Goal: Transaction & Acquisition: Book appointment/travel/reservation

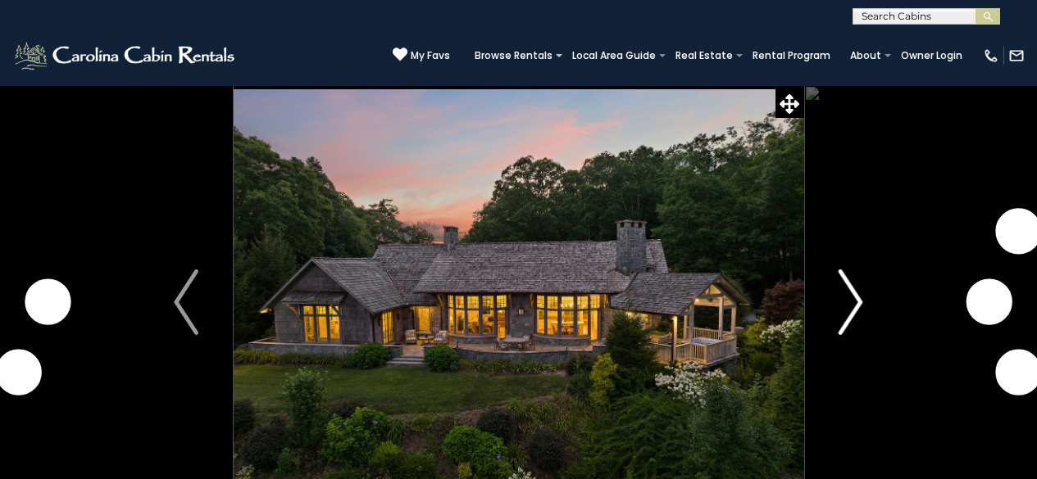
click at [857, 280] on img "Next" at bounding box center [850, 303] width 25 height 66
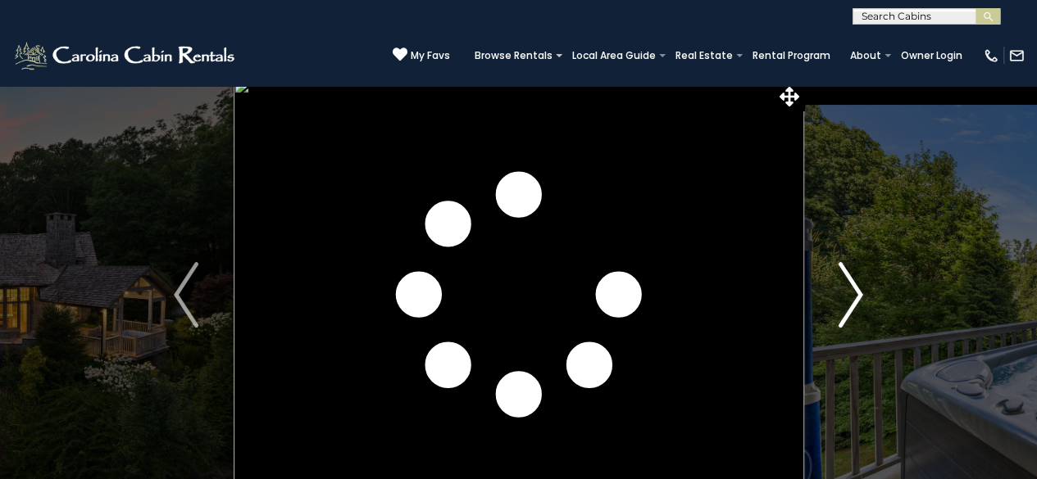
click at [857, 280] on img "Next" at bounding box center [850, 295] width 25 height 66
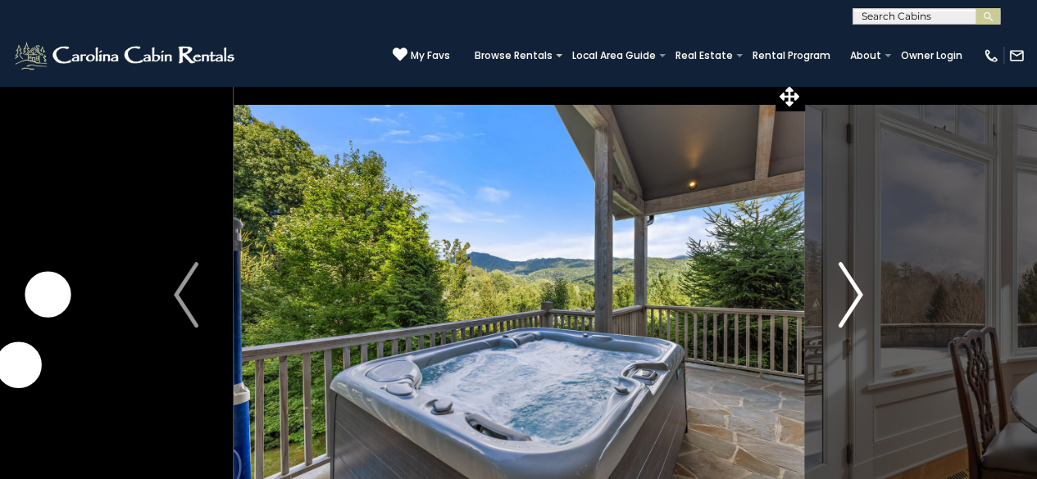
click at [861, 286] on img "Next" at bounding box center [850, 295] width 25 height 66
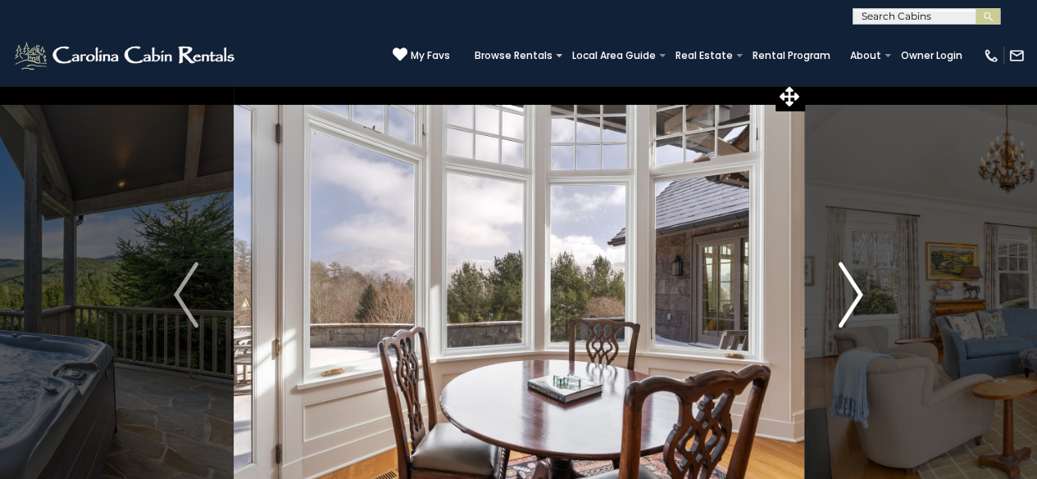
click at [861, 287] on img "Next" at bounding box center [850, 295] width 25 height 66
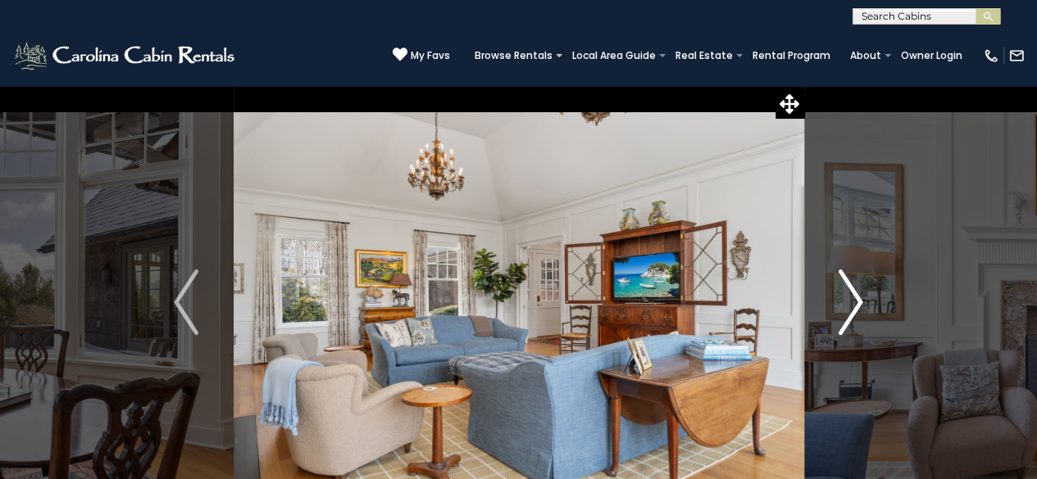
click at [867, 129] on button "Next" at bounding box center [850, 302] width 94 height 434
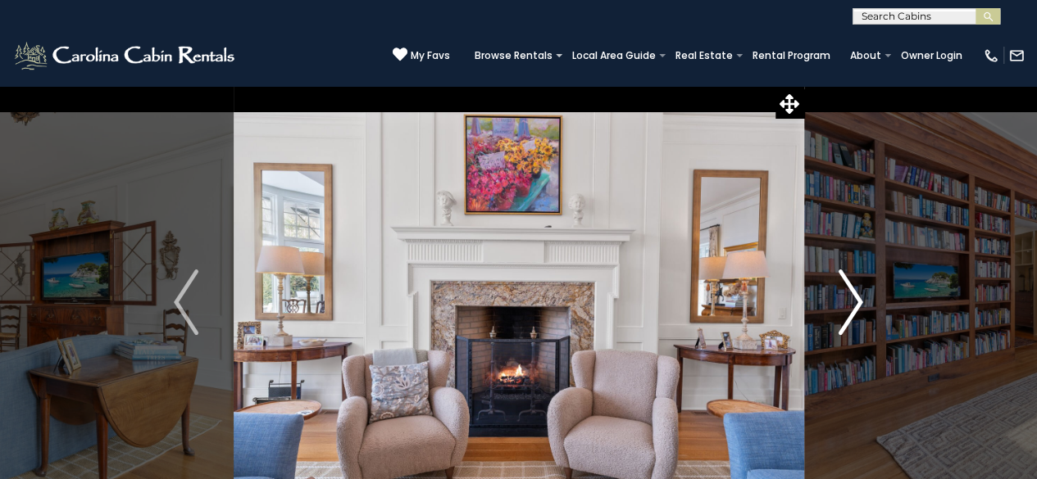
click at [869, 129] on button "Next" at bounding box center [850, 302] width 94 height 434
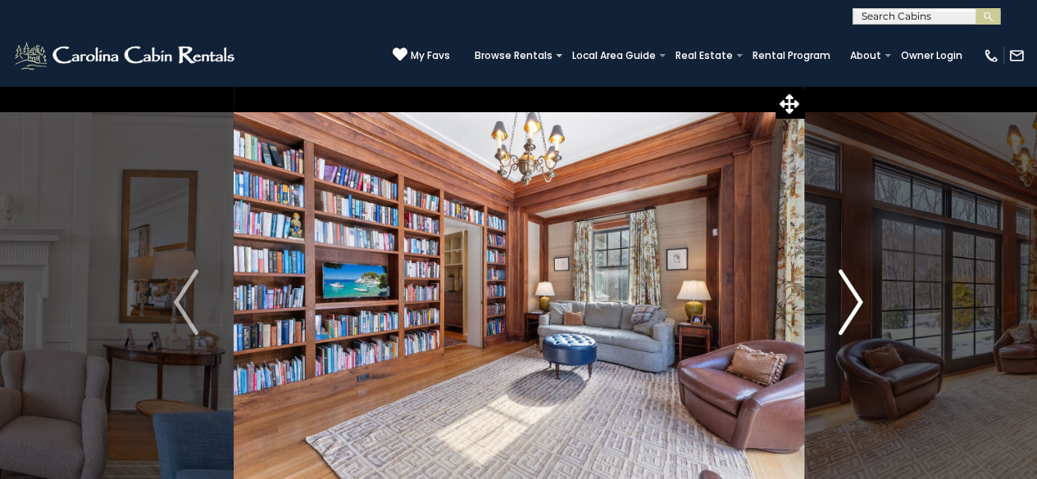
click at [859, 206] on button "Next" at bounding box center [850, 302] width 94 height 434
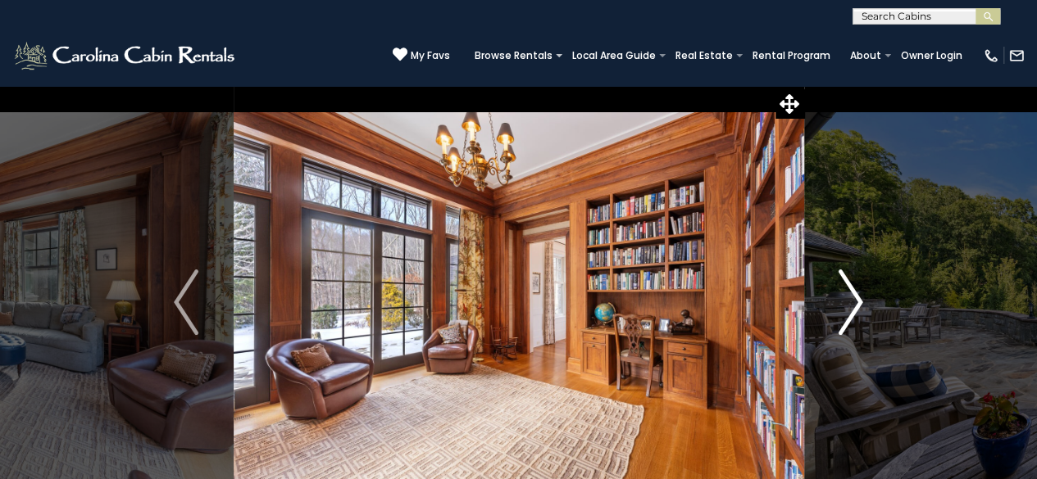
click at [861, 205] on button "Next" at bounding box center [850, 302] width 94 height 434
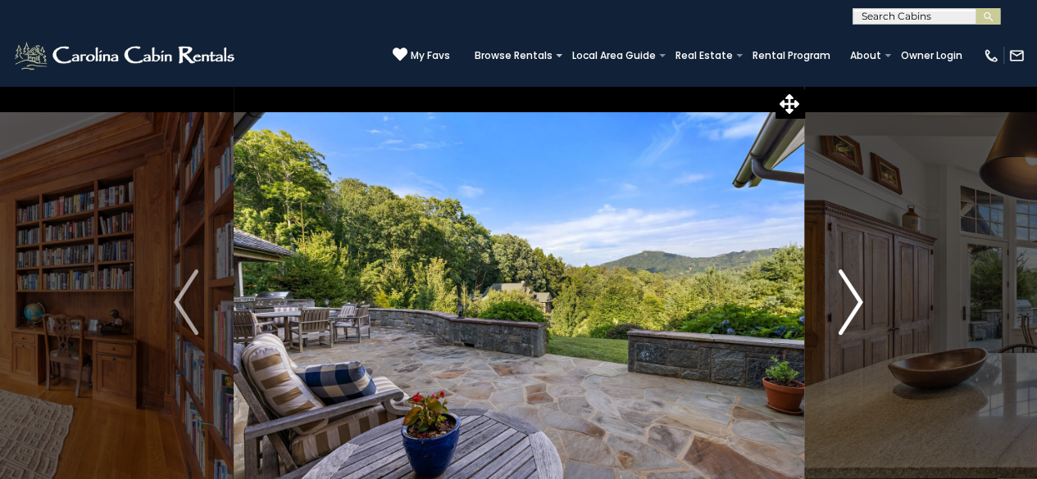
click at [837, 87] on button "Next" at bounding box center [850, 302] width 94 height 434
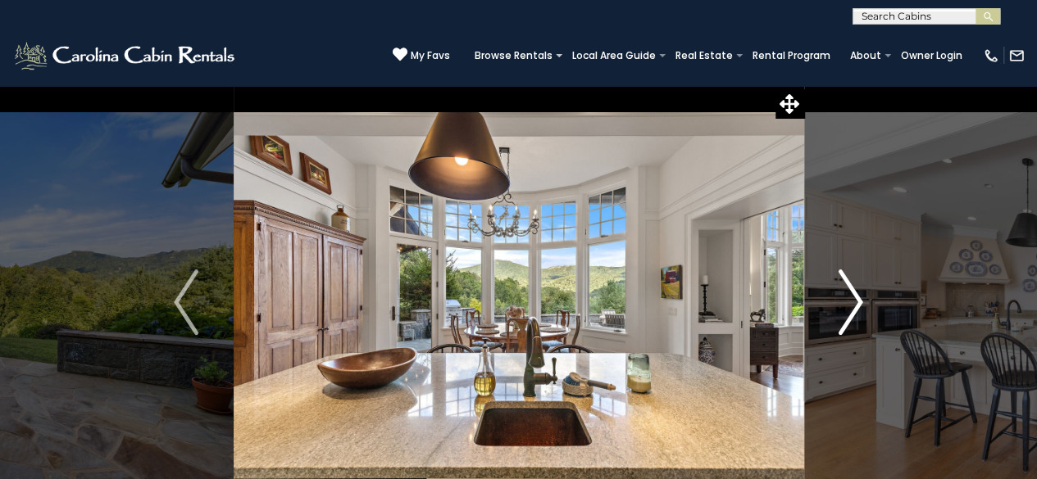
click at [853, 161] on button "Next" at bounding box center [850, 302] width 94 height 434
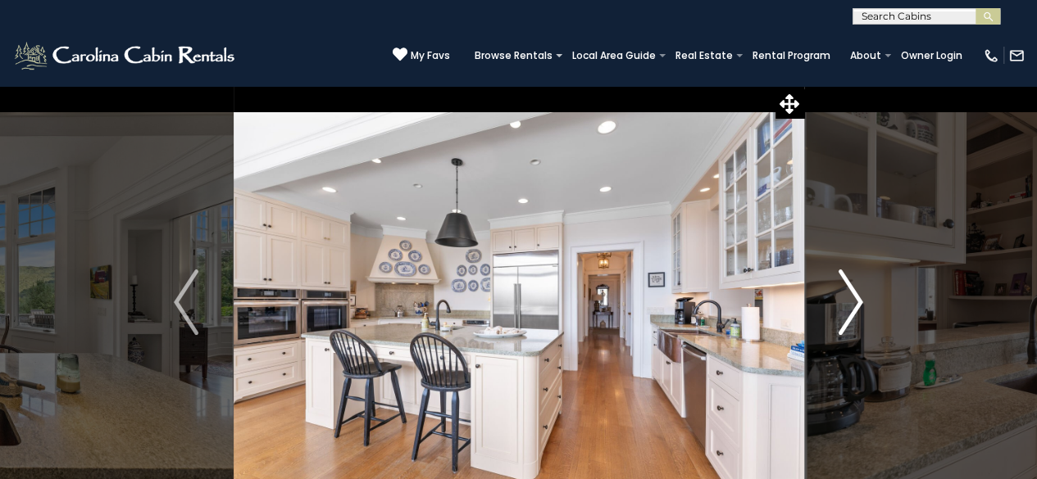
click at [853, 161] on button "Next" at bounding box center [850, 302] width 94 height 434
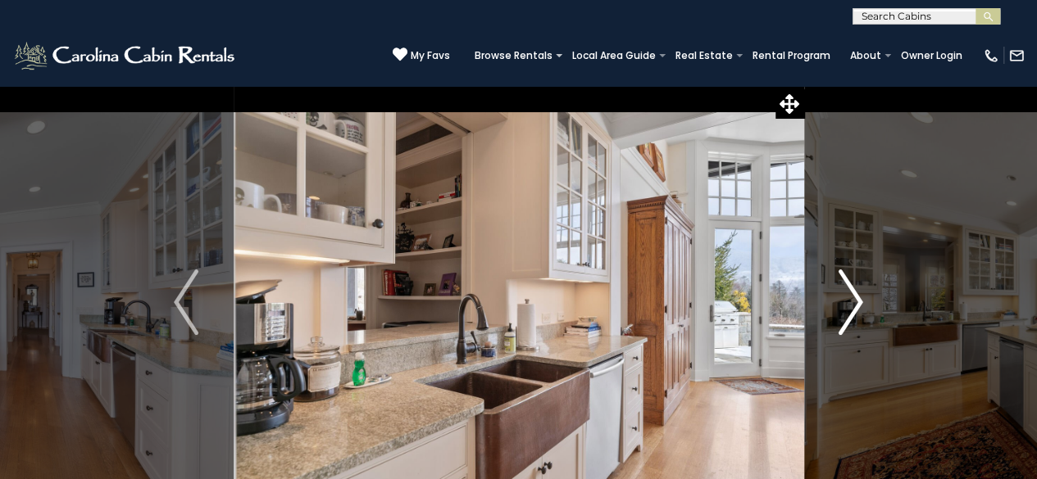
click at [853, 161] on button "Next" at bounding box center [850, 302] width 94 height 434
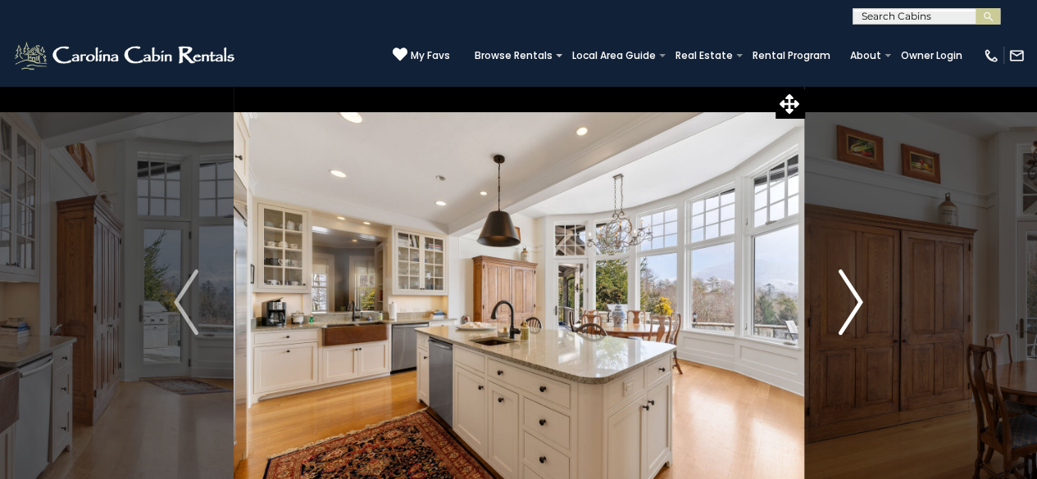
click at [853, 161] on button "Next" at bounding box center [850, 302] width 94 height 434
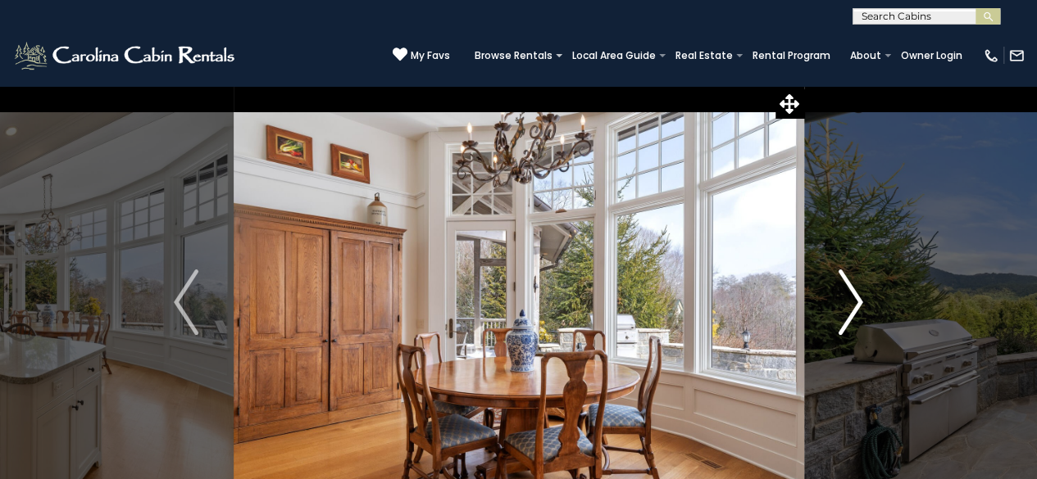
click at [853, 161] on button "Next" at bounding box center [850, 302] width 94 height 434
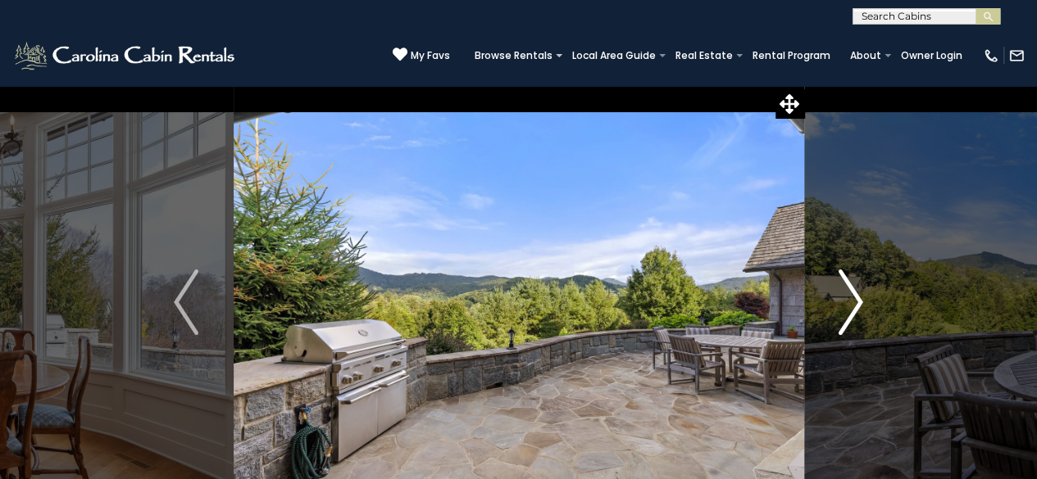
click at [853, 161] on button "Next" at bounding box center [850, 302] width 94 height 434
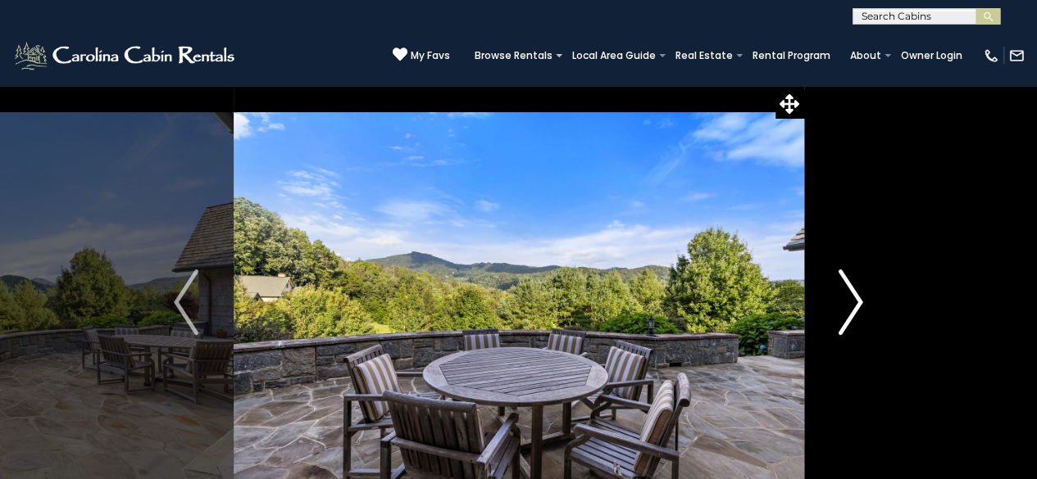
click at [853, 161] on button "Next" at bounding box center [850, 302] width 94 height 434
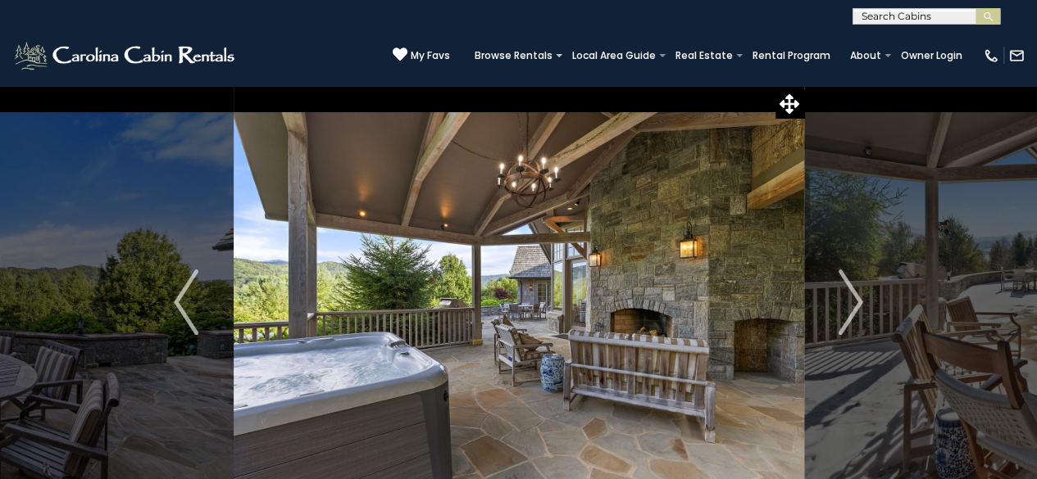
click at [274, 25] on div "(828) 295-6000 My Favs Browse Rentals Local Area Guide Activities & Attractions…" at bounding box center [518, 55] width 1037 height 61
click at [802, 98] on div "Arched Stone Front Entrance to Morning Star. Welcome to Morning Star!" at bounding box center [518, 360] width 1037 height 550
click at [793, 99] on icon at bounding box center [789, 104] width 20 height 20
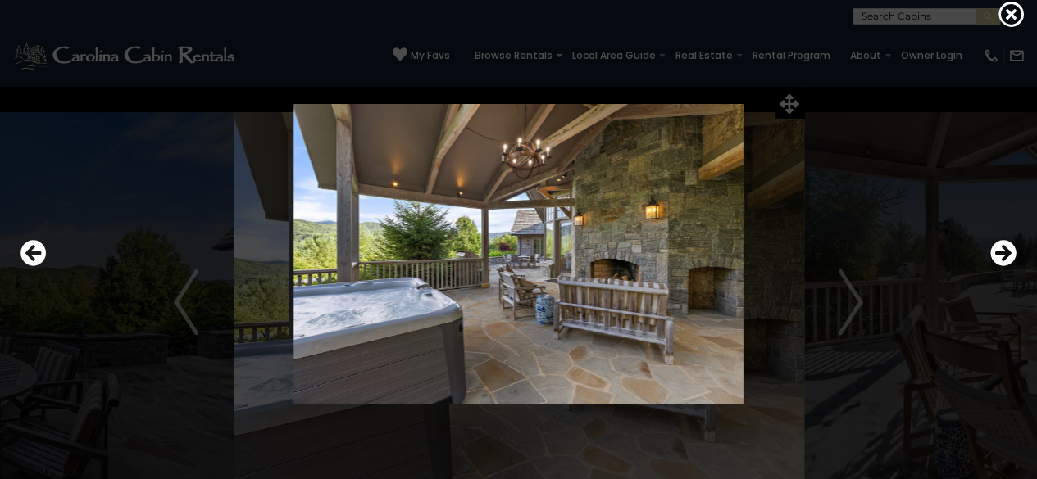
click at [857, 194] on img at bounding box center [519, 254] width 842 height 301
drag, startPoint x: 983, startPoint y: 195, endPoint x: 1023, endPoint y: 60, distance: 140.8
click at [983, 193] on div at bounding box center [518, 255] width 1012 height 432
click at [1013, 19] on icon at bounding box center [1011, 14] width 26 height 26
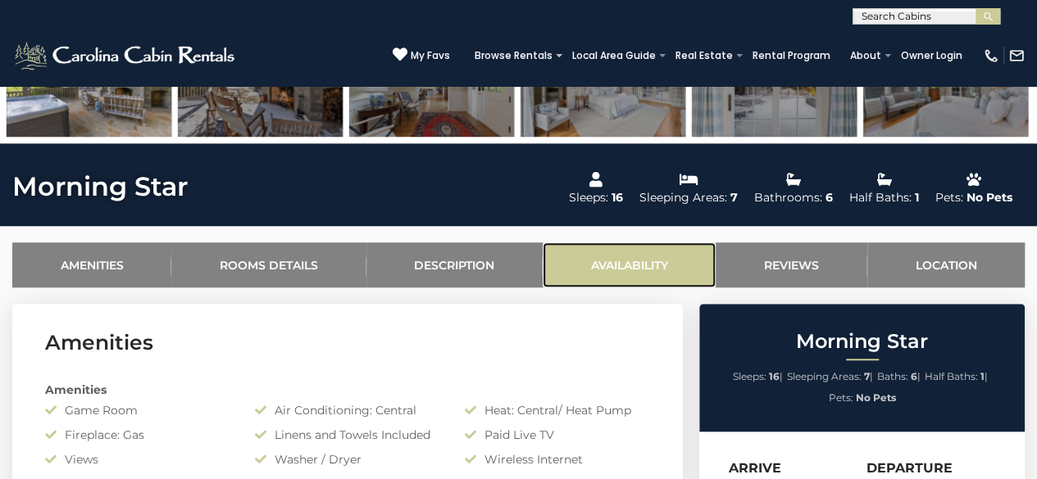
click at [624, 270] on link "Availability" at bounding box center [629, 265] width 173 height 45
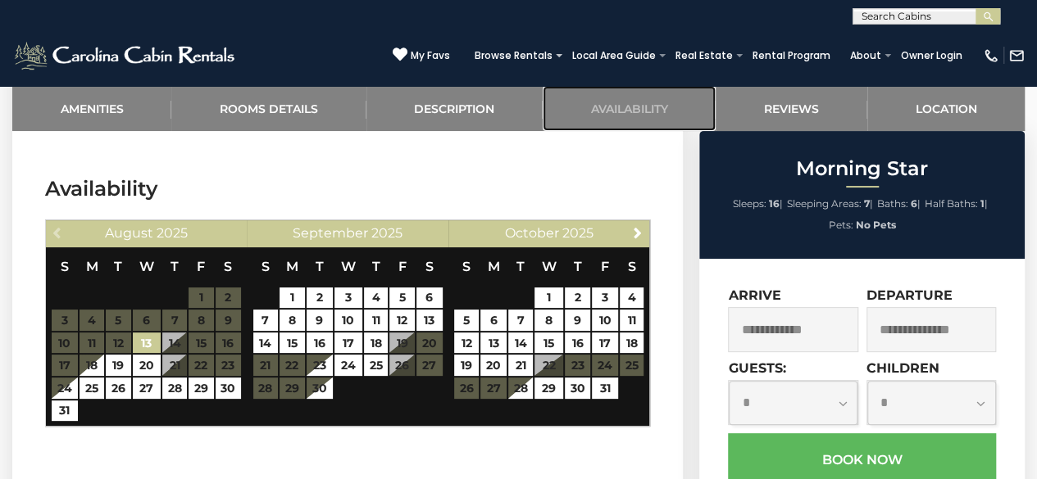
scroll to position [3176, 0]
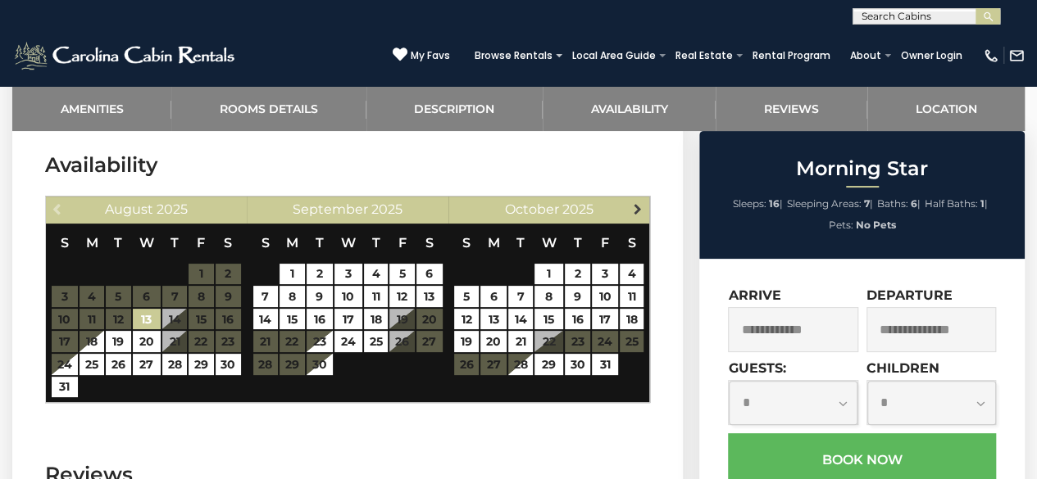
click at [640, 206] on span "Next" at bounding box center [637, 208] width 13 height 13
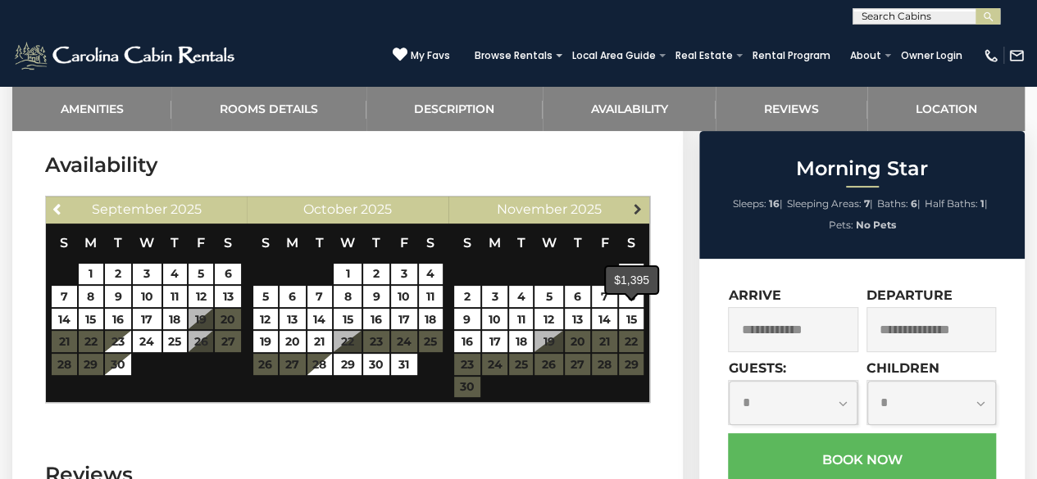
click at [635, 209] on span "Next" at bounding box center [637, 208] width 13 height 13
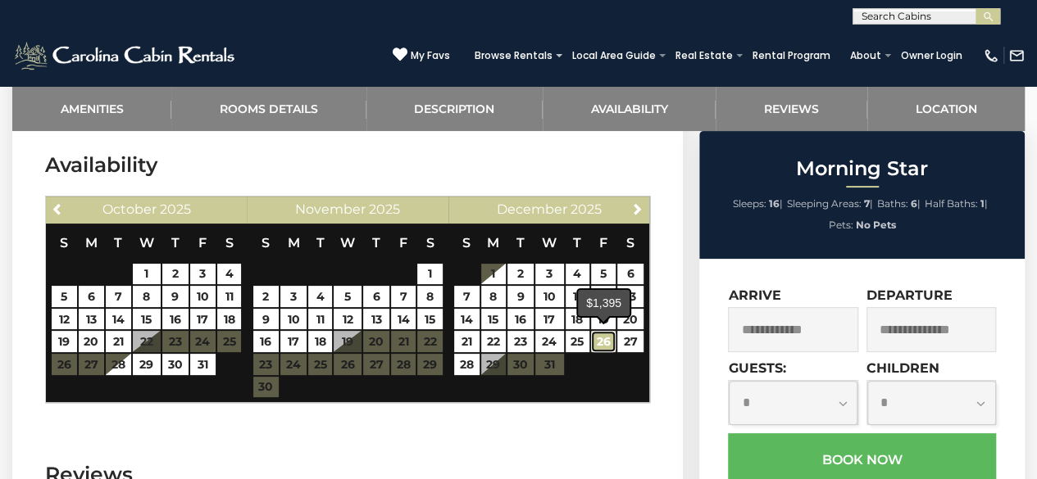
click at [598, 335] on link "26" at bounding box center [603, 341] width 25 height 21
type input "**********"
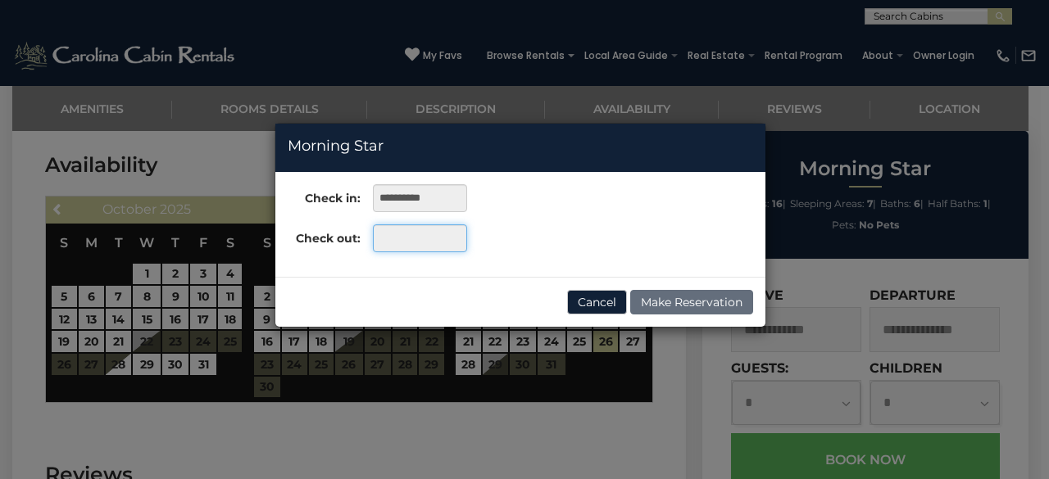
click at [444, 246] on input "text" at bounding box center [420, 239] width 94 height 28
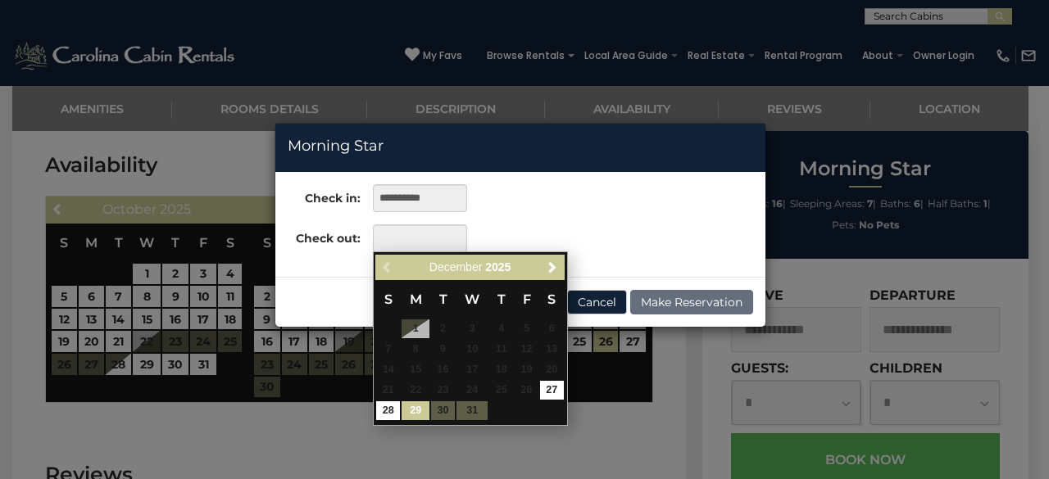
click at [408, 411] on link "29" at bounding box center [416, 411] width 28 height 19
type input "**********"
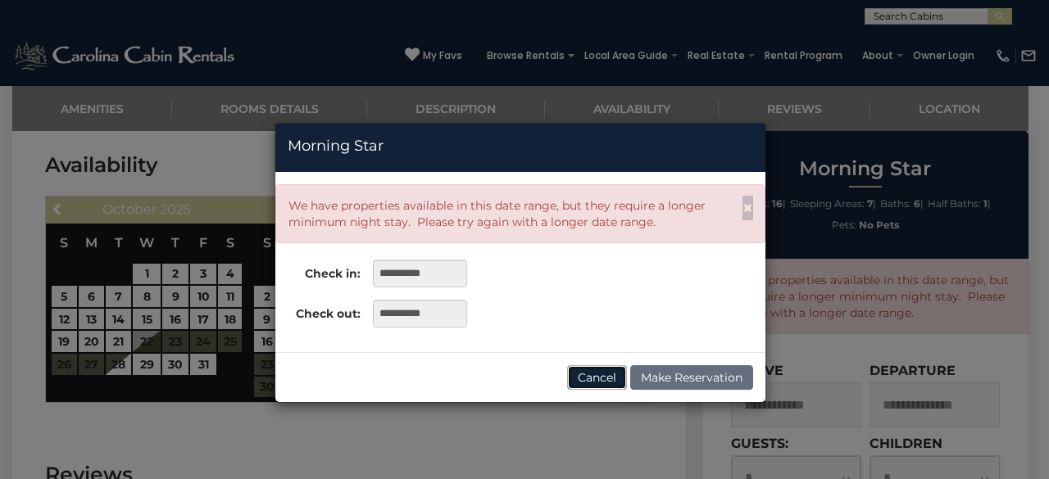
click at [605, 378] on button "Cancel" at bounding box center [597, 378] width 60 height 25
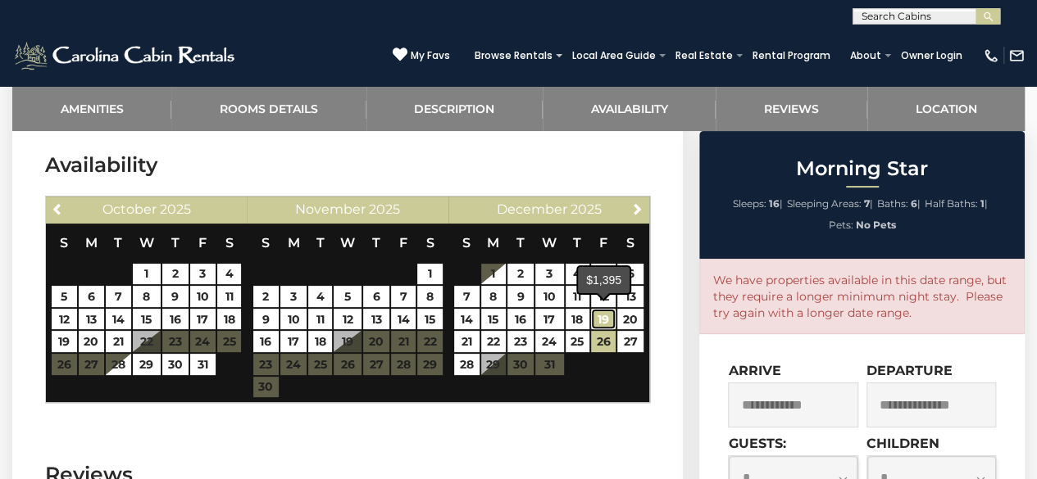
click at [607, 318] on link "19" at bounding box center [603, 319] width 25 height 21
type input "**********"
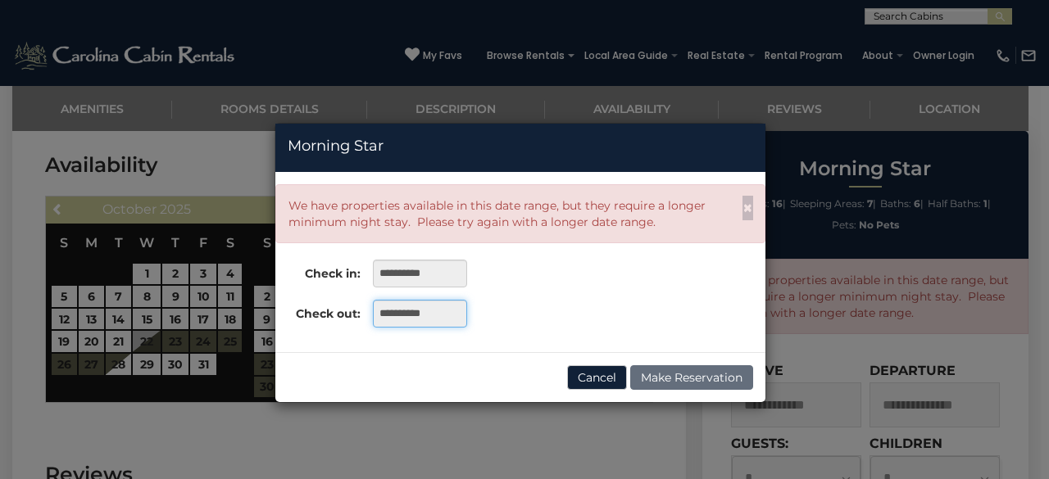
click at [431, 316] on input "**********" at bounding box center [420, 314] width 94 height 28
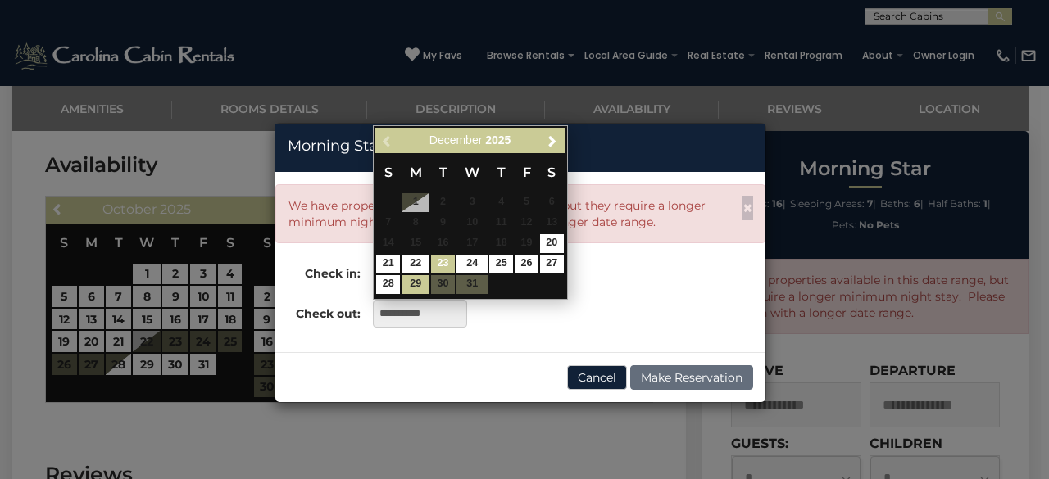
click at [441, 266] on link "23" at bounding box center [443, 264] width 24 height 19
type input "**********"
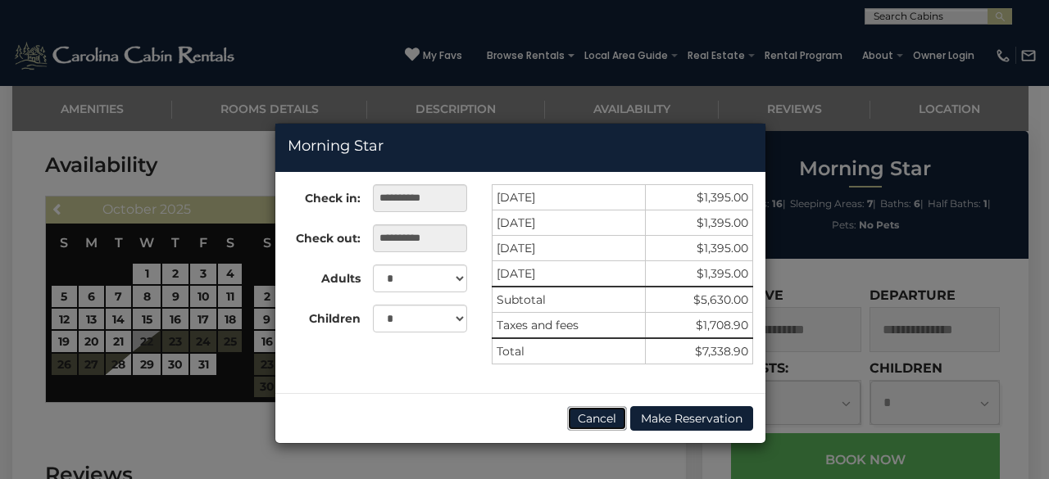
click at [607, 416] on button "Cancel" at bounding box center [597, 418] width 60 height 25
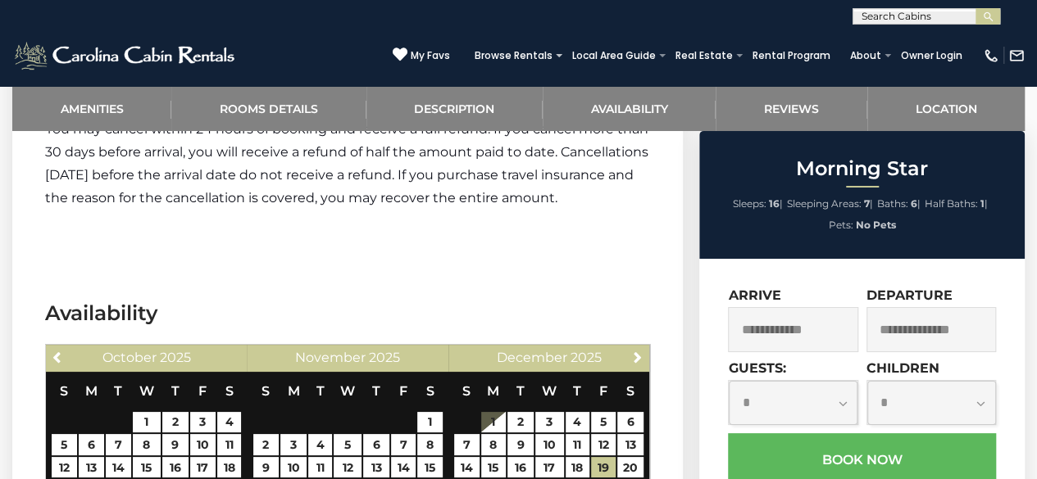
scroll to position [3012, 0]
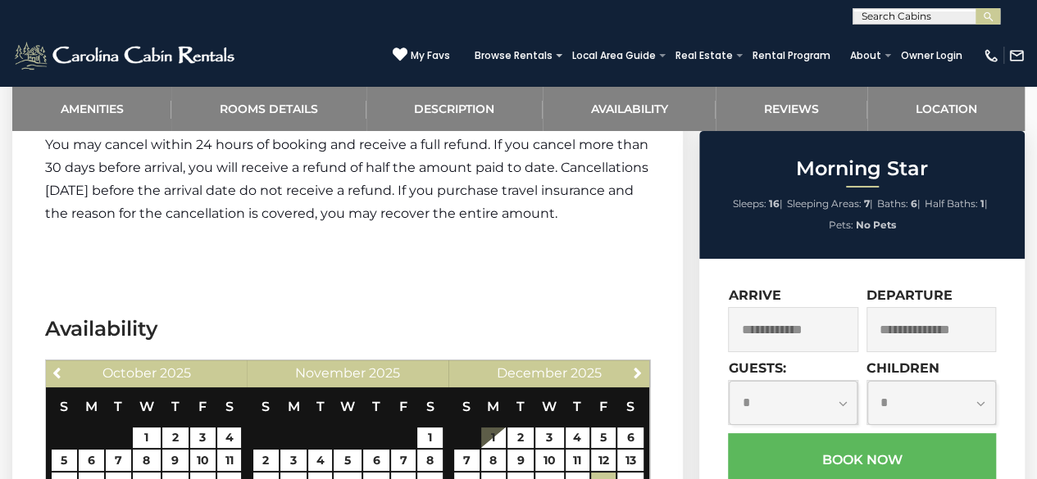
click at [149, 370] on span "October" at bounding box center [129, 374] width 54 height 16
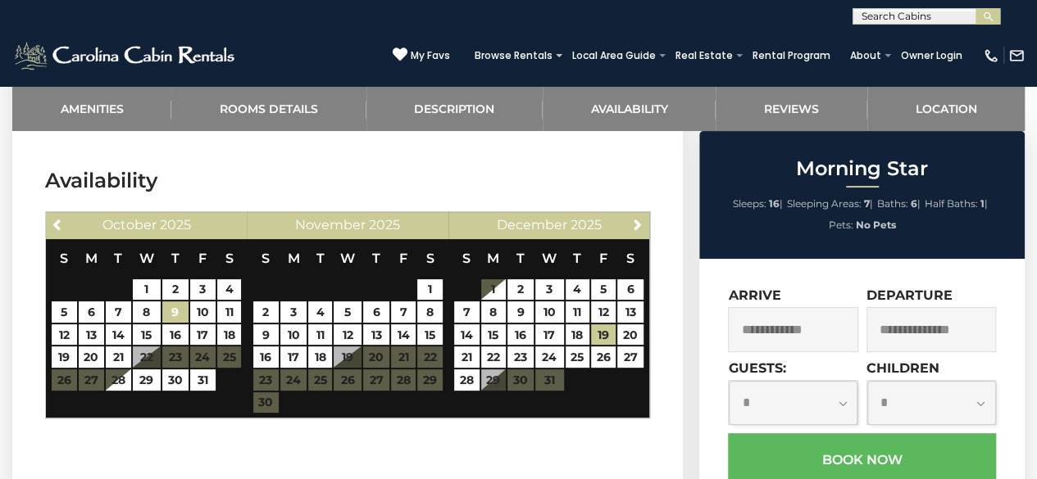
scroll to position [3176, 0]
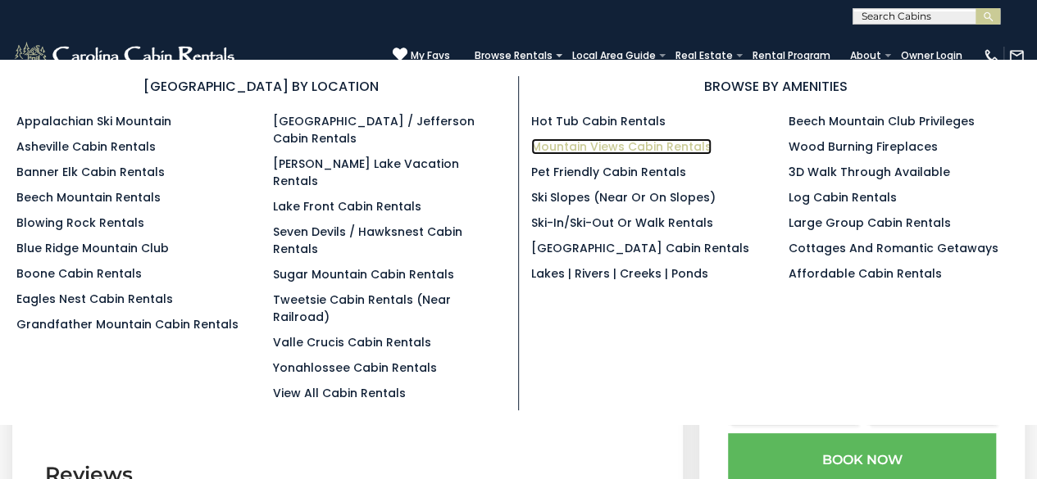
click at [597, 148] on link "Mountain Views Cabin Rentals" at bounding box center [621, 147] width 180 height 16
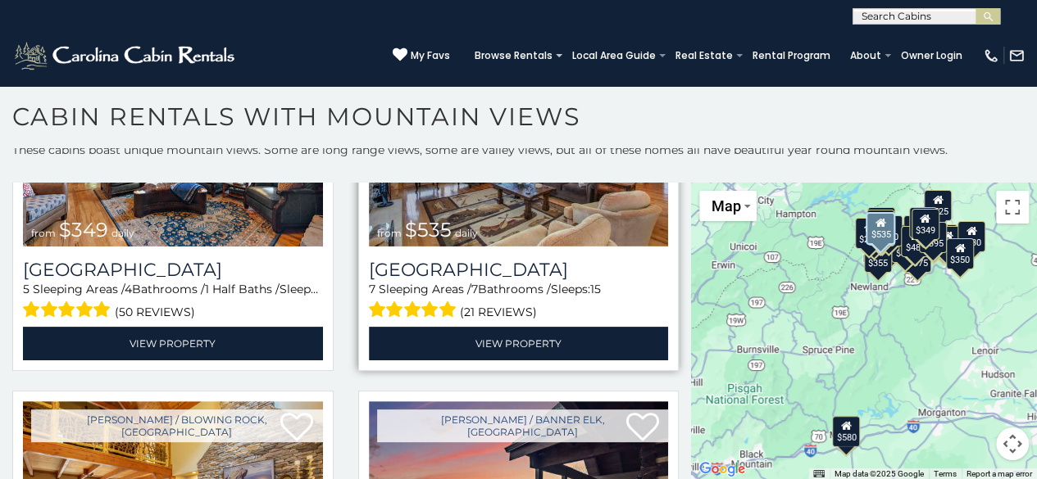
scroll to position [738, 0]
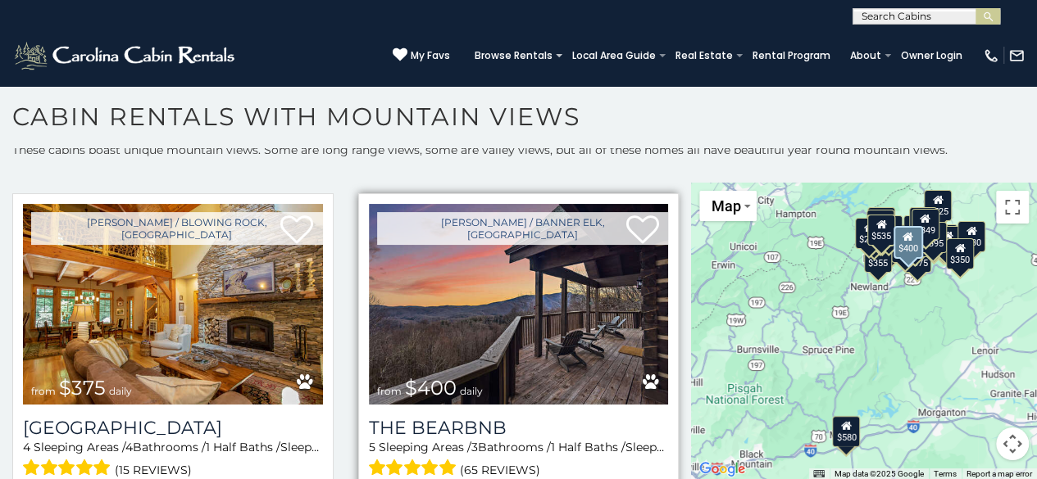
click at [605, 300] on img at bounding box center [519, 304] width 300 height 201
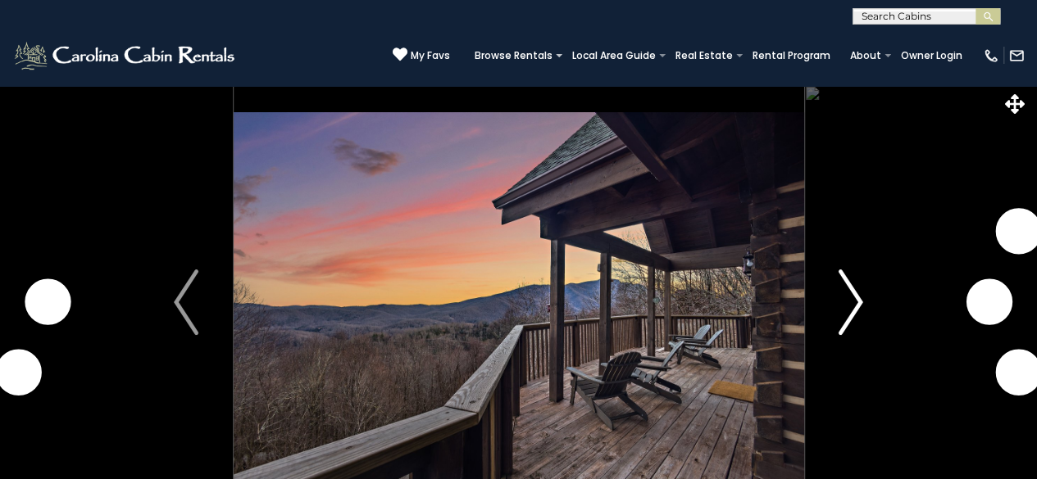
click at [833, 292] on button "Next" at bounding box center [850, 302] width 94 height 434
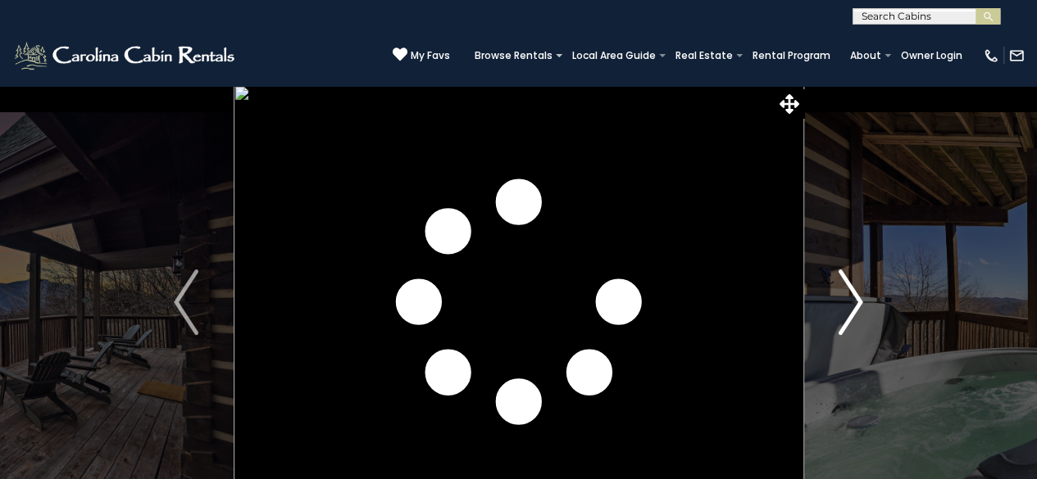
click at [847, 292] on img "Next" at bounding box center [850, 303] width 25 height 66
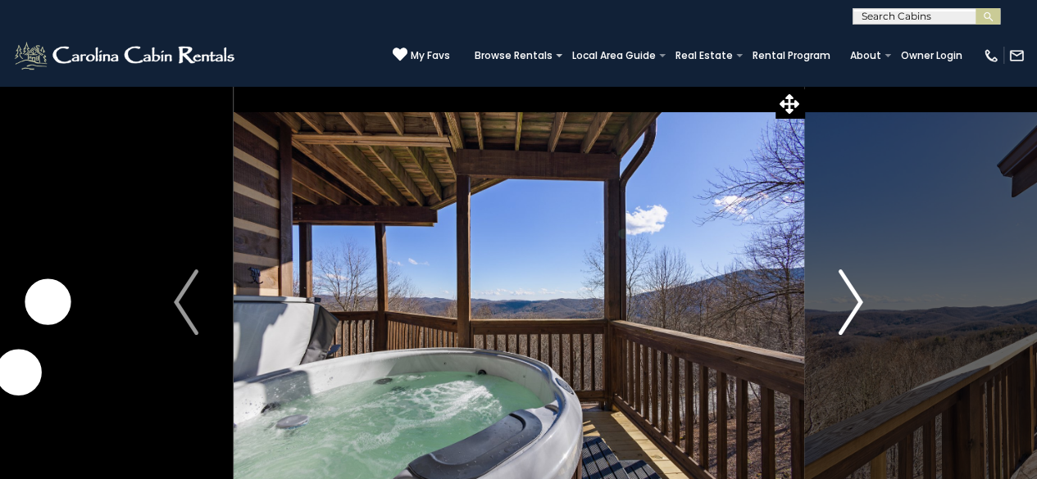
click at [847, 292] on img "Next" at bounding box center [850, 303] width 25 height 66
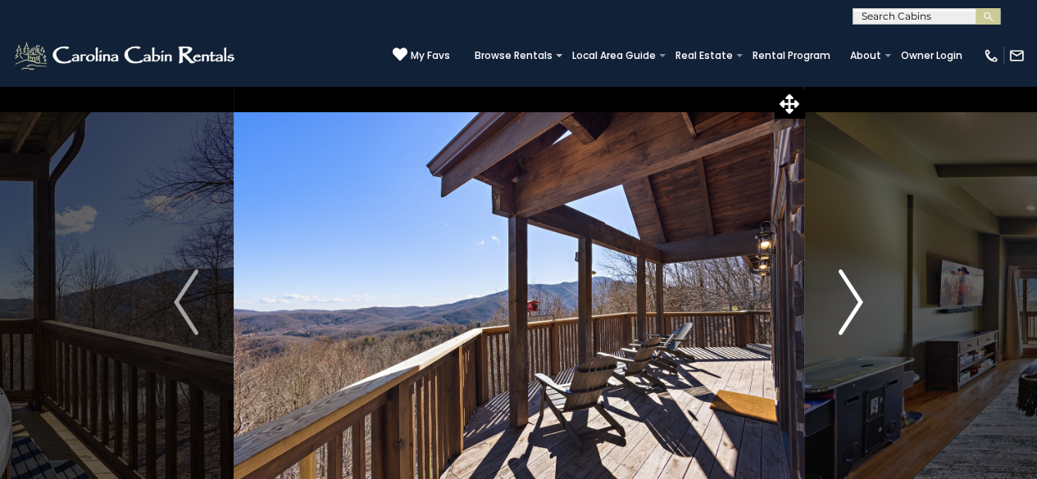
click at [847, 292] on img "Next" at bounding box center [850, 303] width 25 height 66
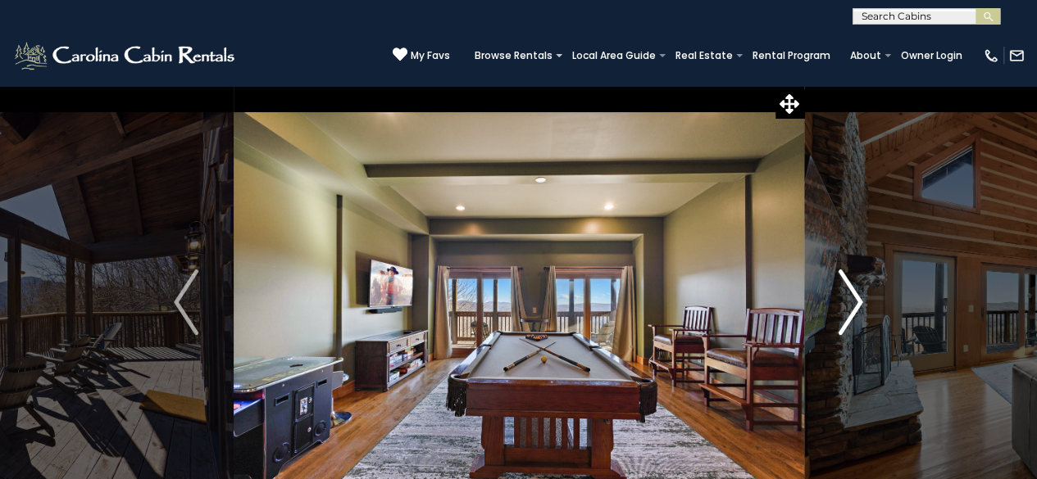
click at [846, 292] on img "Next" at bounding box center [850, 303] width 25 height 66
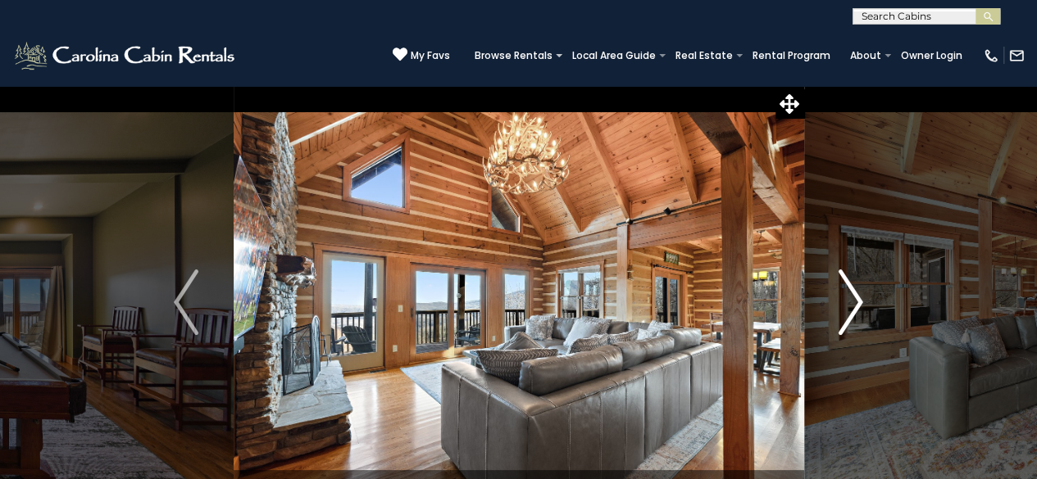
click at [846, 292] on img "Next" at bounding box center [850, 303] width 25 height 66
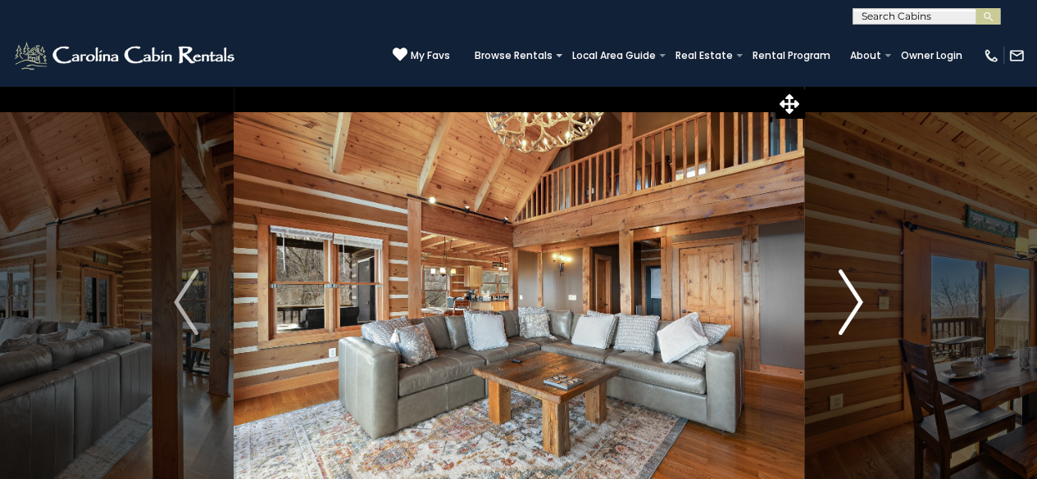
click at [846, 292] on img "Next" at bounding box center [850, 303] width 25 height 66
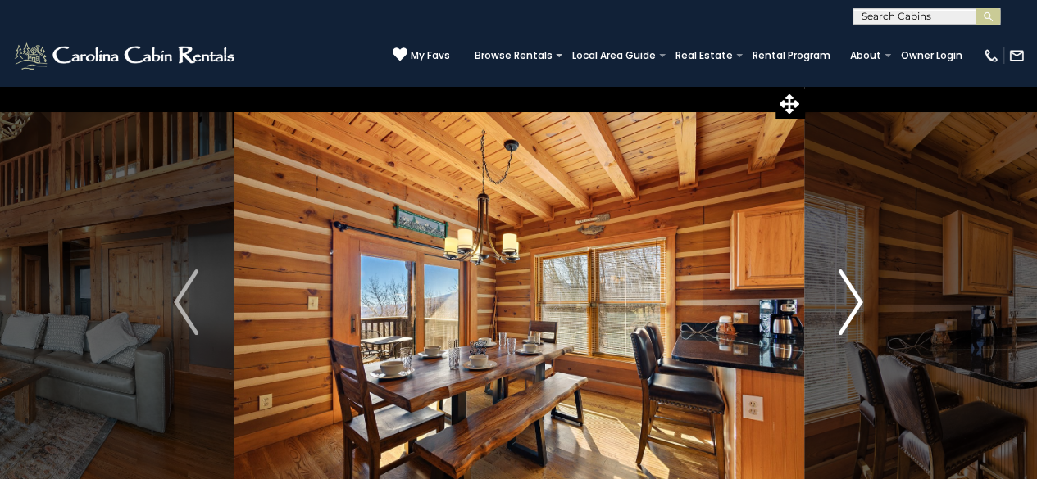
click at [844, 292] on img "Next" at bounding box center [850, 303] width 25 height 66
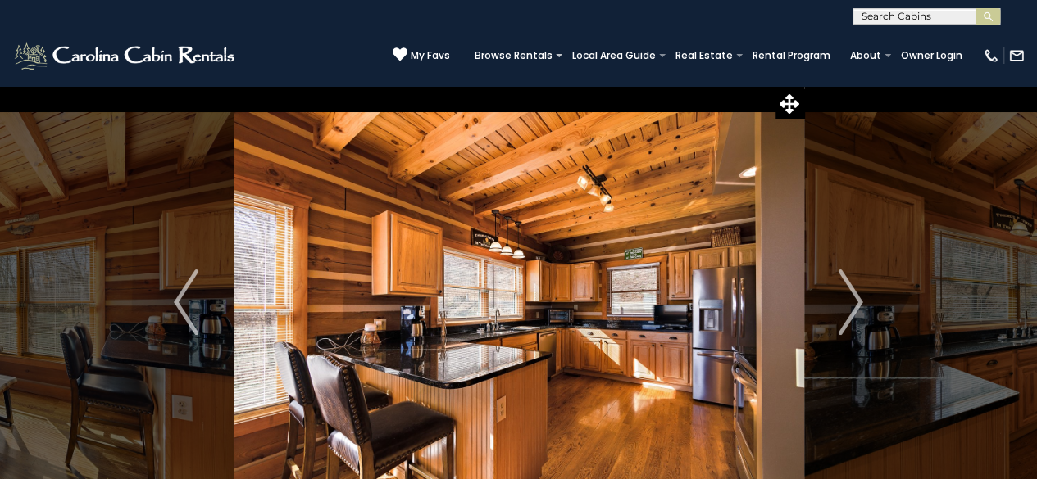
click at [138, 24] on div "**********" at bounding box center [518, 12] width 1037 height 25
drag, startPoint x: 243, startPoint y: 21, endPoint x: 233, endPoint y: 16, distance: 12.1
click at [243, 22] on div "**********" at bounding box center [518, 12] width 1037 height 25
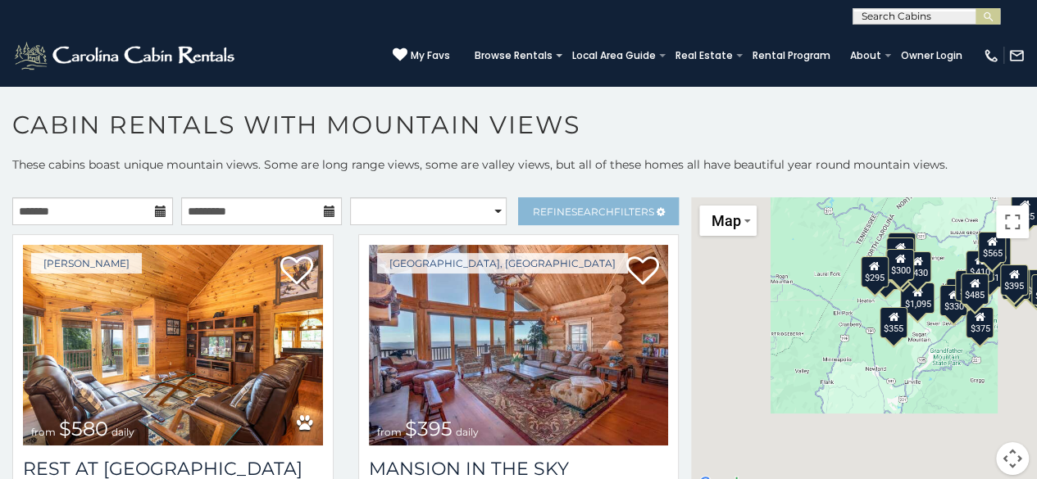
scroll to position [8, 0]
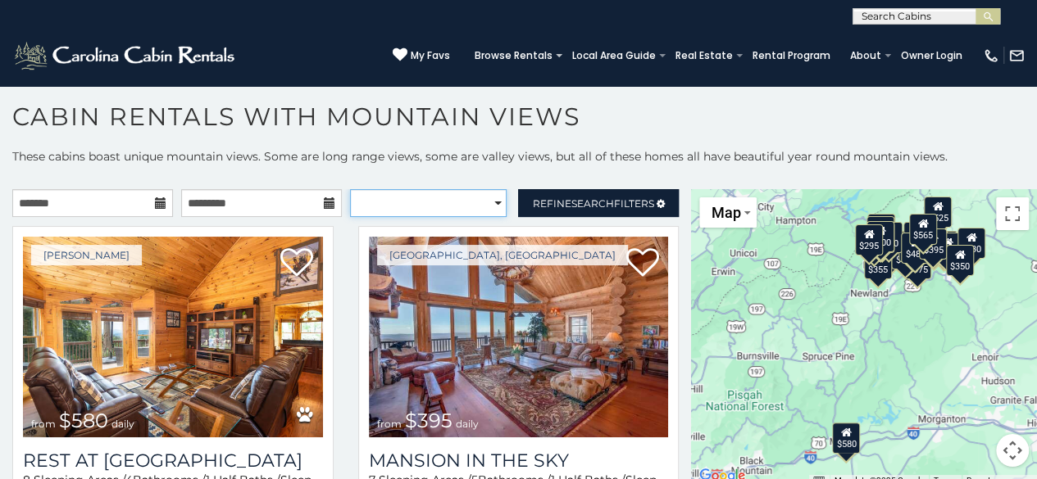
click at [485, 206] on select "**********" at bounding box center [428, 203] width 157 height 28
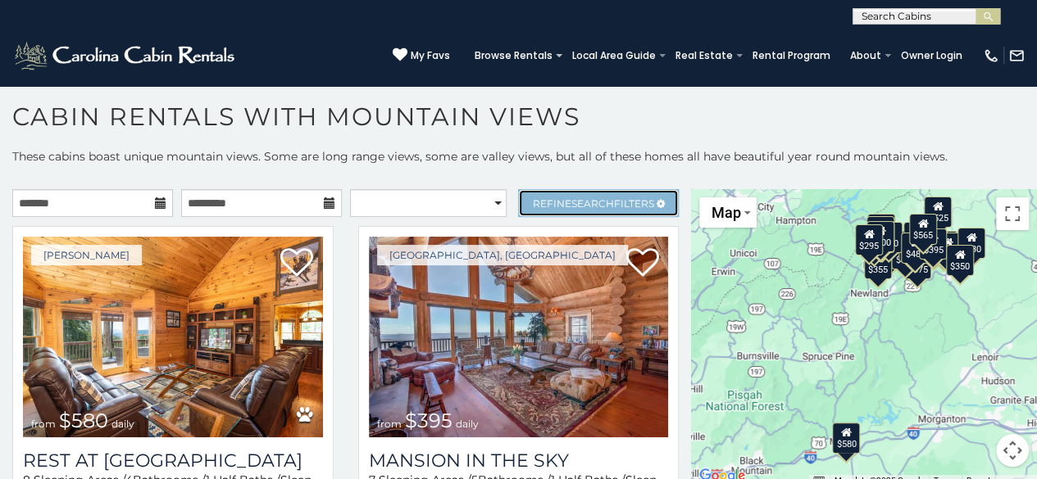
click at [600, 201] on span "Search" at bounding box center [592, 204] width 43 height 12
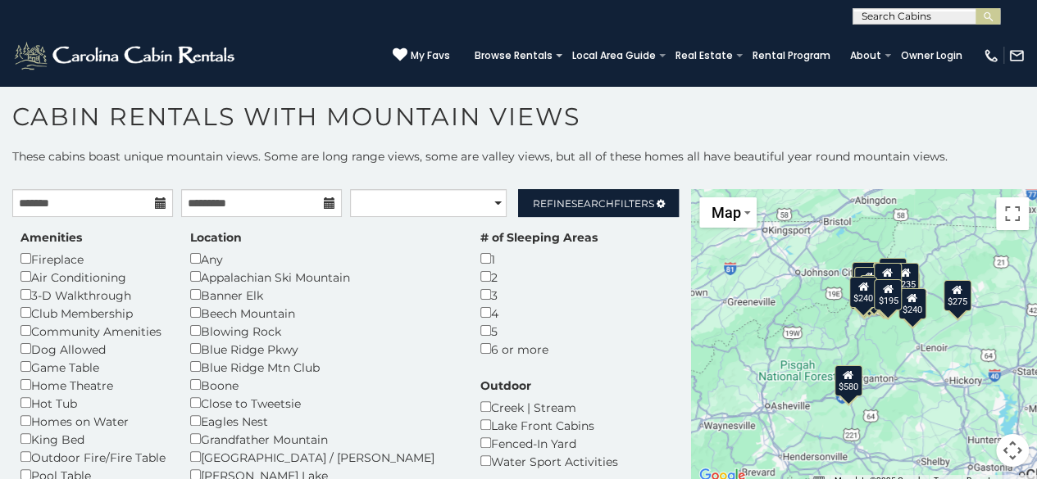
click at [745, 143] on h1 "Cabin Rentals with Mountain Views" at bounding box center [518, 125] width 1037 height 47
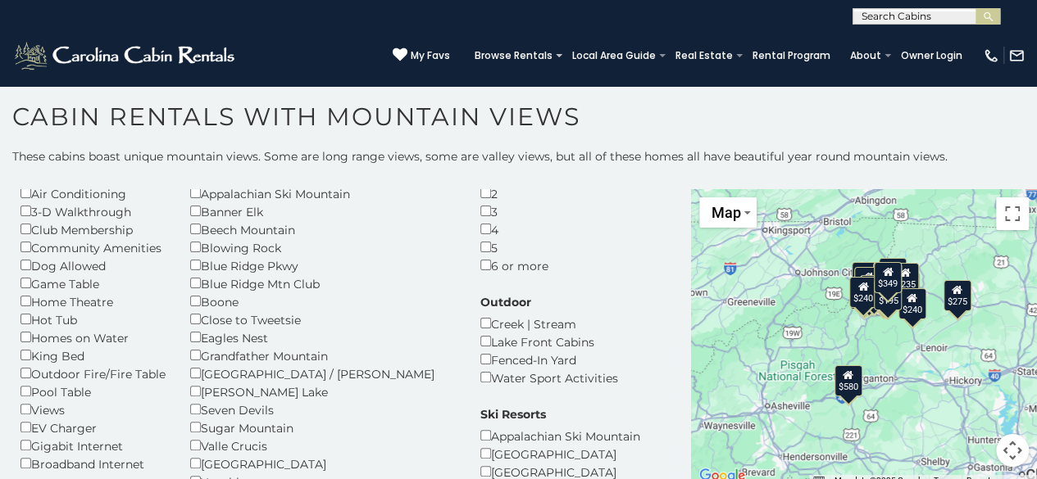
scroll to position [82, 0]
click at [55, 271] on div "Dog Allowed" at bounding box center [92, 267] width 145 height 18
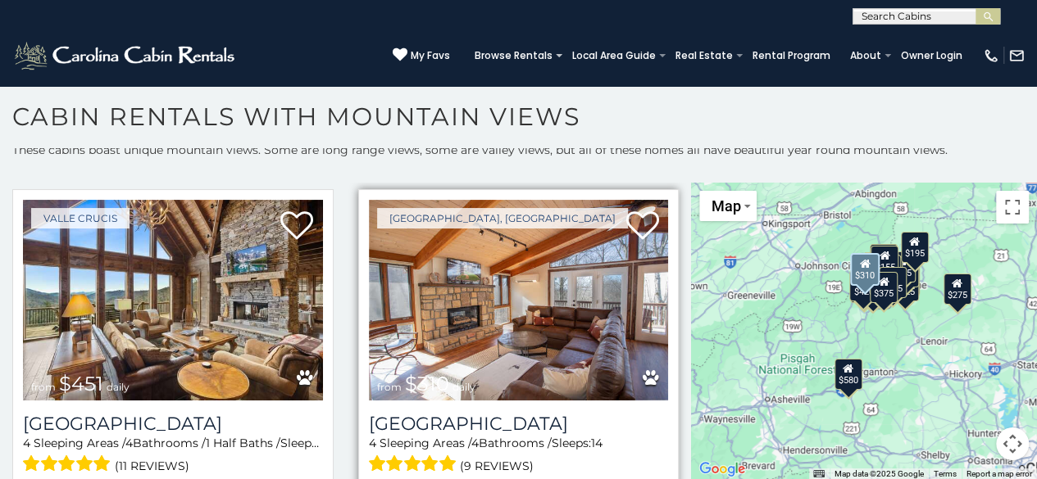
scroll to position [1065, 0]
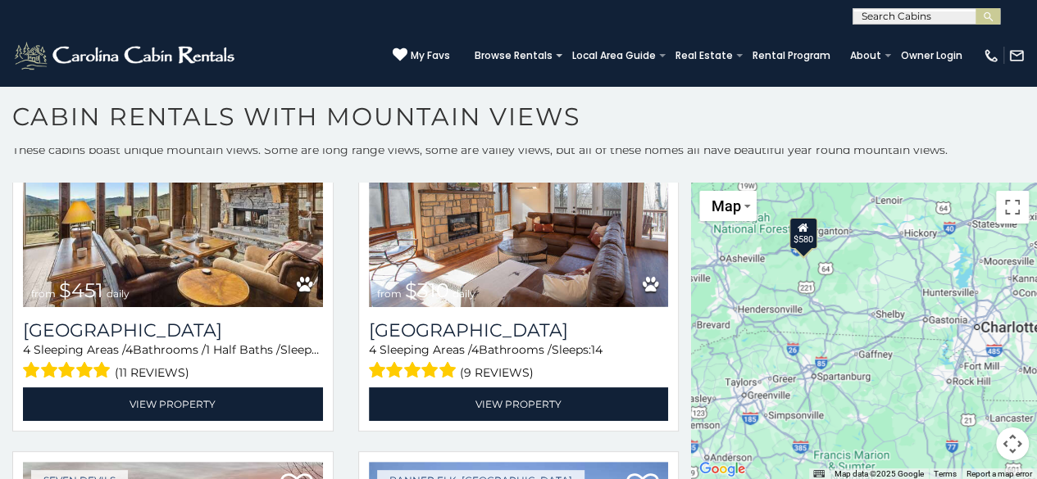
drag, startPoint x: 966, startPoint y: 392, endPoint x: 920, endPoint y: 220, distance: 177.5
click at [921, 224] on div "$580 $375 $451 $310 $330 $355 $210 $325 $300 $226 $275 $245 $302 $325 $235 $270…" at bounding box center [864, 331] width 346 height 297
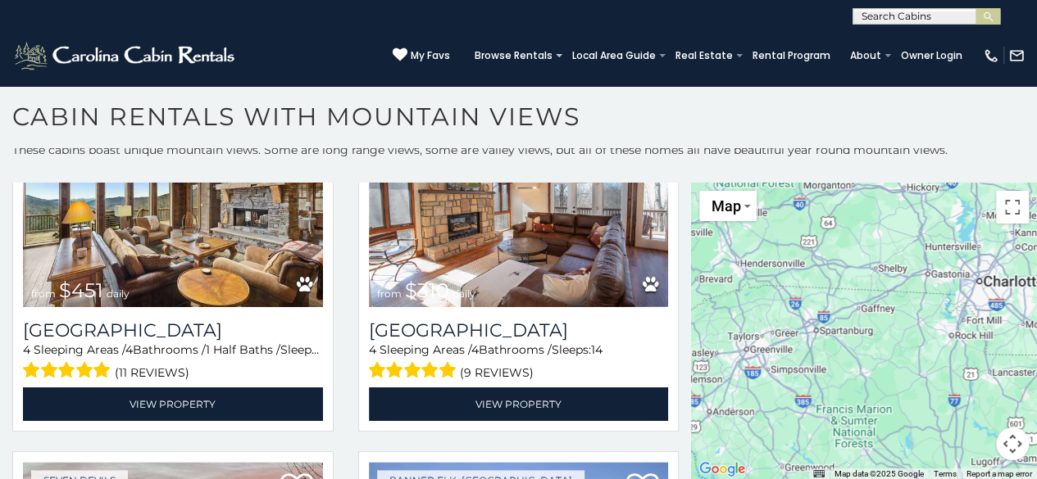
scroll to position [693, 0]
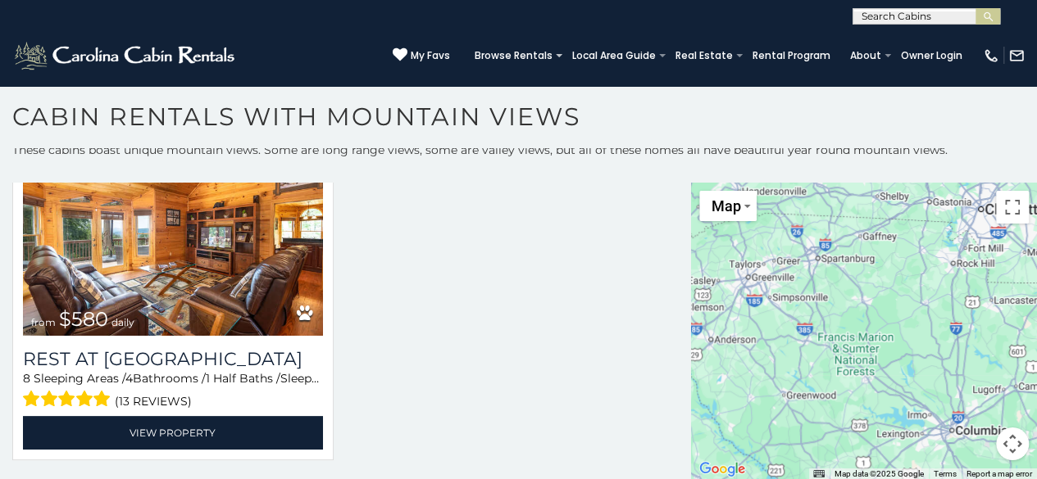
drag, startPoint x: 901, startPoint y: 377, endPoint x: 903, endPoint y: 305, distance: 72.1
click at [903, 305] on div "$580" at bounding box center [864, 331] width 346 height 297
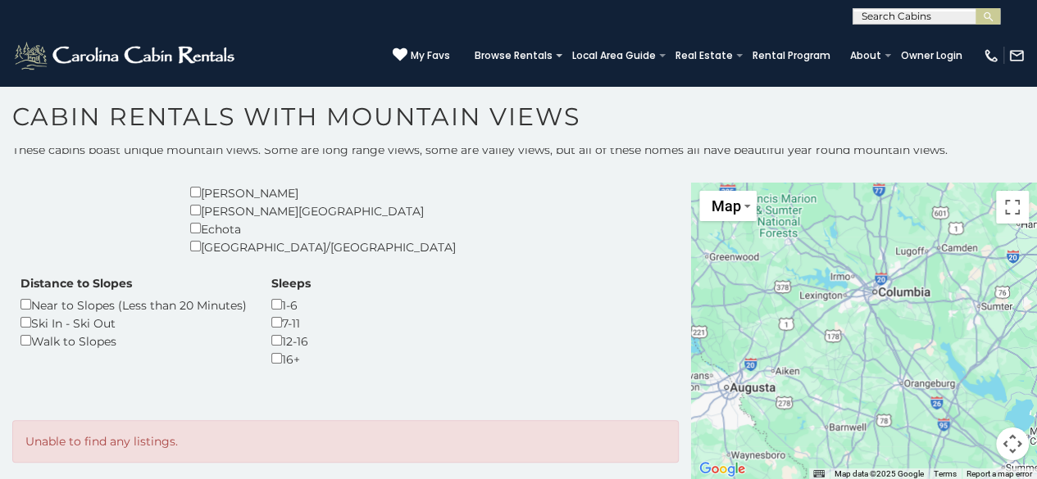
drag, startPoint x: 957, startPoint y: 391, endPoint x: 880, endPoint y: 252, distance: 158.5
click at [880, 252] on div at bounding box center [864, 331] width 346 height 297
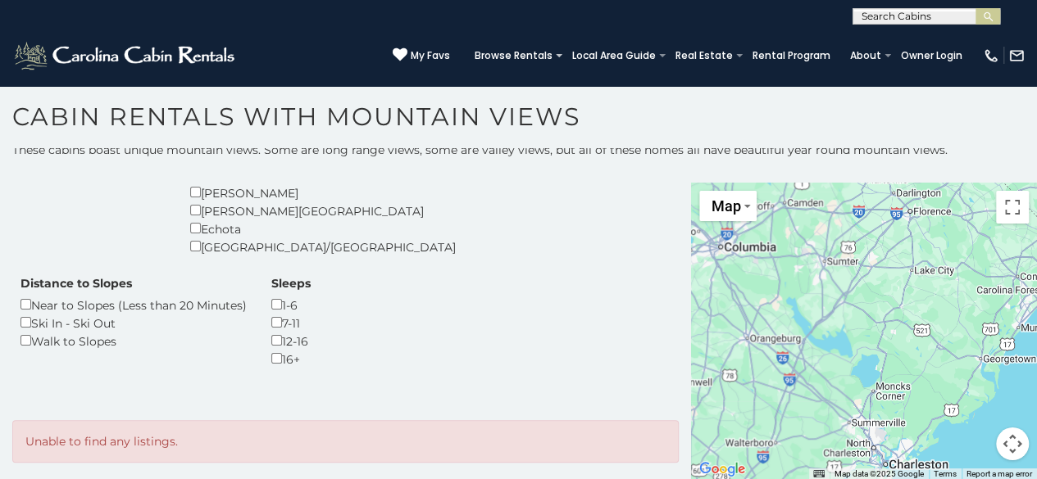
drag, startPoint x: 900, startPoint y: 295, endPoint x: 787, endPoint y: 252, distance: 121.2
click at [787, 252] on div at bounding box center [864, 331] width 346 height 297
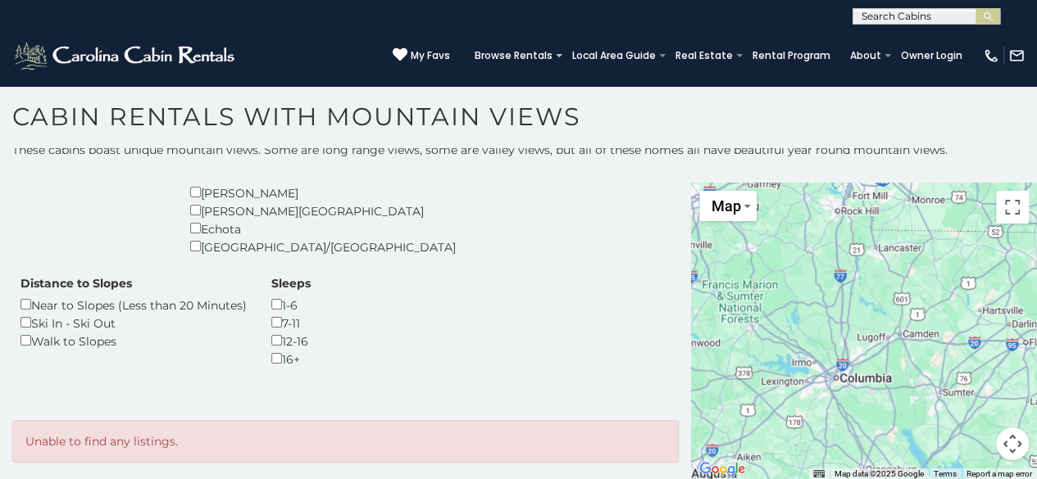
drag, startPoint x: 788, startPoint y: 247, endPoint x: 910, endPoint y: 380, distance: 180.4
click at [910, 380] on div at bounding box center [864, 331] width 346 height 297
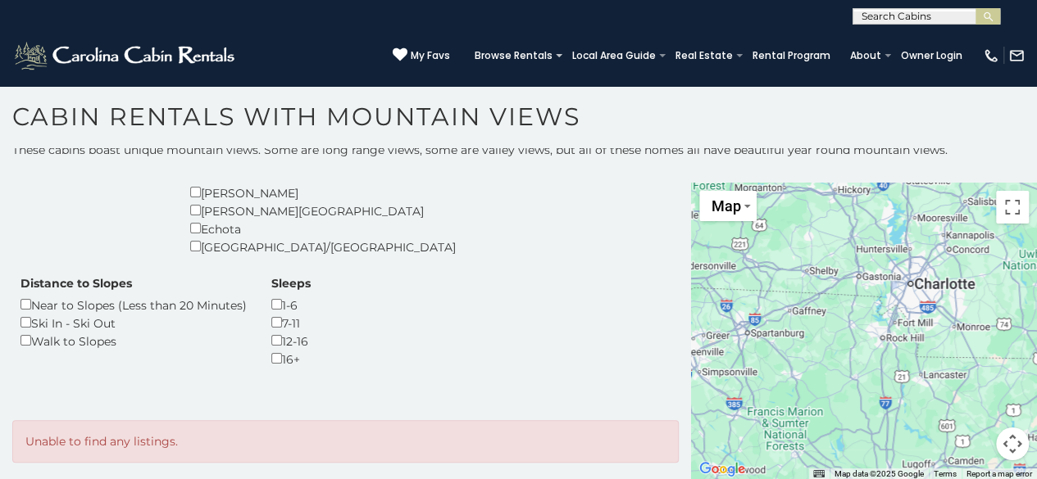
drag, startPoint x: 792, startPoint y: 260, endPoint x: 838, endPoint y: 387, distance: 134.8
click at [838, 387] on div at bounding box center [864, 331] width 346 height 297
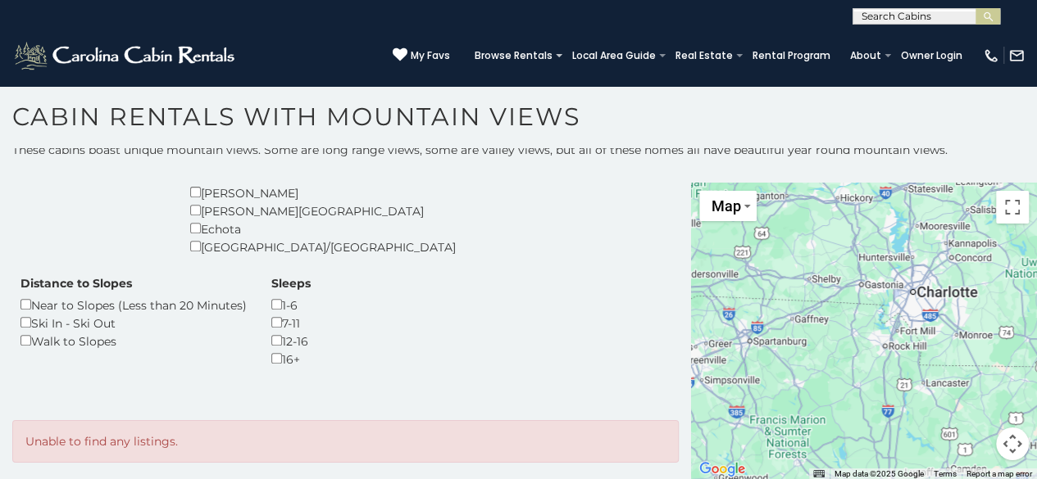
scroll to position [693, 0]
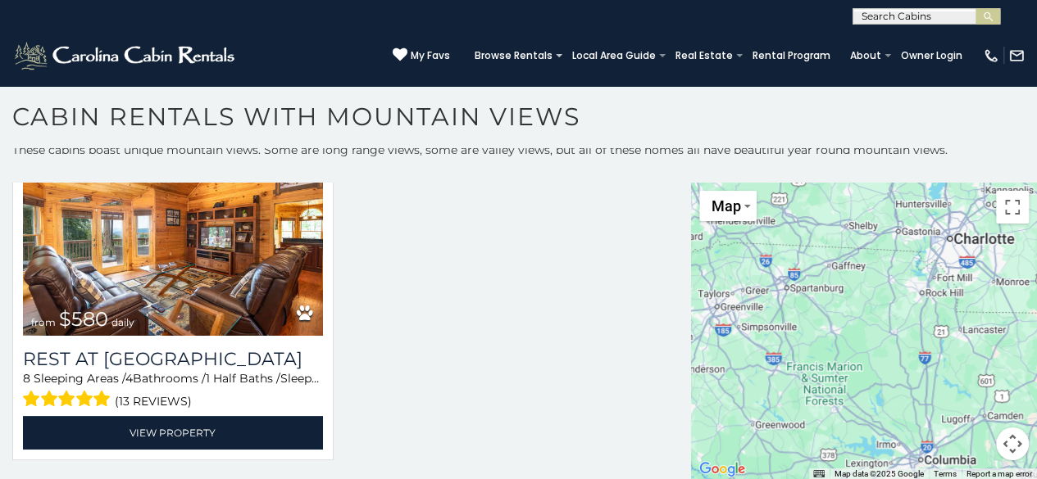
drag, startPoint x: 776, startPoint y: 372, endPoint x: 819, endPoint y: 318, distance: 68.9
click at [819, 318] on div "$580" at bounding box center [864, 331] width 346 height 297
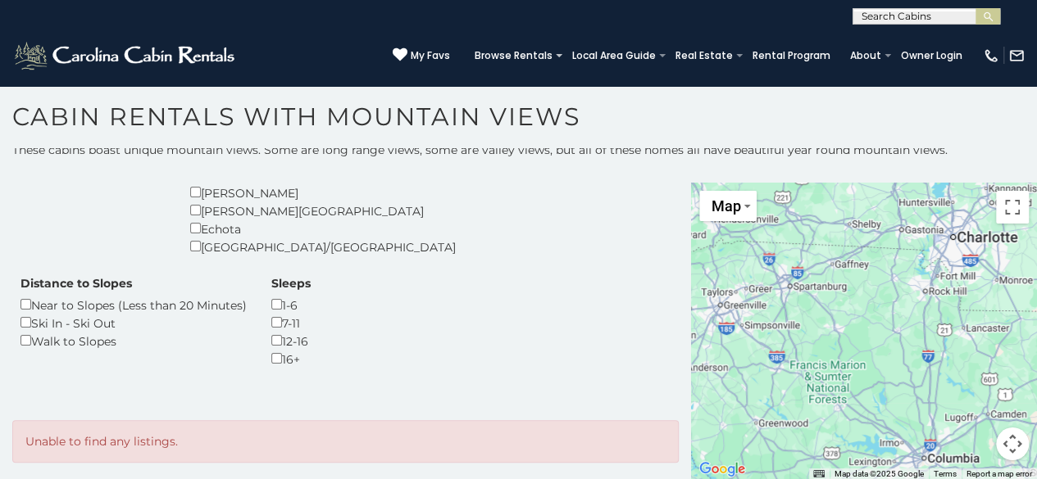
scroll to position [402, 0]
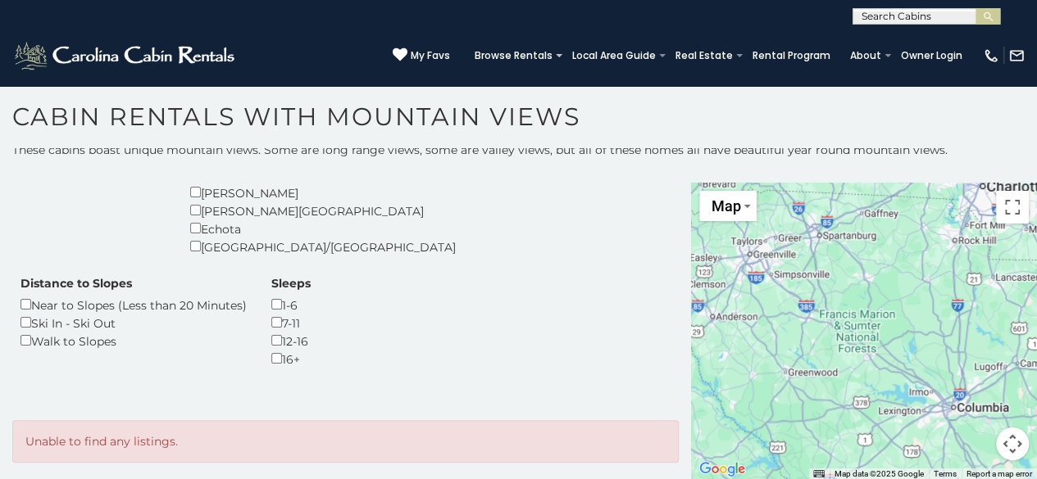
drag, startPoint x: 811, startPoint y: 319, endPoint x: 841, endPoint y: 266, distance: 60.2
click at [841, 266] on div at bounding box center [864, 331] width 346 height 297
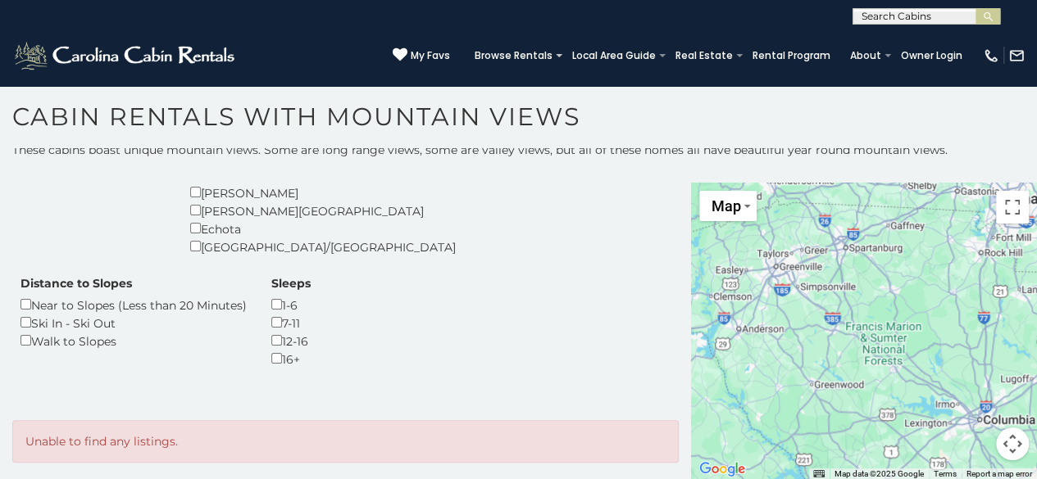
drag, startPoint x: 708, startPoint y: 323, endPoint x: 741, endPoint y: 338, distance: 36.3
click at [741, 338] on div at bounding box center [864, 331] width 346 height 297
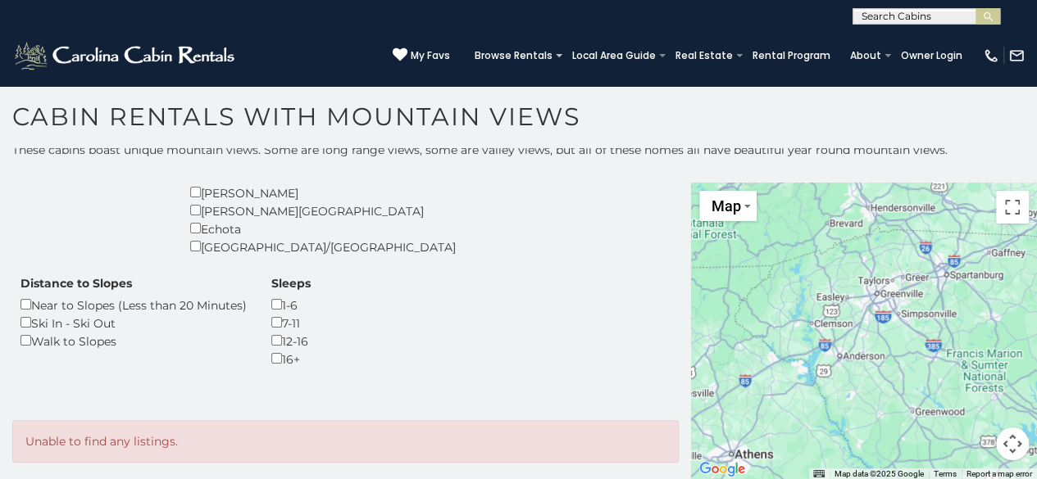
drag, startPoint x: 740, startPoint y: 338, endPoint x: 858, endPoint y: 363, distance: 120.7
click at [858, 364] on div at bounding box center [864, 331] width 346 height 297
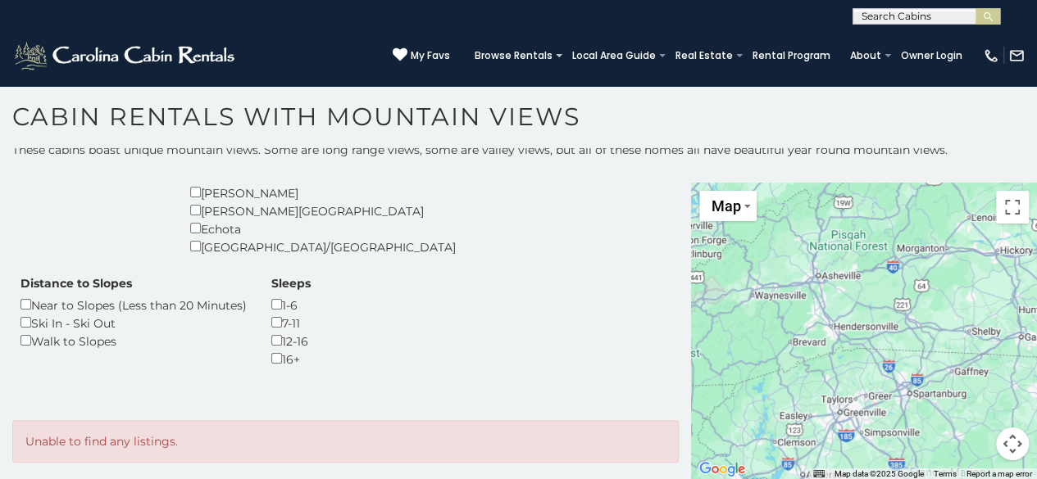
drag, startPoint x: 814, startPoint y: 320, endPoint x: 751, endPoint y: 436, distance: 131.7
click at [751, 438] on div at bounding box center [864, 331] width 346 height 297
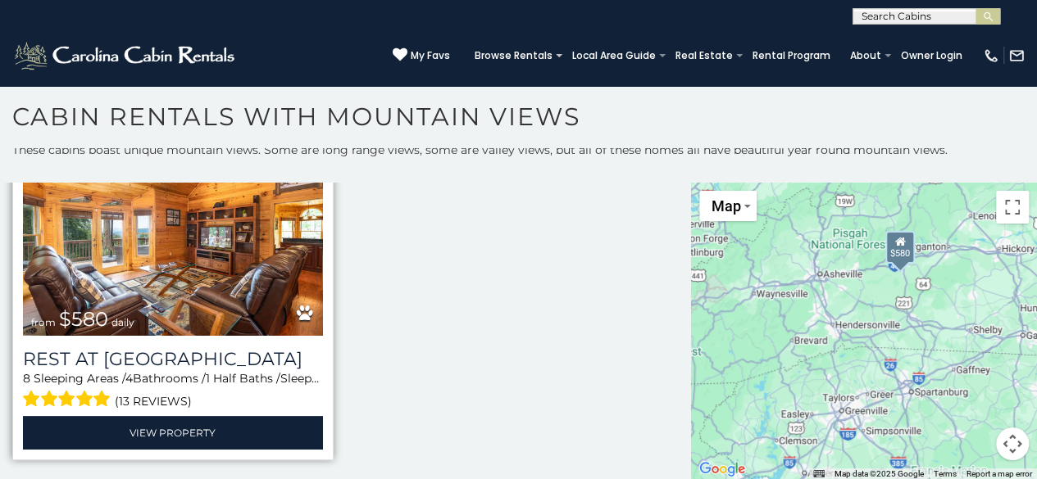
click at [284, 262] on img at bounding box center [173, 235] width 300 height 201
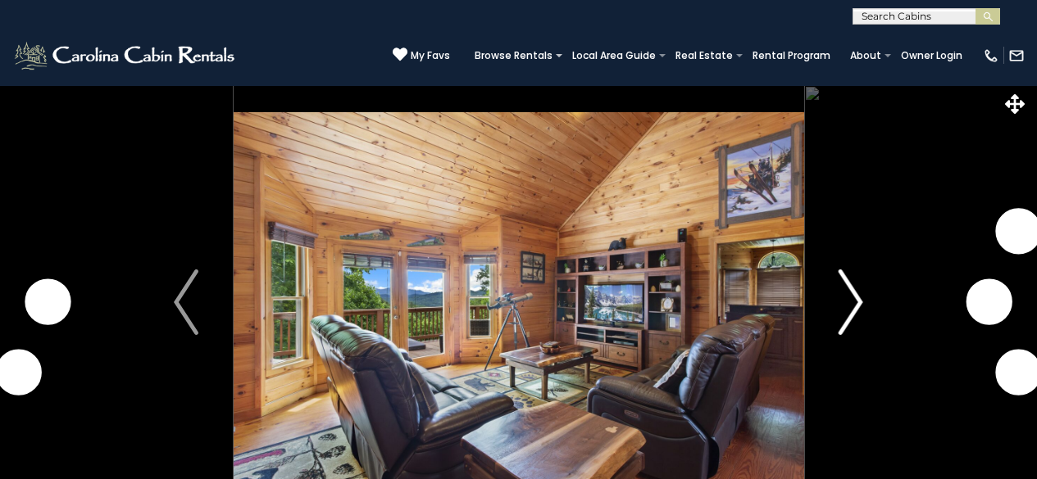
click at [847, 287] on img "Next" at bounding box center [850, 303] width 25 height 66
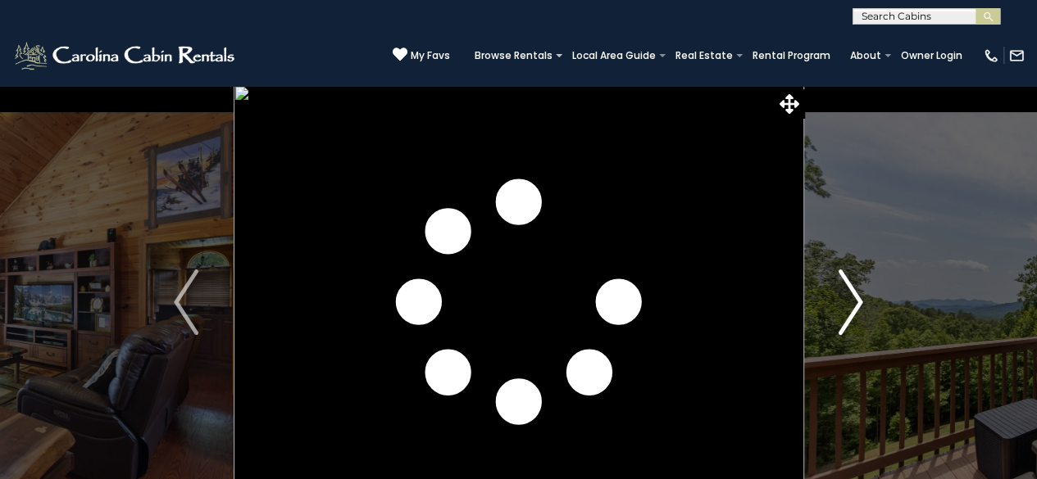
click at [847, 278] on img "Next" at bounding box center [850, 303] width 25 height 66
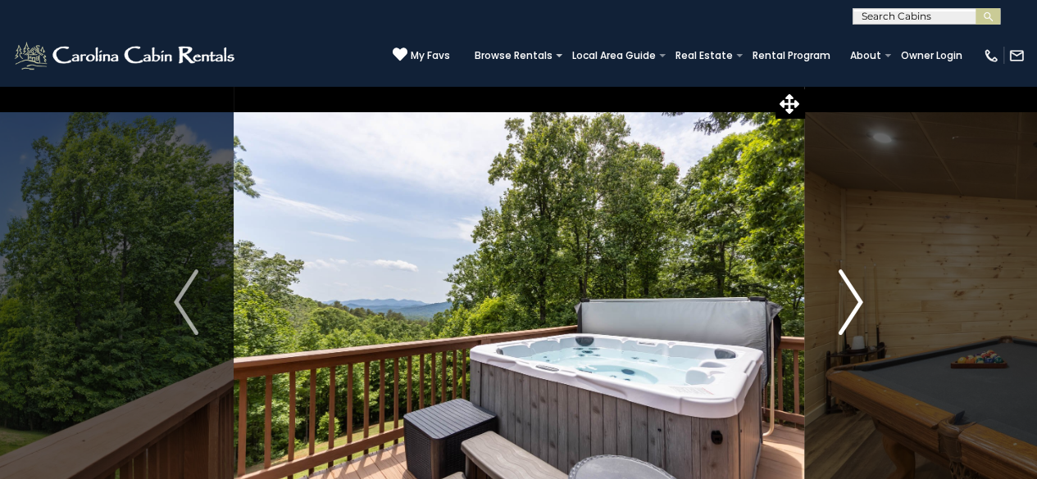
click at [847, 278] on img "Next" at bounding box center [850, 303] width 25 height 66
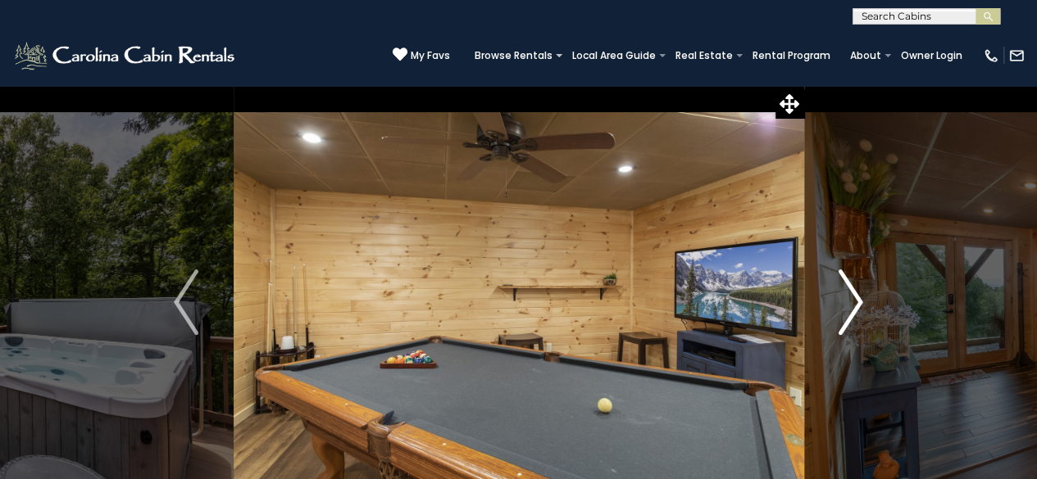
click at [847, 278] on img "Next" at bounding box center [850, 303] width 25 height 66
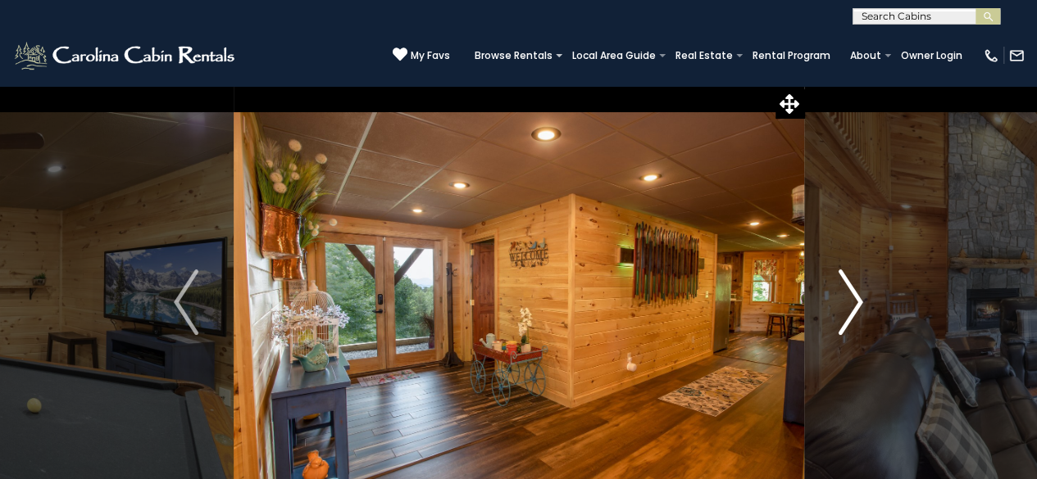
click at [847, 278] on img "Next" at bounding box center [850, 303] width 25 height 66
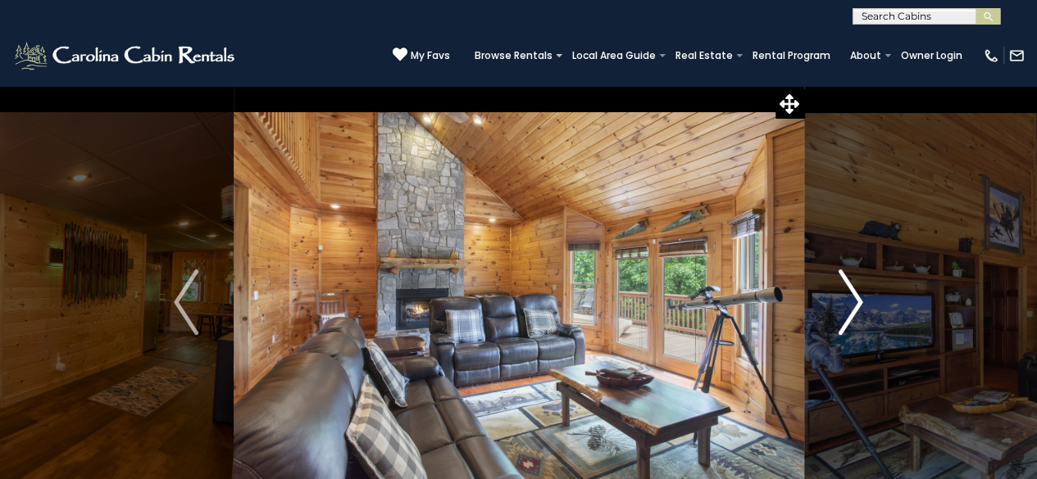
click at [858, 262] on button "Next" at bounding box center [850, 302] width 94 height 434
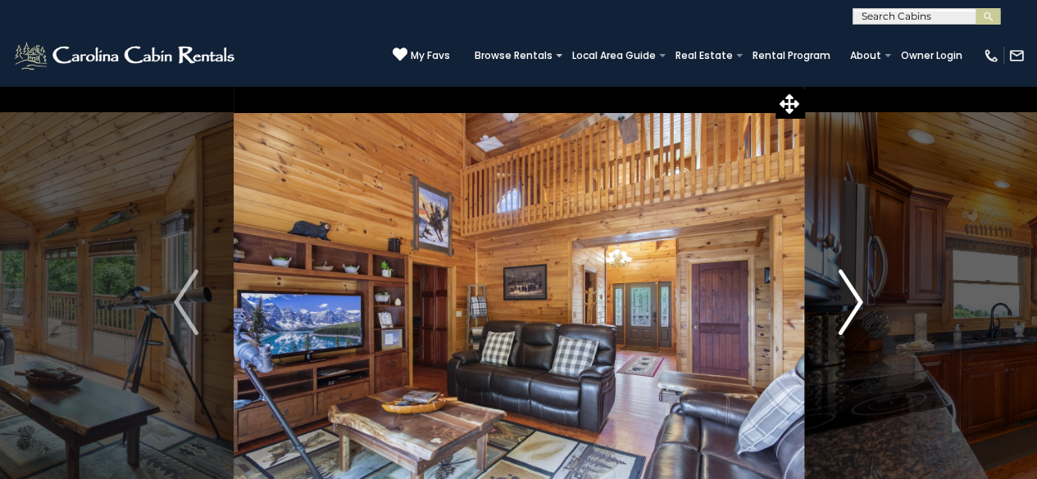
click at [861, 288] on img "Next" at bounding box center [850, 303] width 25 height 66
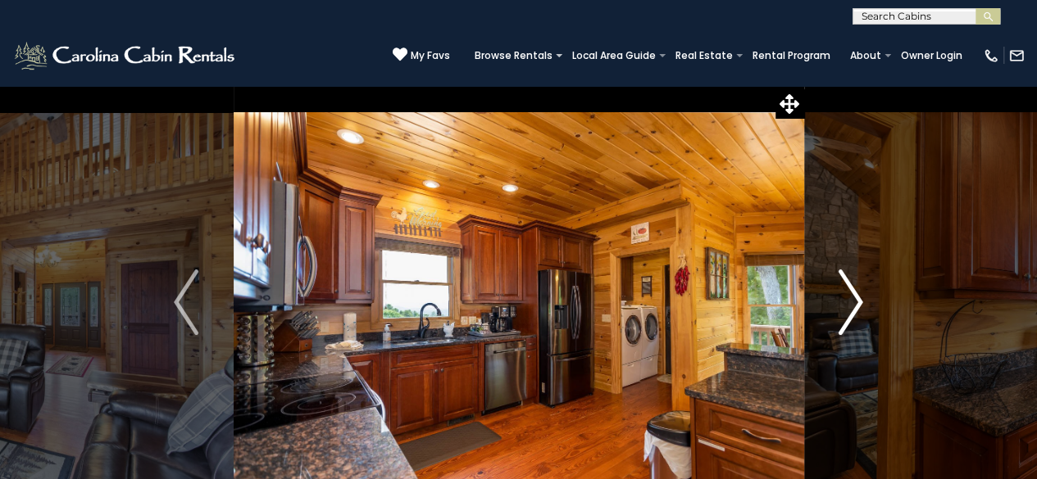
click at [859, 288] on img "Next" at bounding box center [850, 303] width 25 height 66
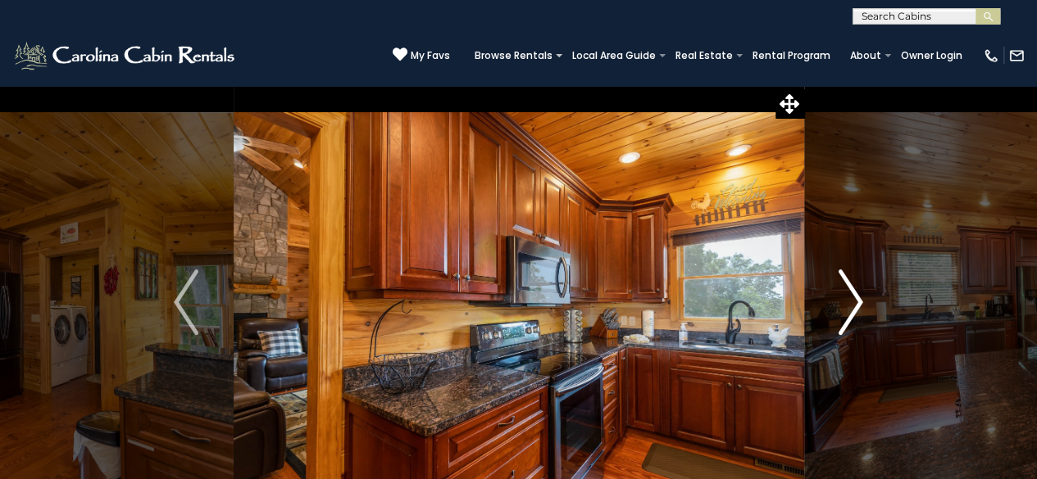
click at [859, 288] on img "Next" at bounding box center [850, 303] width 25 height 66
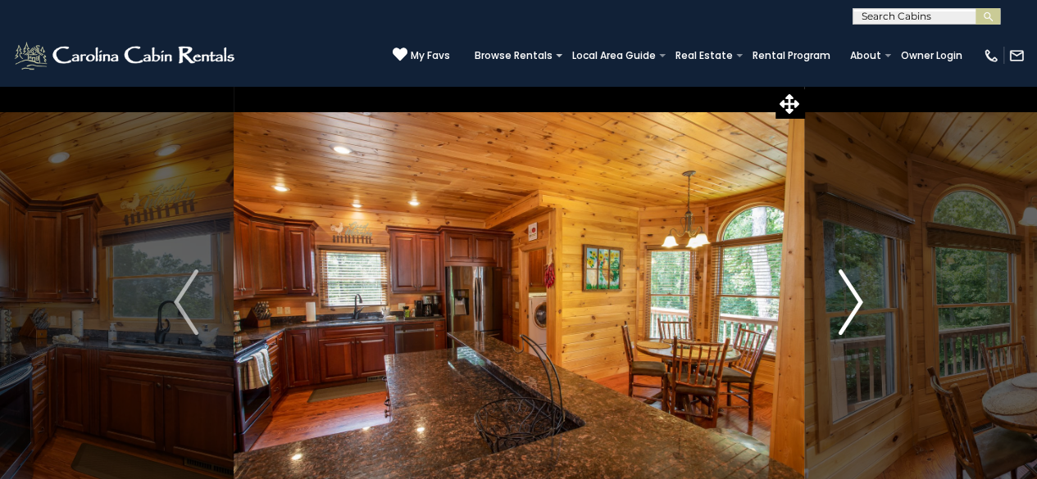
click at [859, 288] on img "Next" at bounding box center [850, 303] width 25 height 66
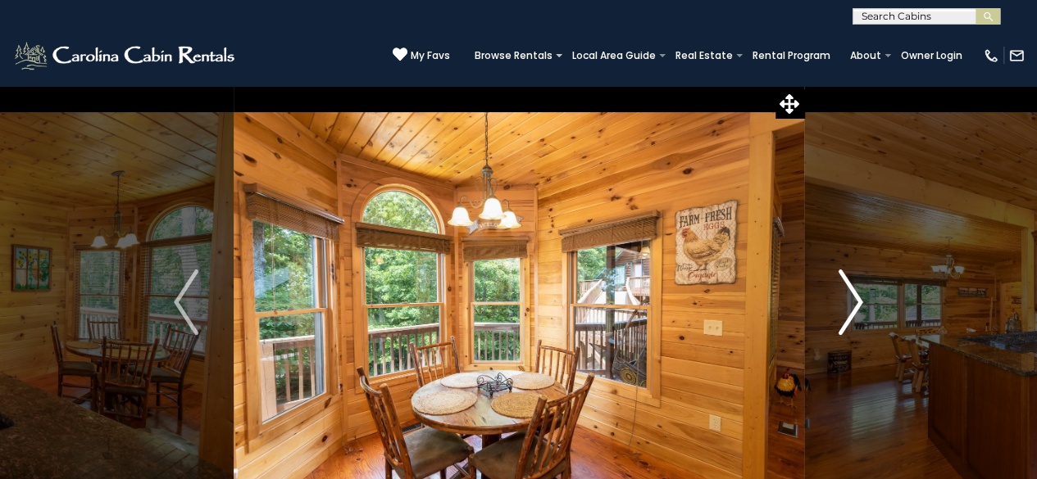
click at [859, 288] on img "Next" at bounding box center [850, 303] width 25 height 66
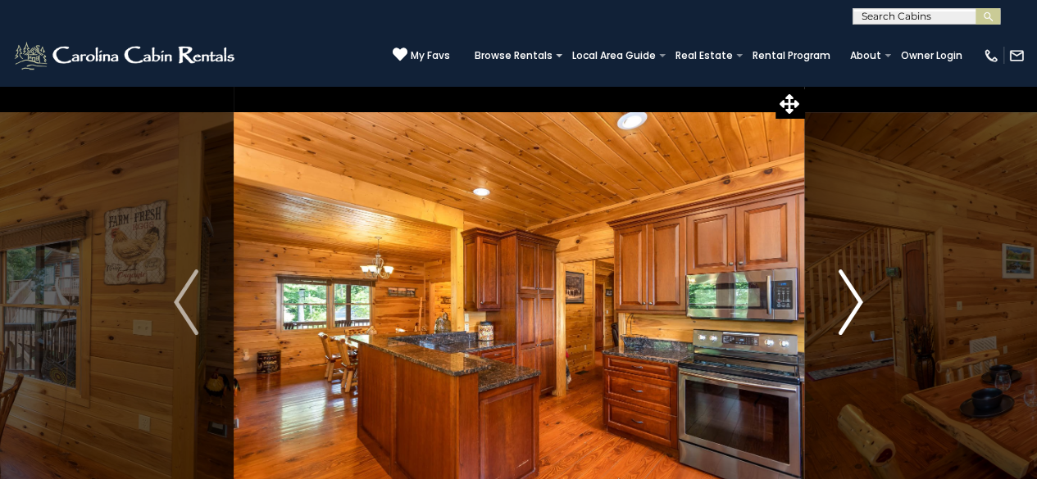
click at [859, 288] on img "Next" at bounding box center [850, 303] width 25 height 66
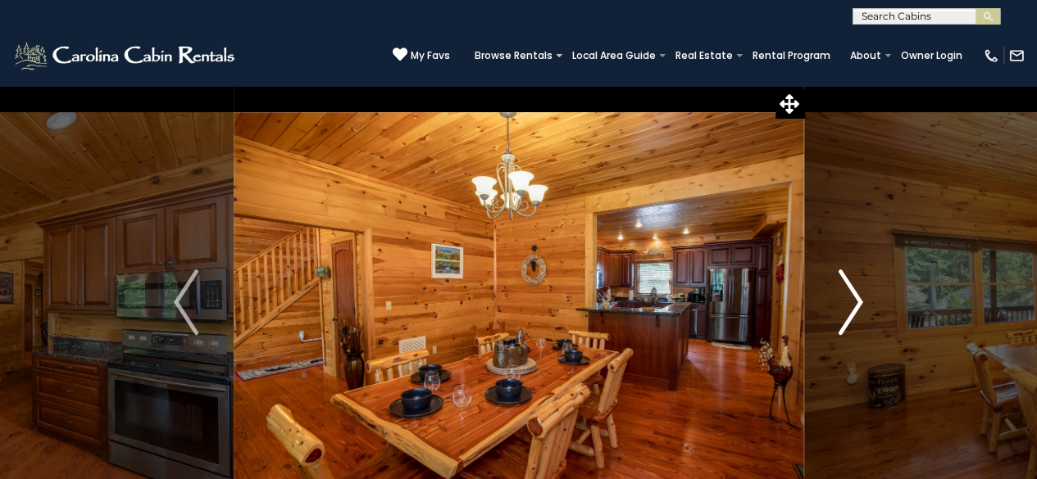
click at [859, 288] on img "Next" at bounding box center [850, 303] width 25 height 66
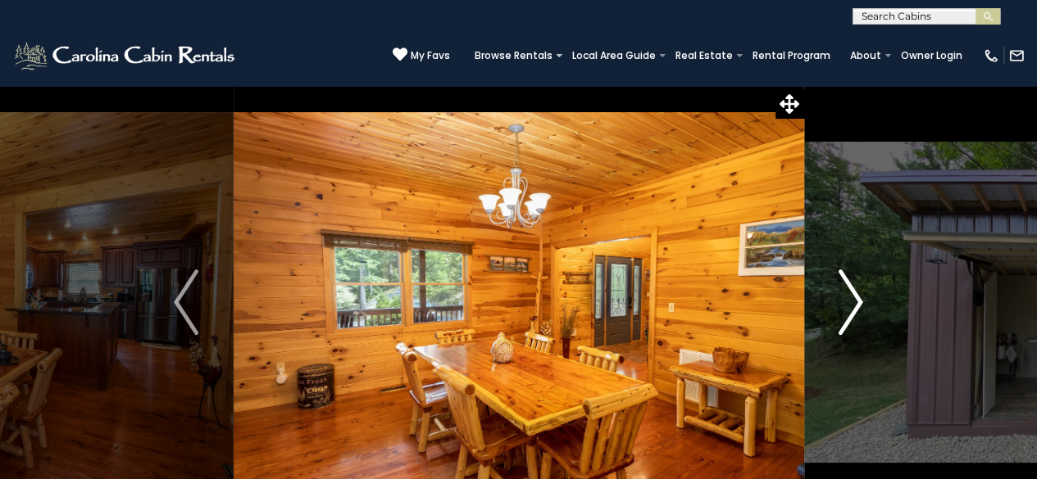
click at [859, 288] on img "Next" at bounding box center [850, 303] width 25 height 66
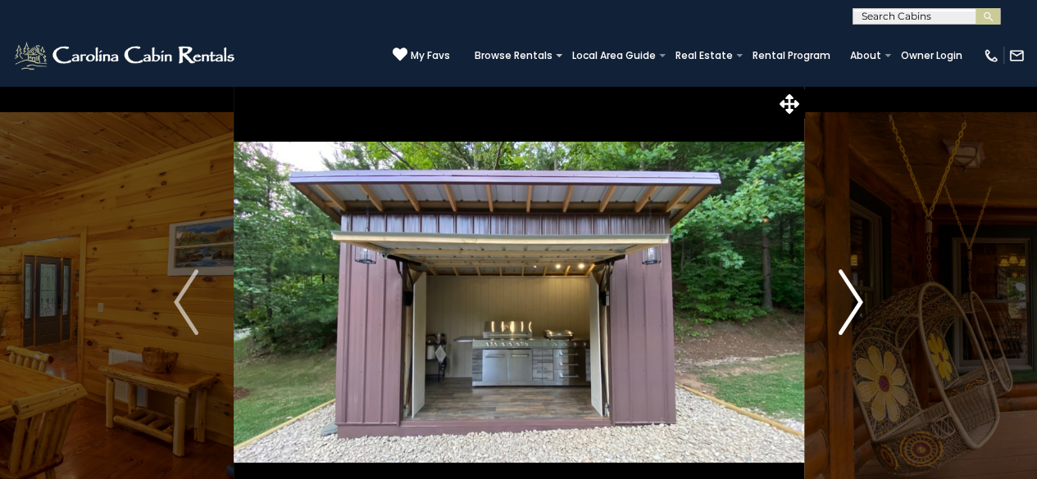
click at [859, 288] on img "Next" at bounding box center [850, 303] width 25 height 66
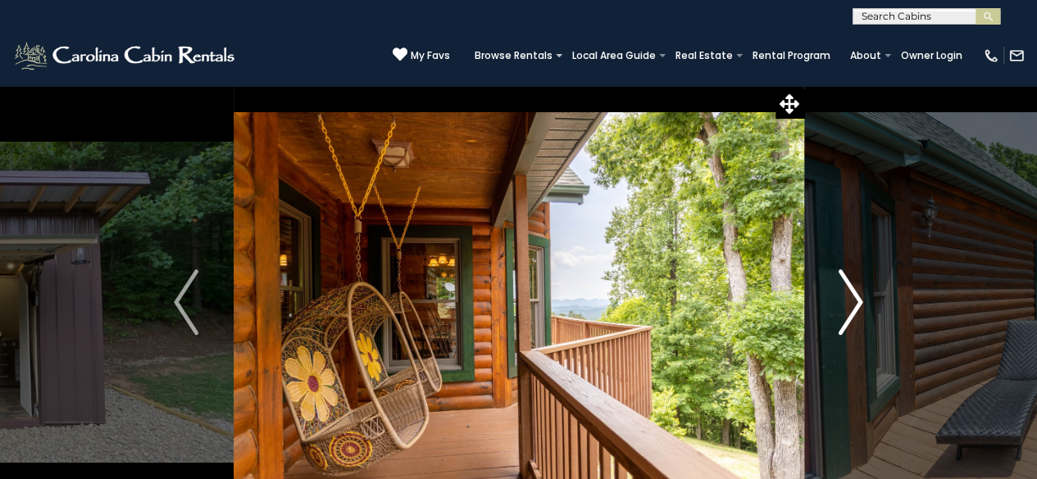
click at [859, 288] on img "Next" at bounding box center [850, 303] width 25 height 66
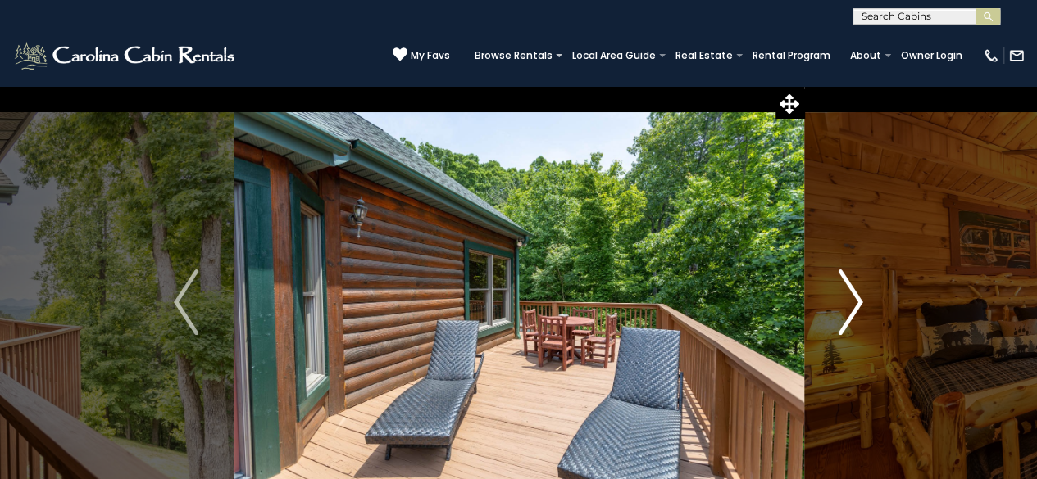
click at [859, 288] on img "Next" at bounding box center [850, 303] width 25 height 66
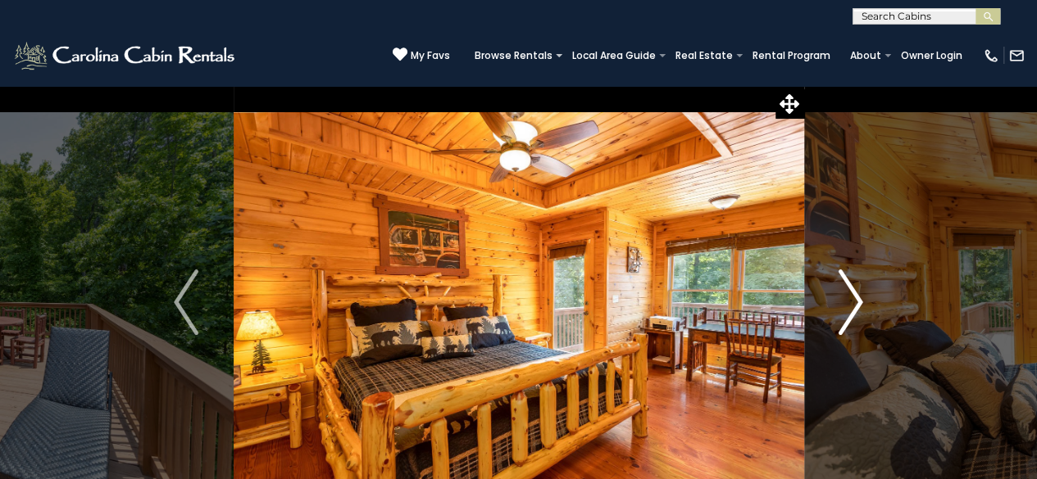
click at [859, 288] on img "Next" at bounding box center [850, 303] width 25 height 66
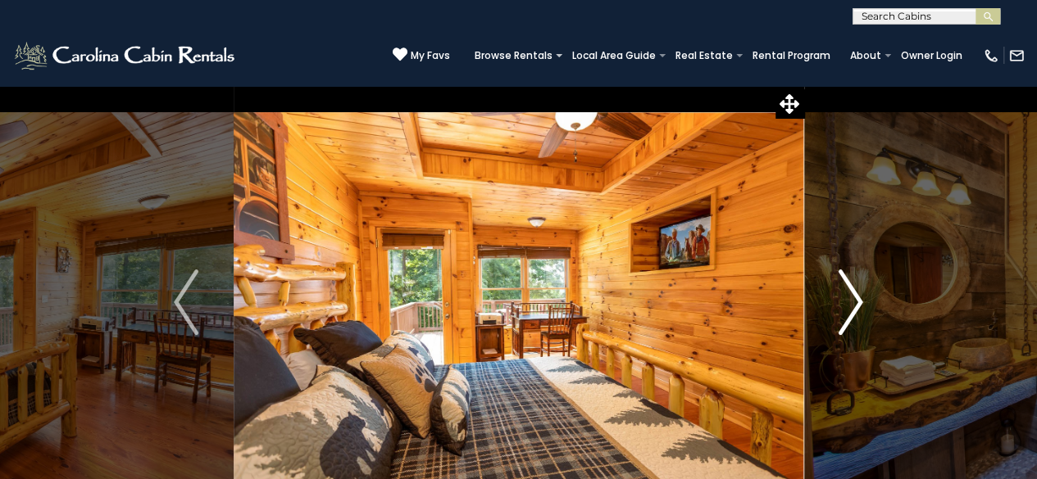
click at [859, 288] on img "Next" at bounding box center [850, 303] width 25 height 66
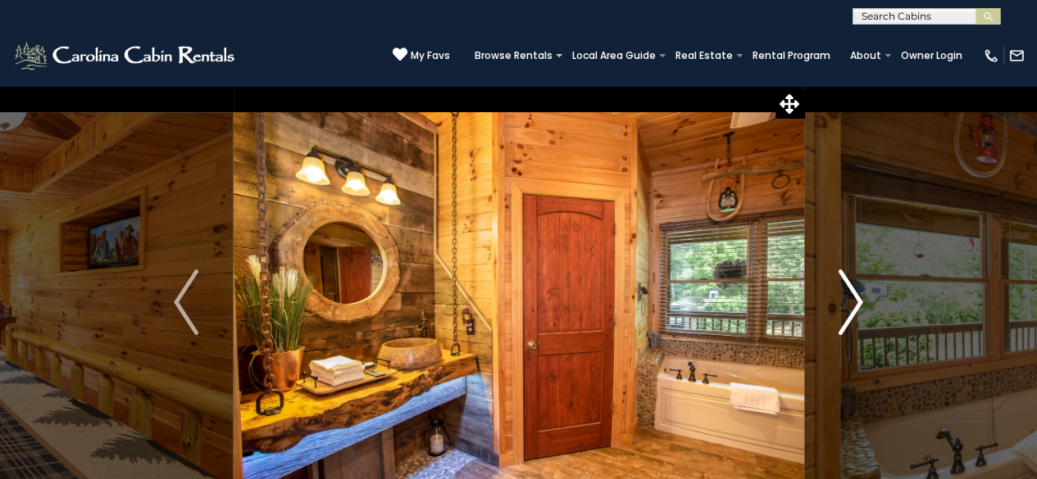
click at [859, 288] on img "Next" at bounding box center [850, 303] width 25 height 66
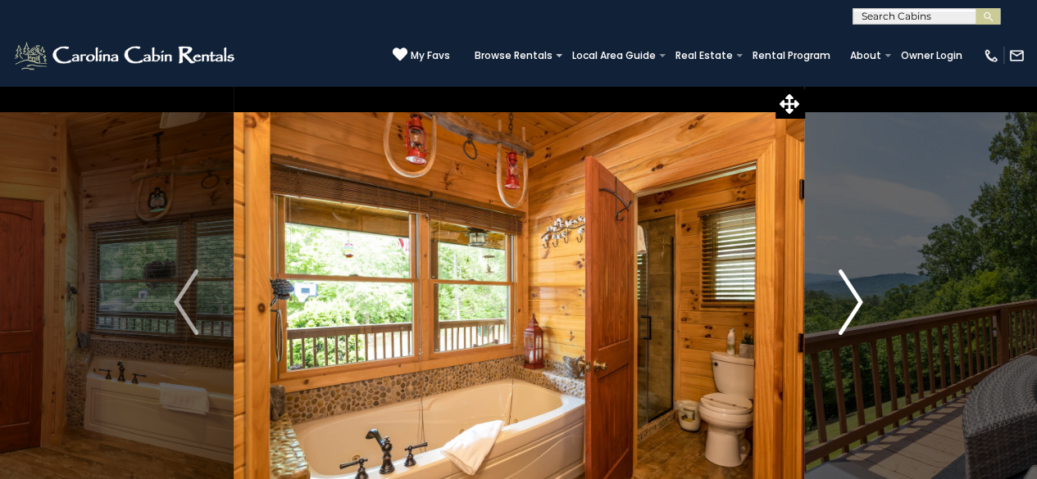
click at [859, 288] on img "Next" at bounding box center [850, 303] width 25 height 66
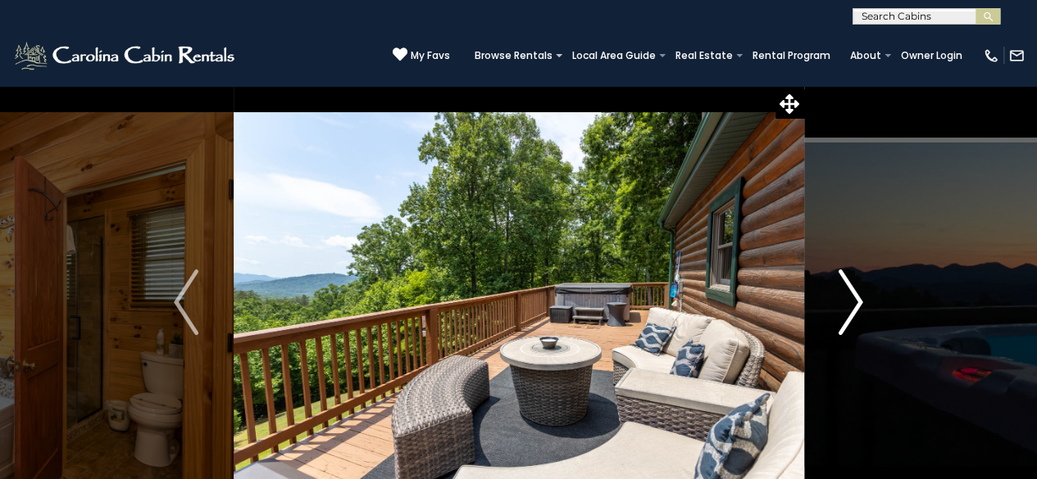
click at [859, 288] on img "Next" at bounding box center [850, 303] width 25 height 66
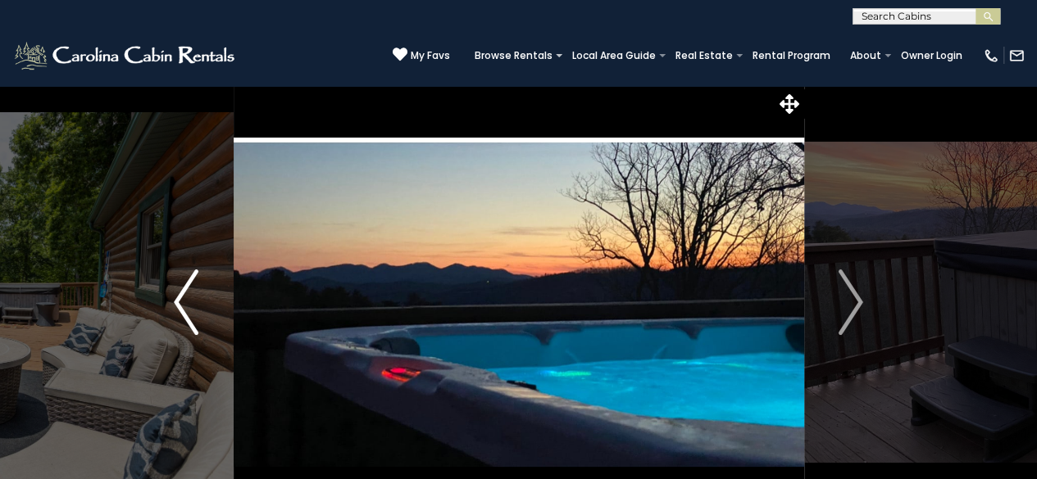
click at [190, 302] on img "Previous" at bounding box center [186, 303] width 25 height 66
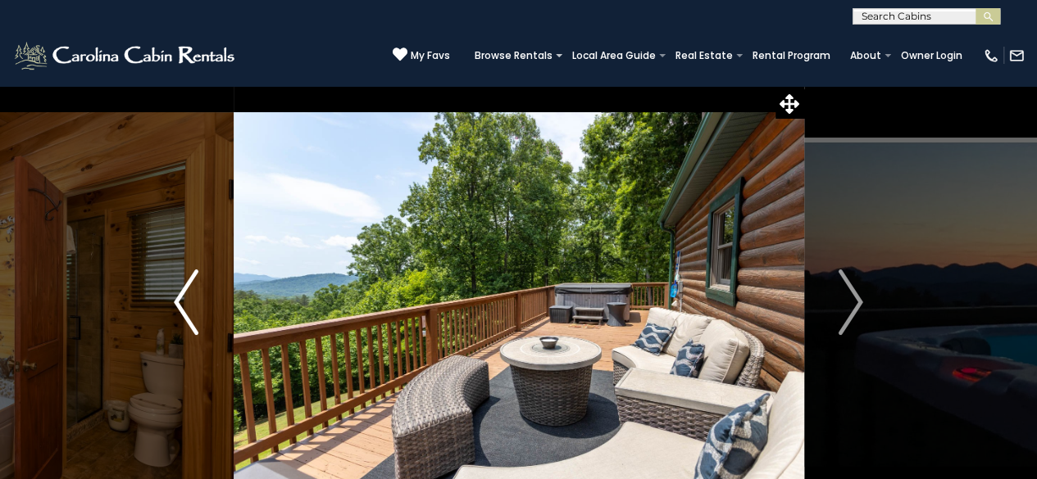
click at [189, 302] on img "Previous" at bounding box center [186, 303] width 25 height 66
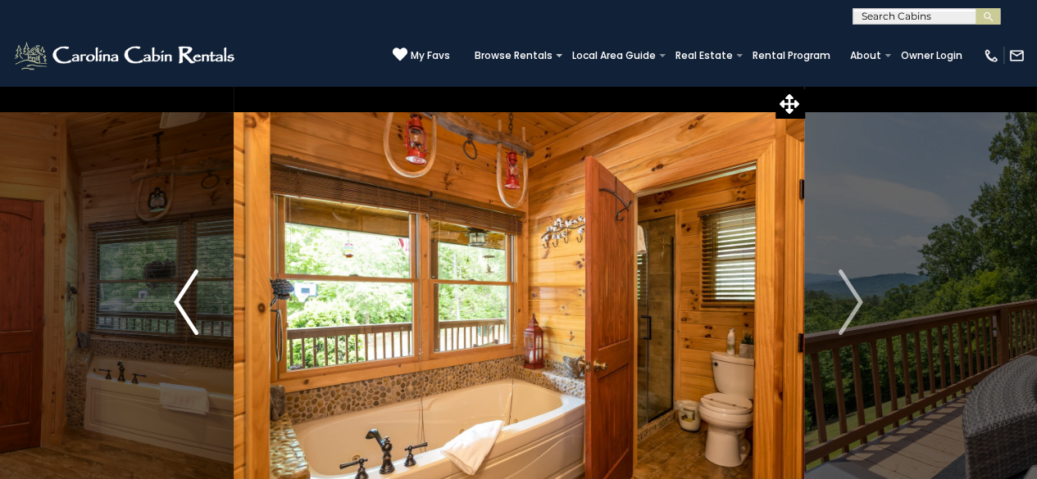
click at [189, 302] on img "Previous" at bounding box center [186, 303] width 25 height 66
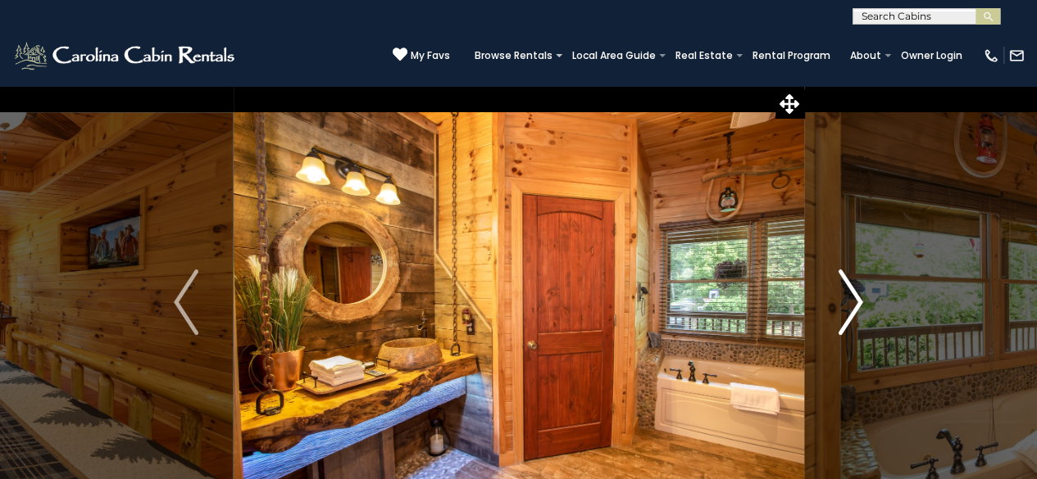
click at [836, 302] on button "Next" at bounding box center [850, 302] width 94 height 434
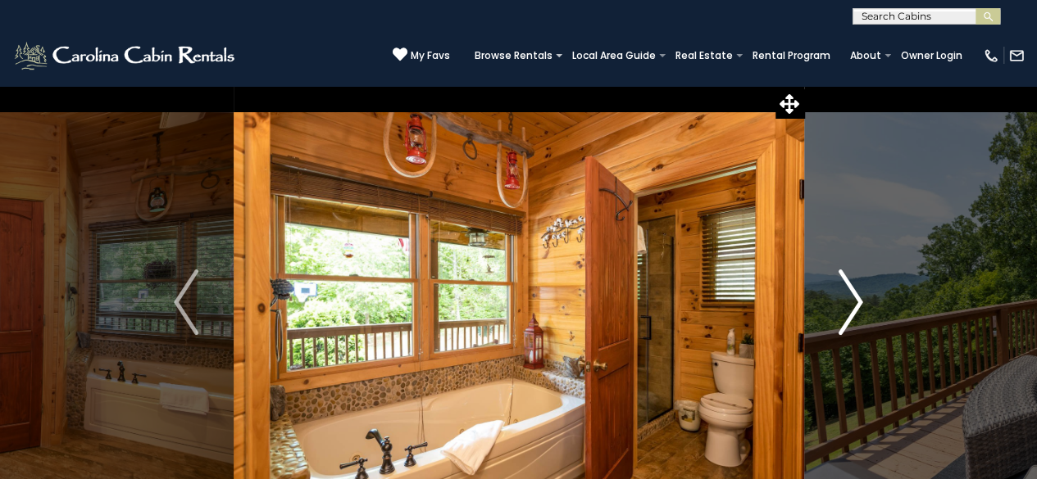
click at [839, 302] on img "Next" at bounding box center [850, 303] width 25 height 66
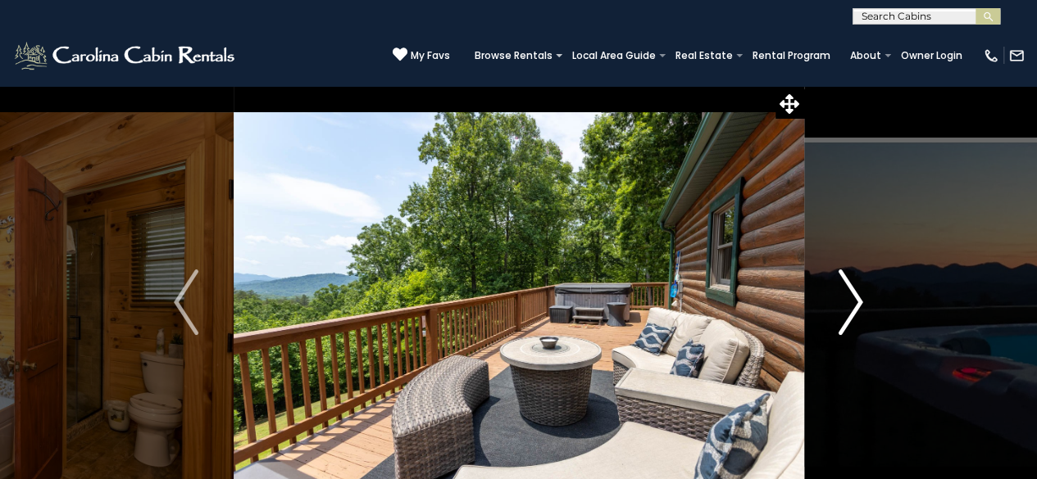
click at [839, 302] on img "Next" at bounding box center [850, 303] width 25 height 66
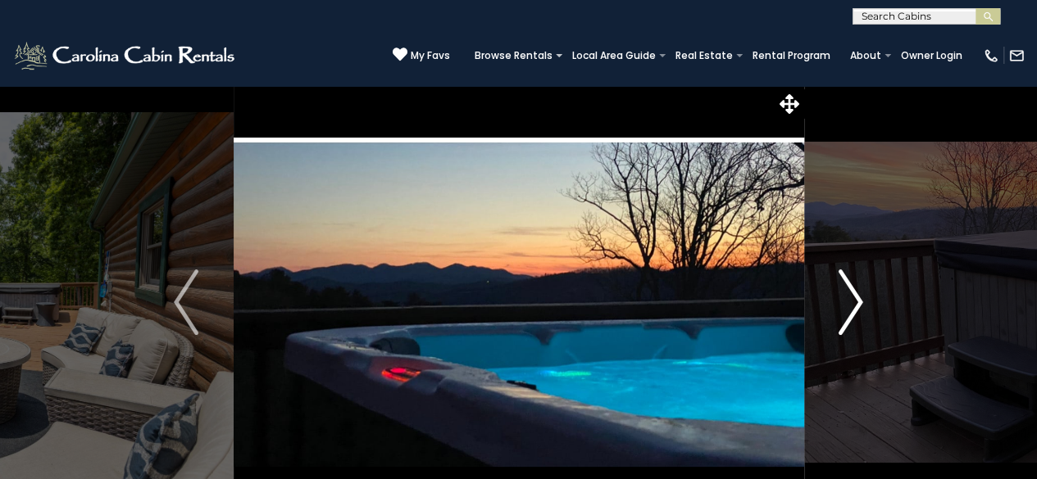
click at [839, 302] on img "Next" at bounding box center [850, 303] width 25 height 66
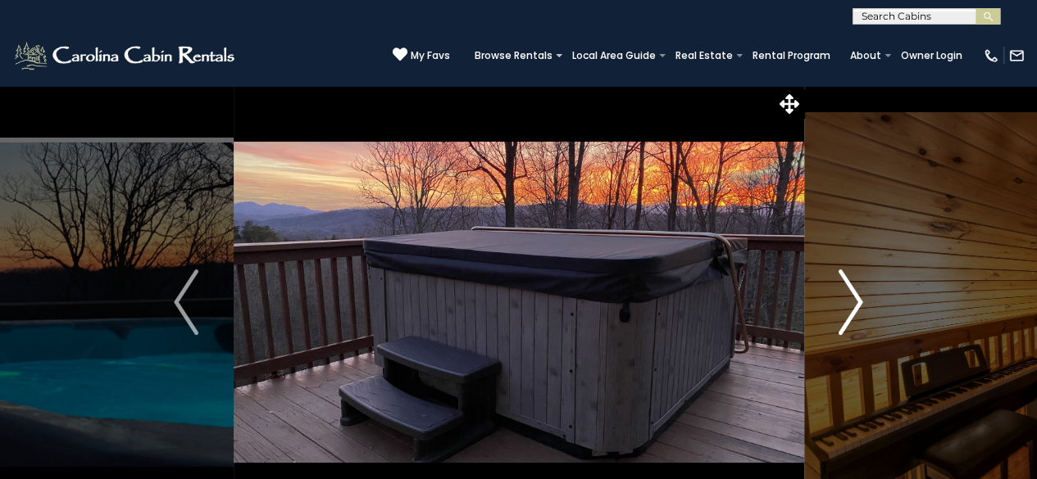
click at [839, 302] on img "Next" at bounding box center [850, 303] width 25 height 66
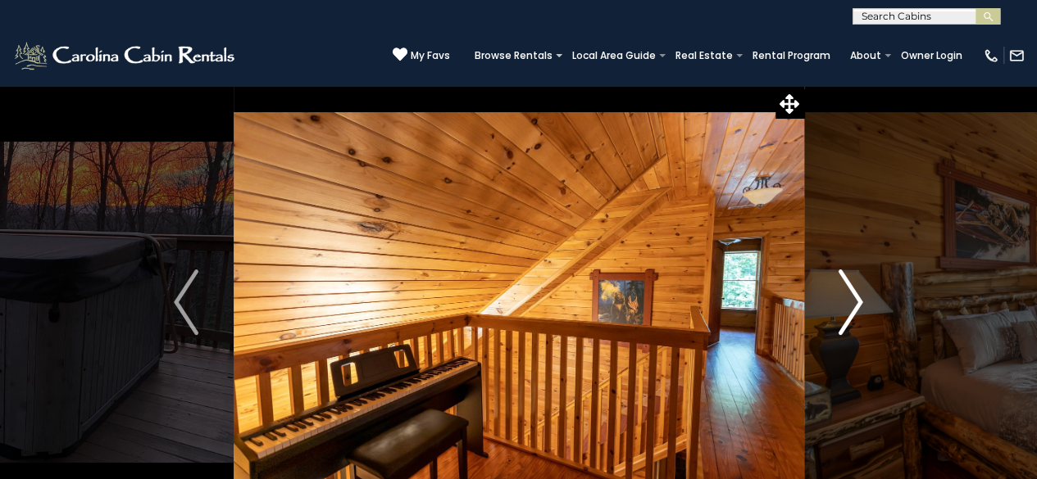
click at [839, 302] on img "Next" at bounding box center [850, 303] width 25 height 66
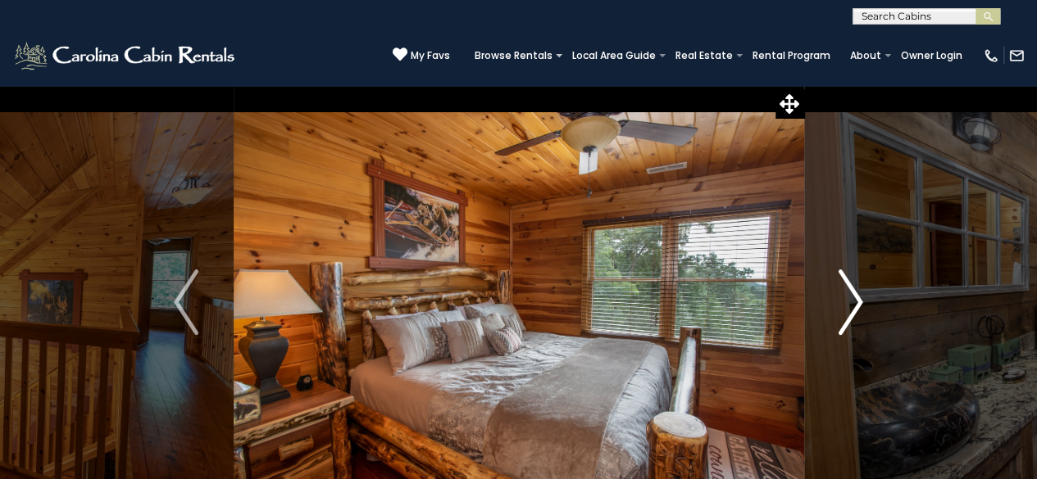
click at [839, 302] on img "Next" at bounding box center [850, 303] width 25 height 66
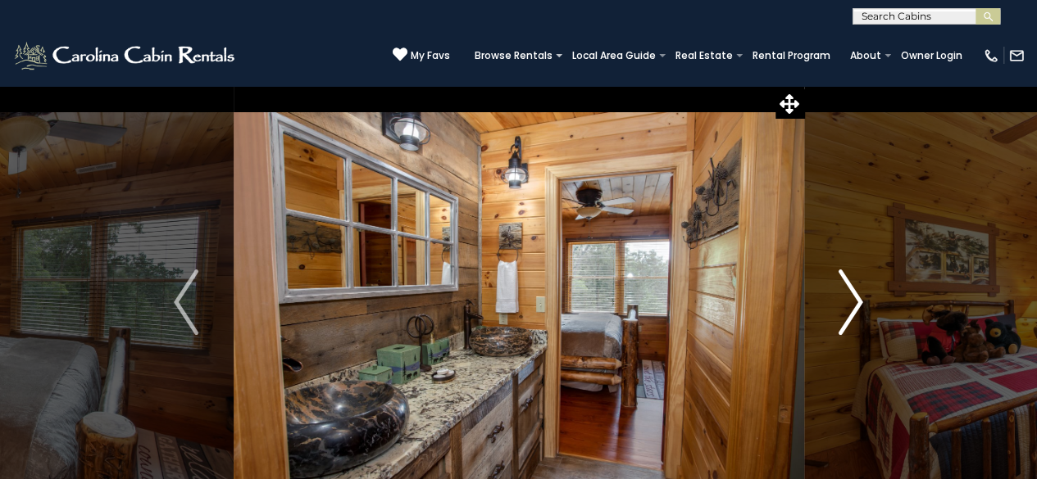
click at [839, 302] on img "Next" at bounding box center [850, 303] width 25 height 66
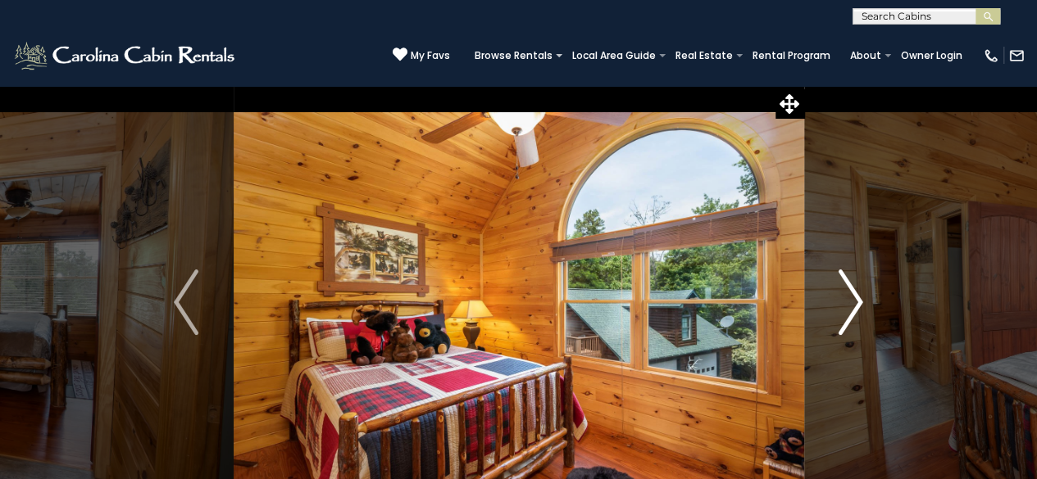
click at [839, 302] on img "Next" at bounding box center [850, 303] width 25 height 66
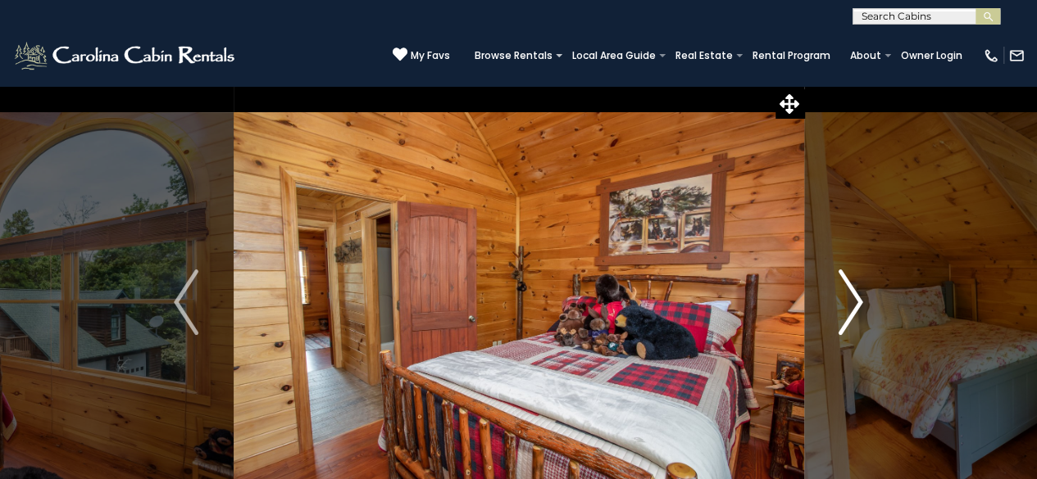
click at [839, 302] on img "Next" at bounding box center [850, 303] width 25 height 66
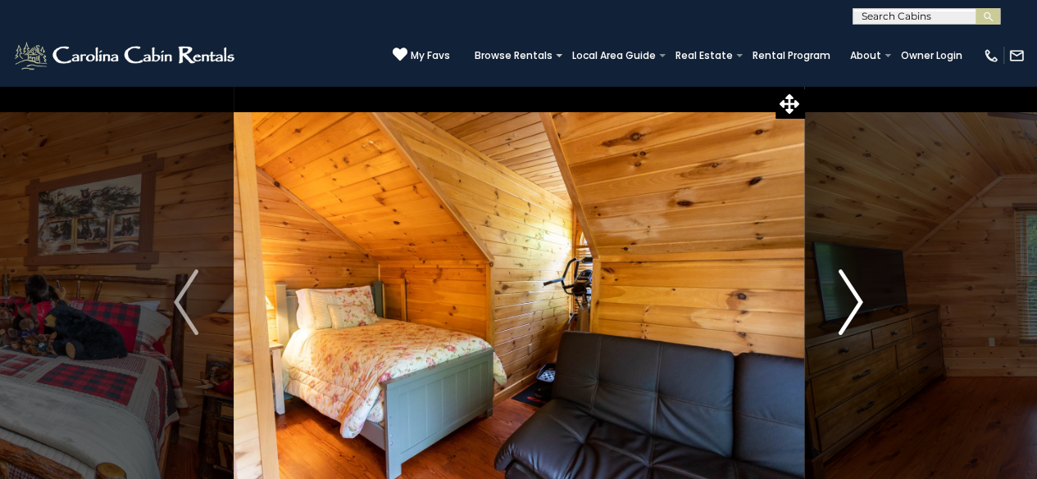
click at [839, 302] on img "Next" at bounding box center [850, 303] width 25 height 66
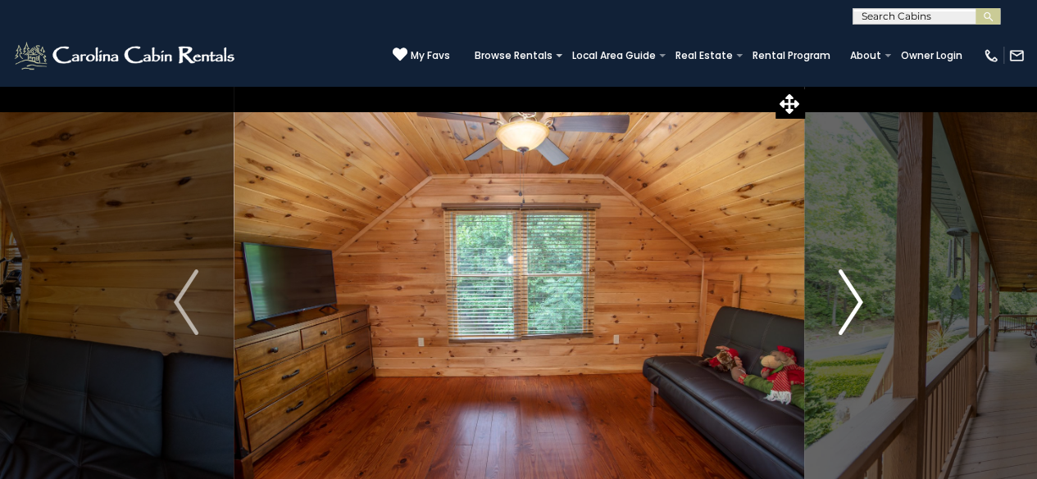
click at [839, 302] on img "Next" at bounding box center [850, 303] width 25 height 66
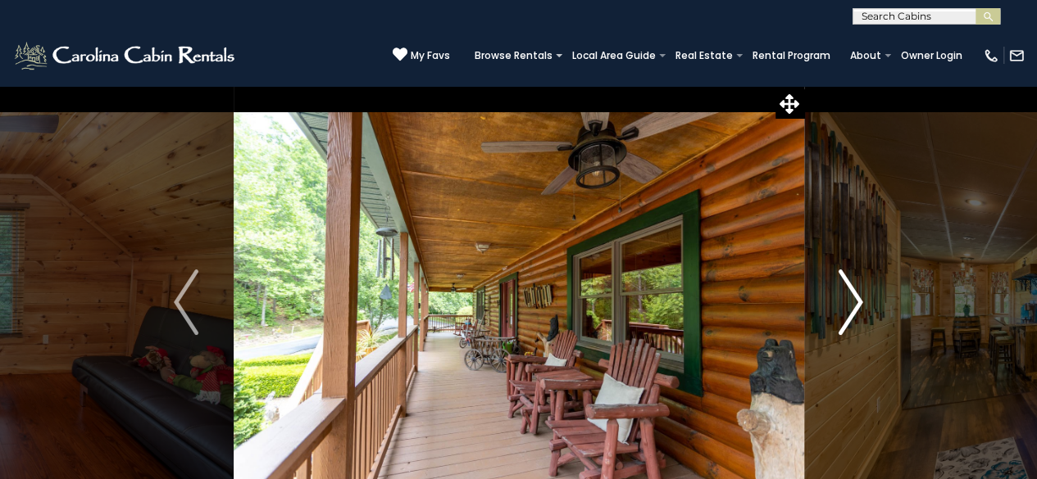
click at [839, 302] on img "Next" at bounding box center [850, 303] width 25 height 66
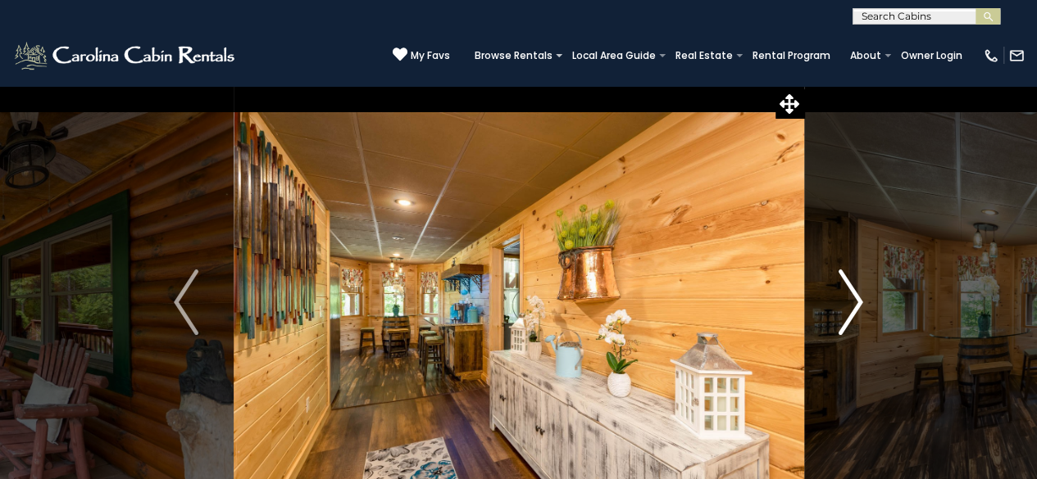
click at [839, 302] on img "Next" at bounding box center [850, 303] width 25 height 66
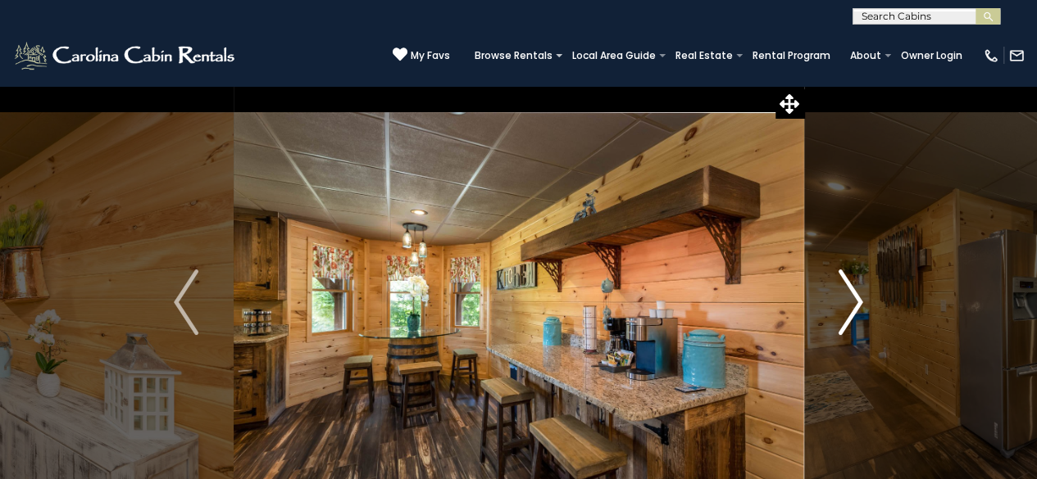
click at [839, 302] on img "Next" at bounding box center [850, 303] width 25 height 66
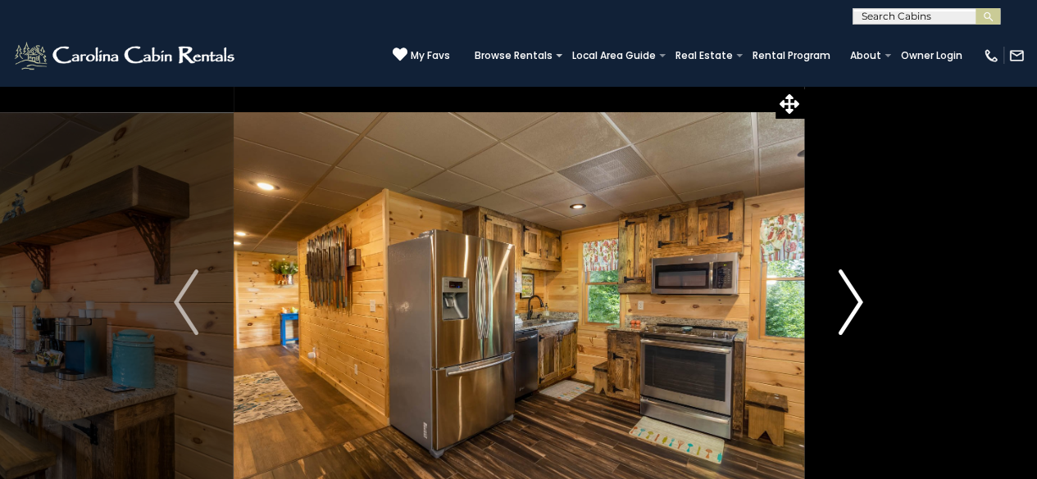
click at [839, 302] on img "Next" at bounding box center [850, 303] width 25 height 66
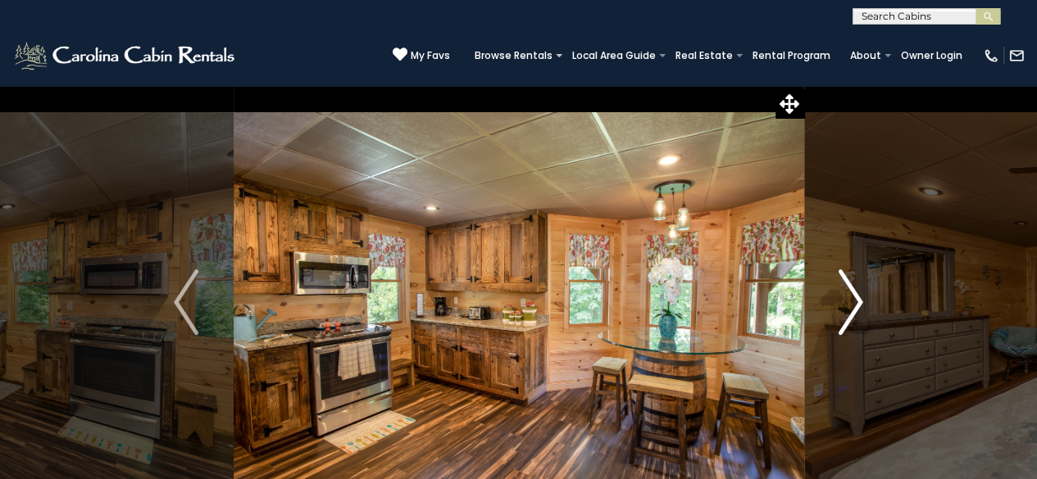
click at [839, 302] on img "Next" at bounding box center [850, 303] width 25 height 66
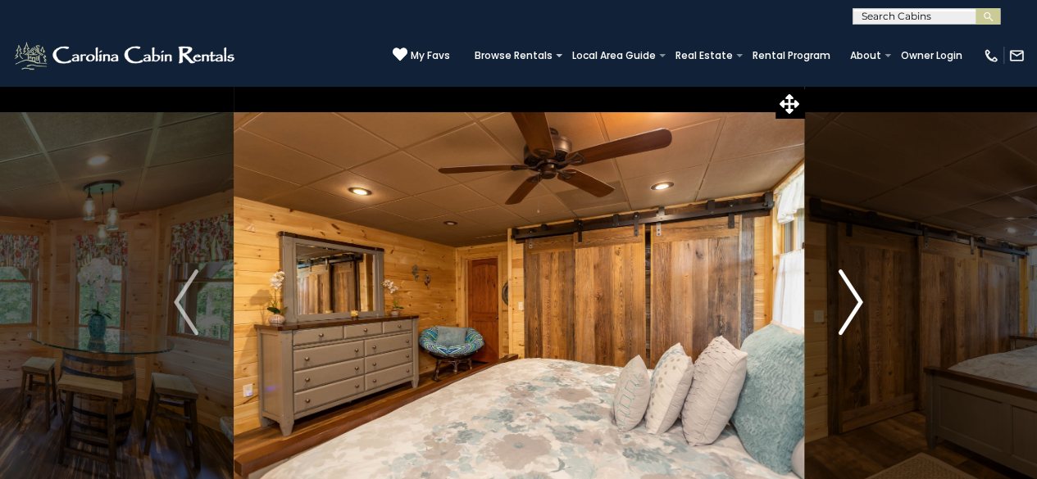
click at [839, 302] on img "Next" at bounding box center [850, 303] width 25 height 66
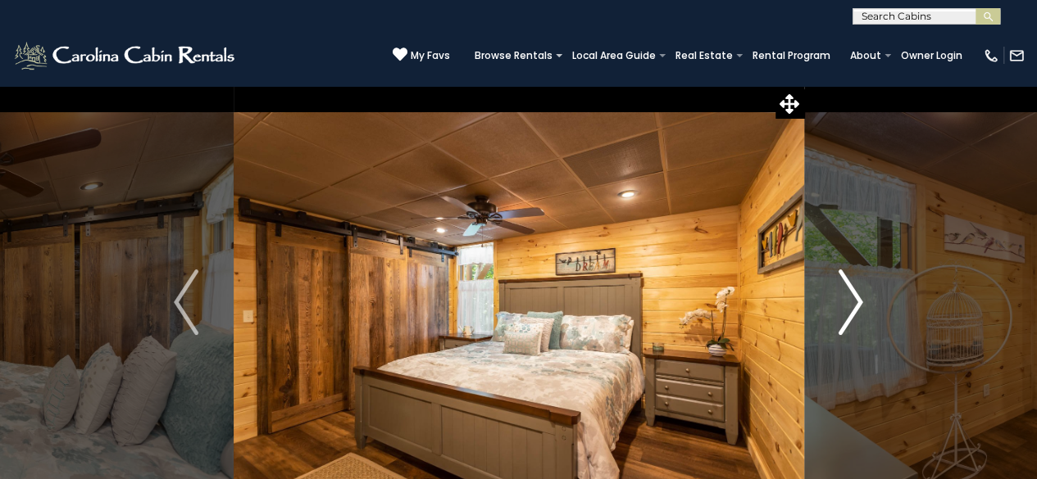
click at [839, 302] on img "Next" at bounding box center [850, 303] width 25 height 66
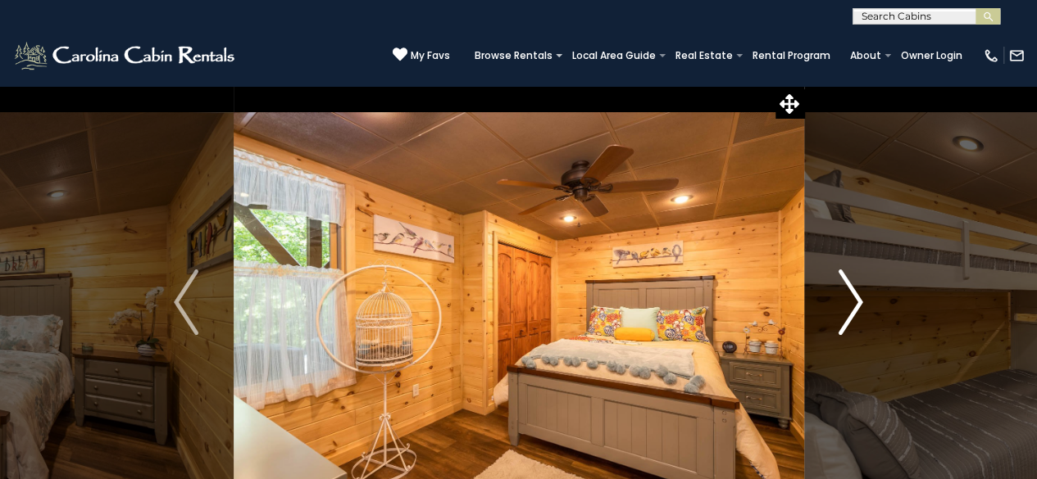
click at [839, 302] on img "Next" at bounding box center [850, 303] width 25 height 66
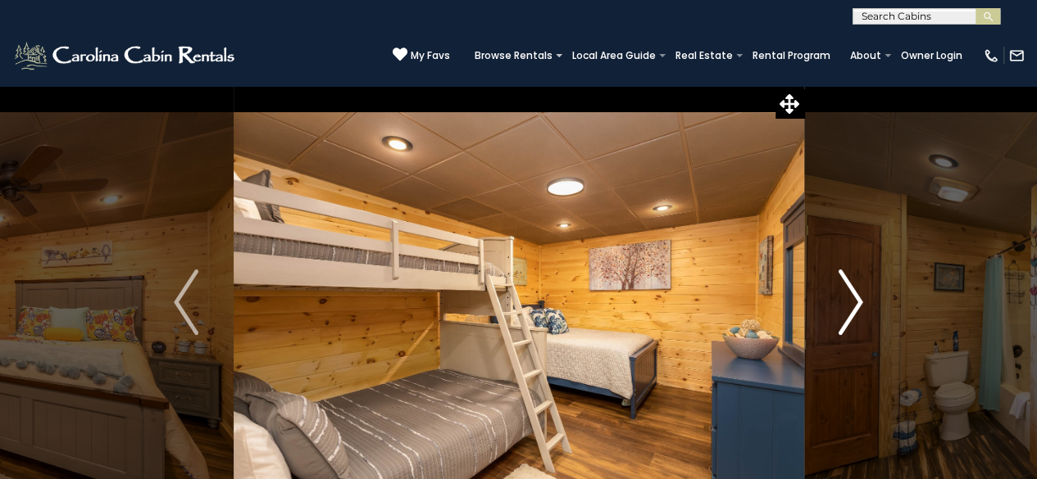
click at [839, 302] on img "Next" at bounding box center [850, 303] width 25 height 66
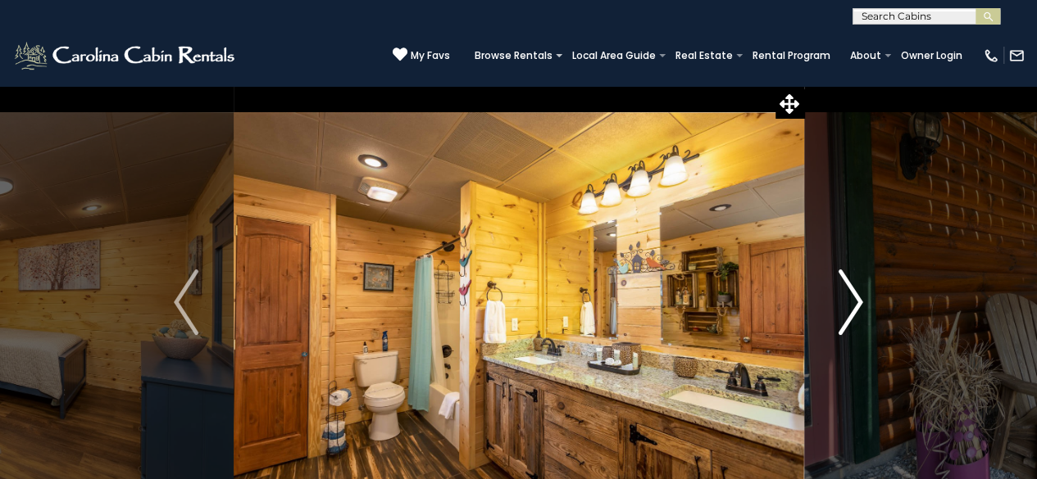
click at [839, 302] on img "Next" at bounding box center [850, 303] width 25 height 66
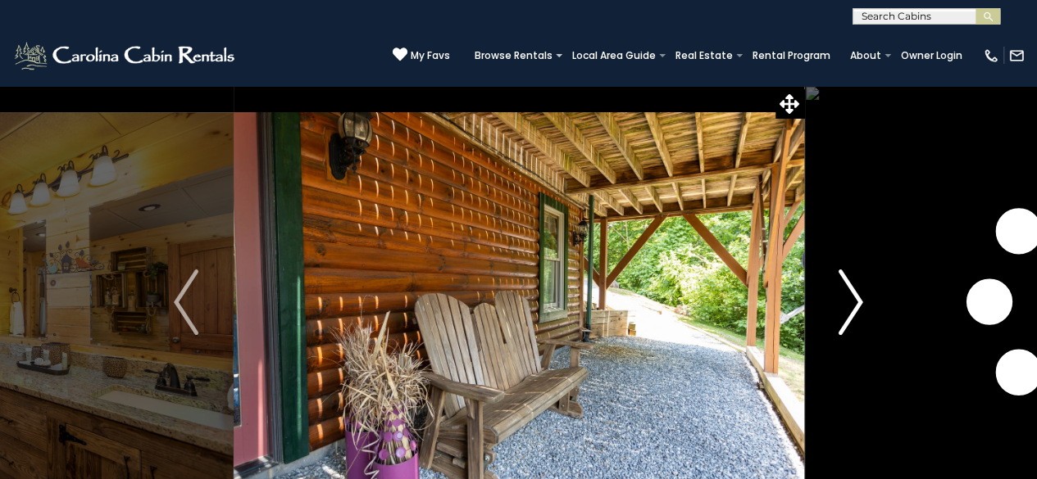
click at [839, 302] on img "Next" at bounding box center [850, 303] width 25 height 66
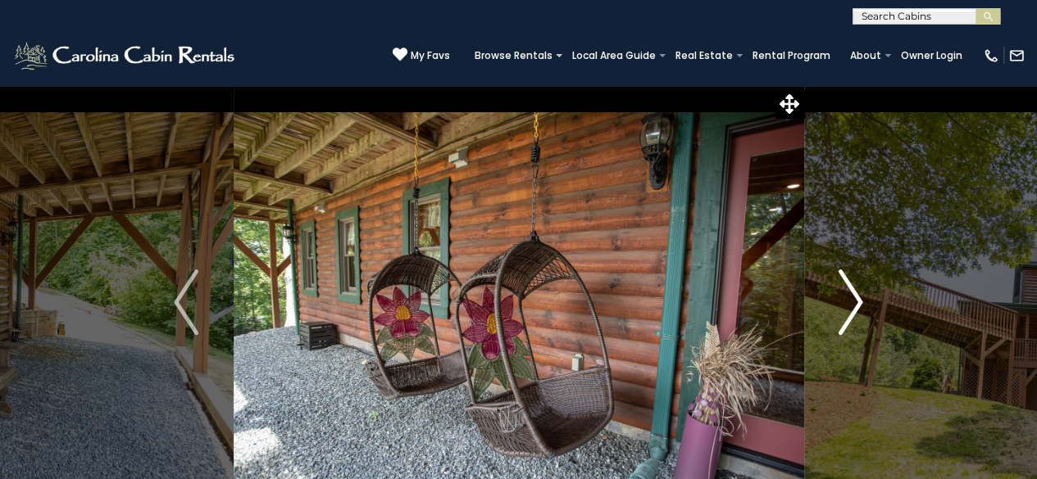
click at [839, 302] on img "Next" at bounding box center [850, 303] width 25 height 66
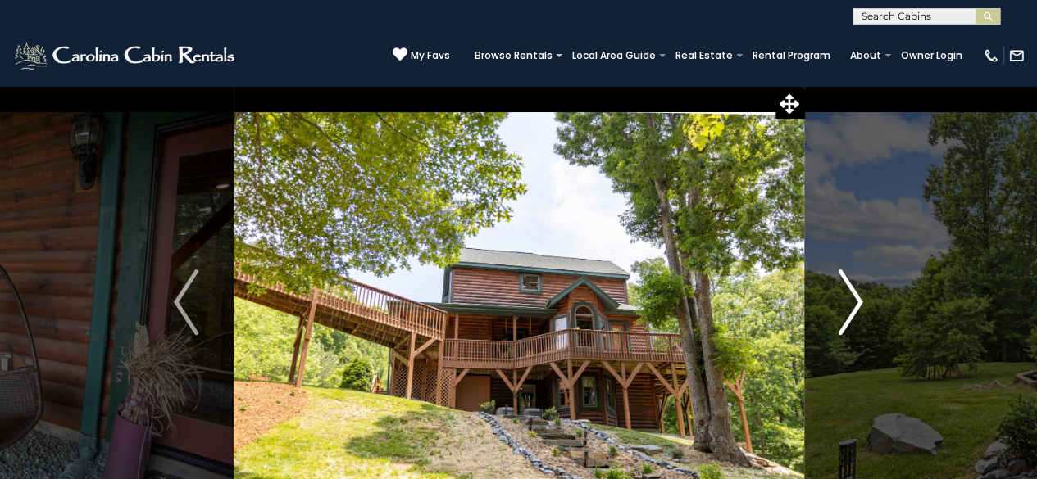
click at [839, 302] on img "Next" at bounding box center [850, 303] width 25 height 66
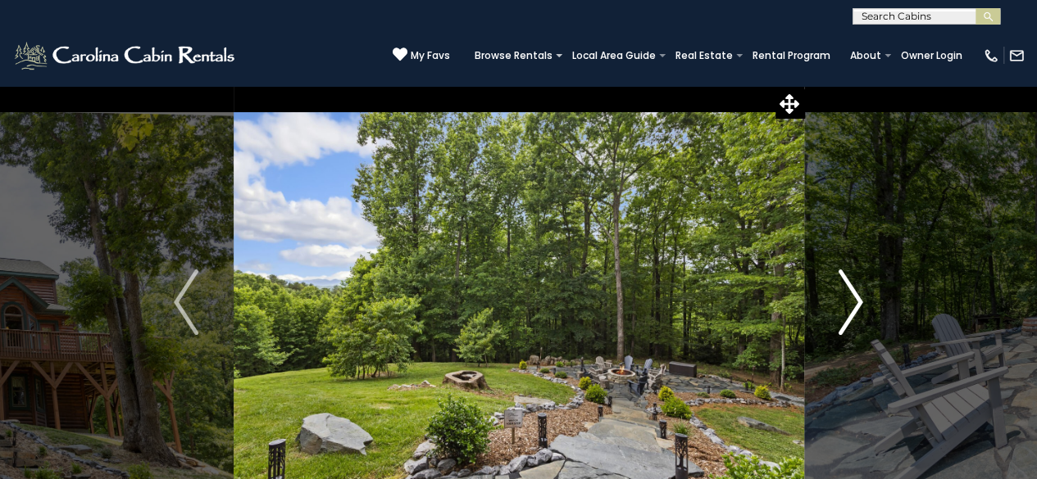
click at [839, 302] on img "Next" at bounding box center [850, 303] width 25 height 66
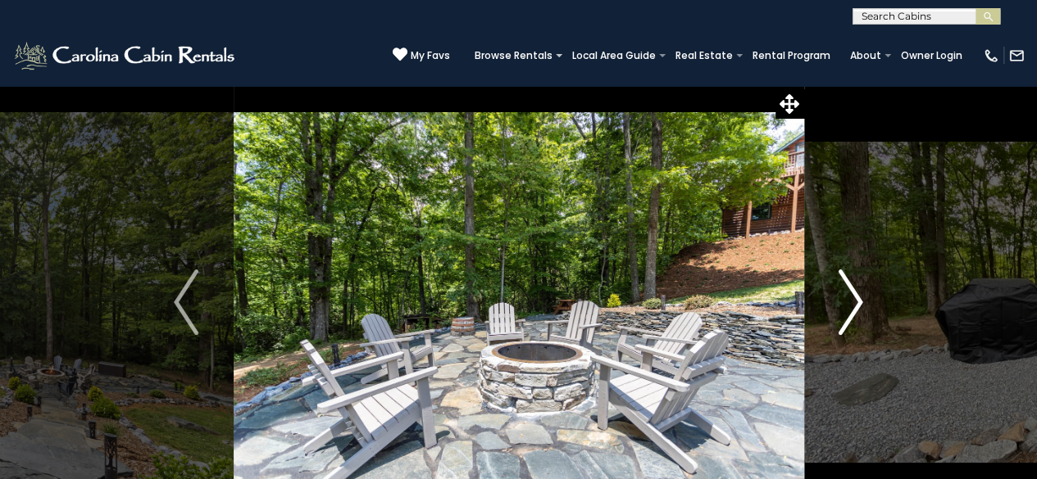
click at [839, 302] on img "Next" at bounding box center [850, 303] width 25 height 66
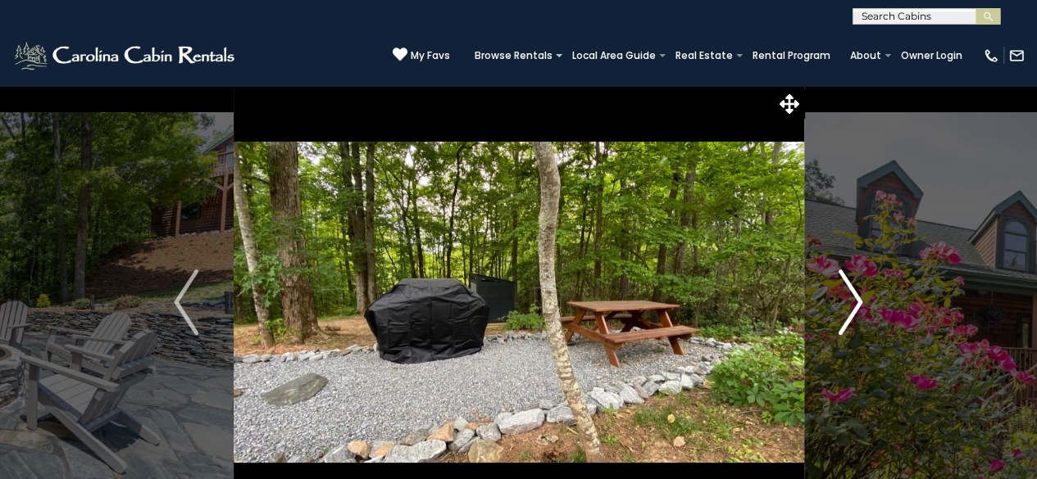
click at [839, 302] on img "Next" at bounding box center [850, 303] width 25 height 66
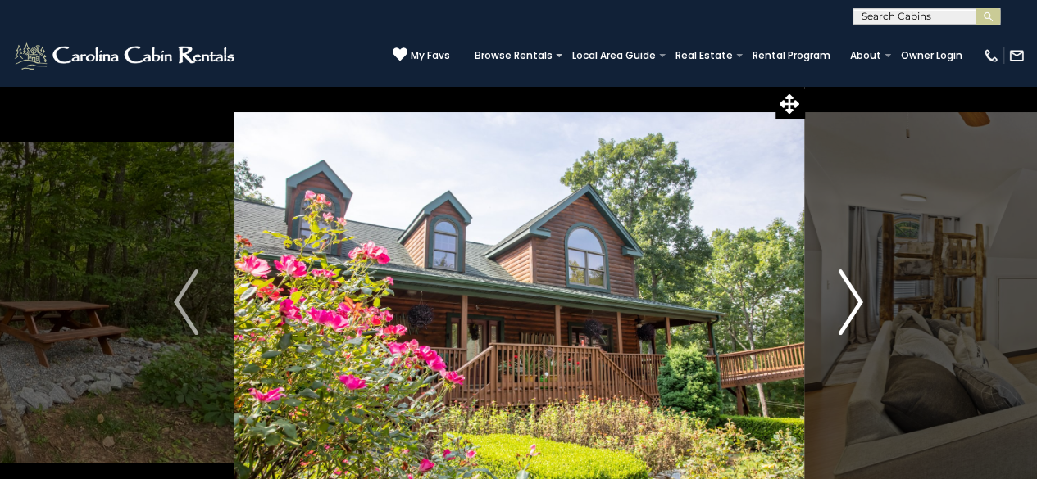
click at [839, 302] on img "Next" at bounding box center [850, 303] width 25 height 66
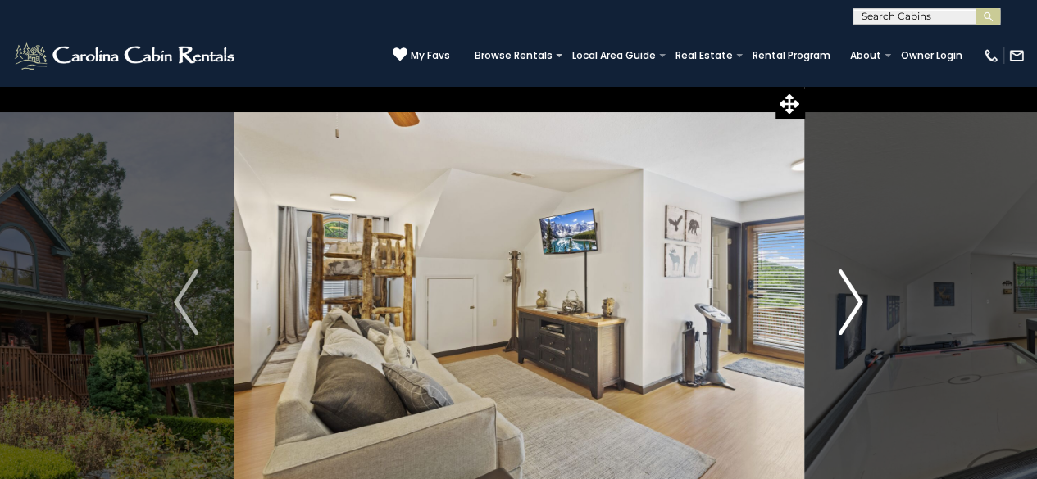
click at [839, 302] on img "Next" at bounding box center [850, 303] width 25 height 66
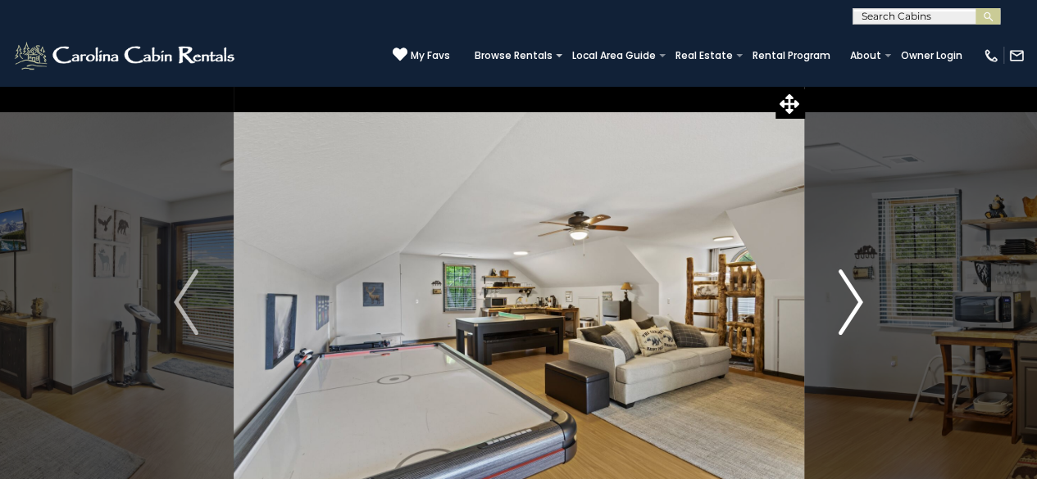
click at [839, 302] on img "Next" at bounding box center [850, 303] width 25 height 66
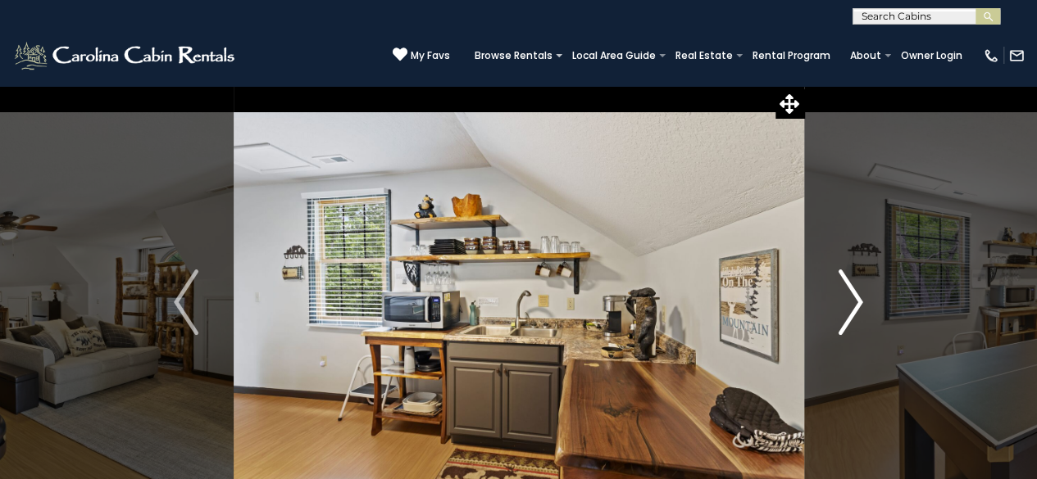
click at [839, 302] on img "Next" at bounding box center [850, 303] width 25 height 66
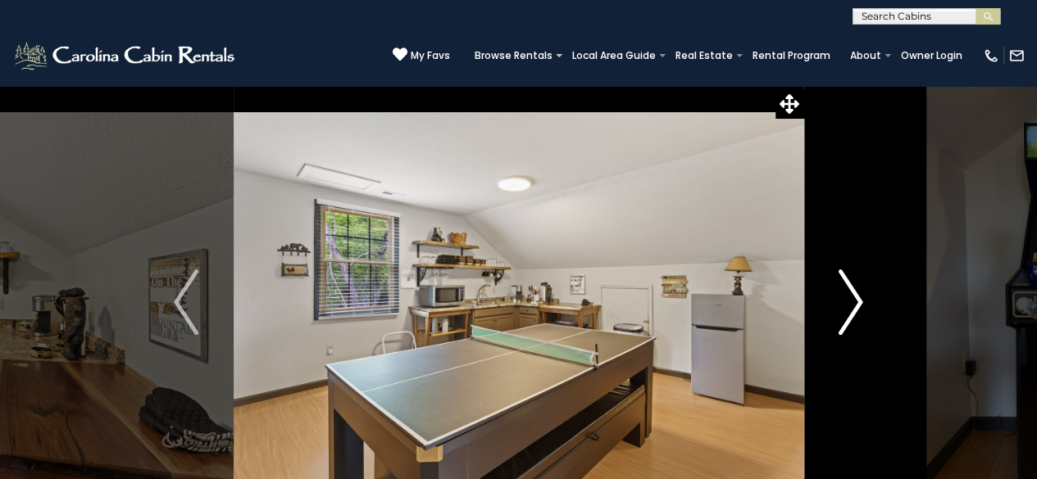
click at [839, 302] on img "Next" at bounding box center [850, 303] width 25 height 66
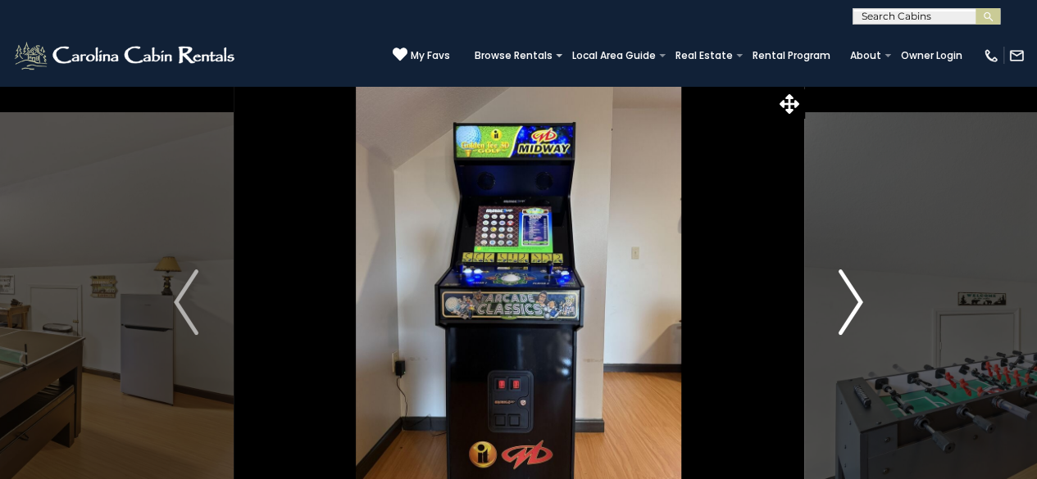
click at [839, 302] on img "Next" at bounding box center [850, 303] width 25 height 66
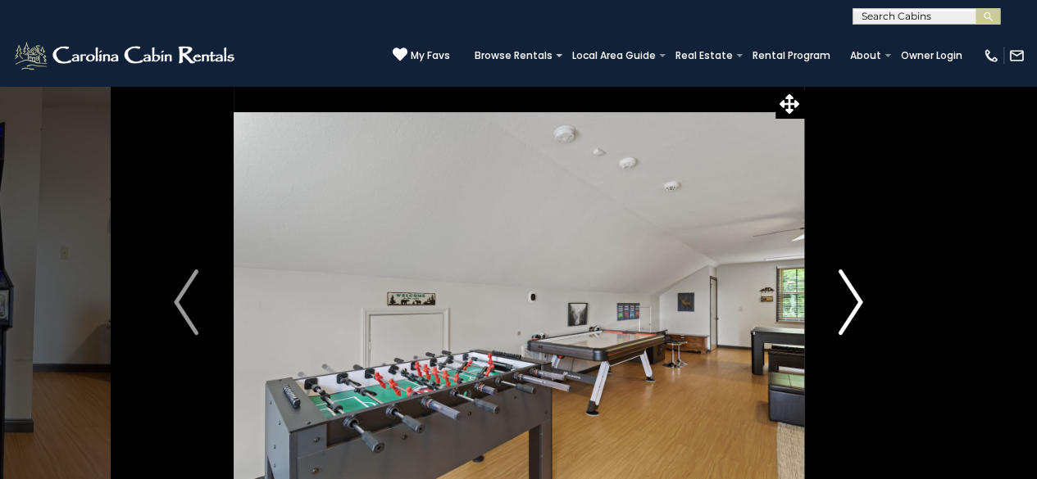
click at [839, 302] on img "Next" at bounding box center [850, 303] width 25 height 66
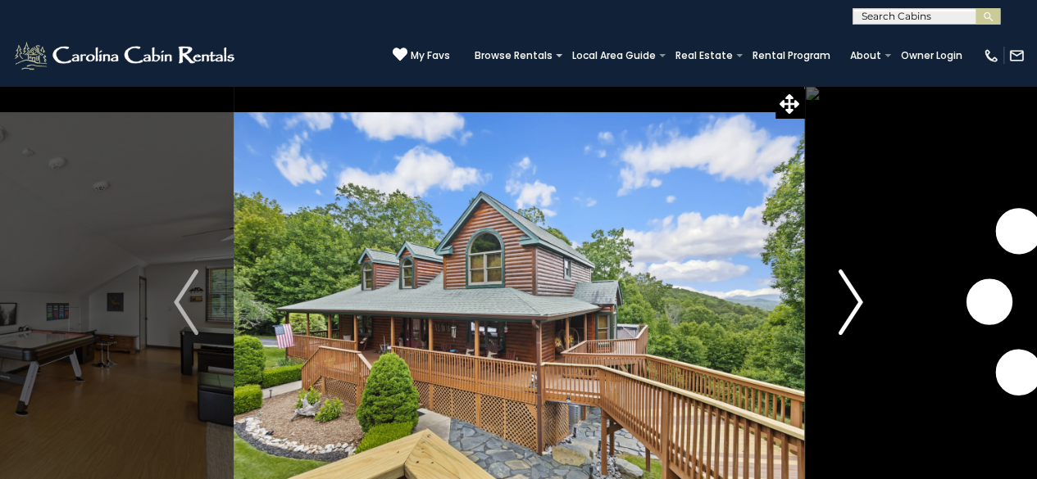
click at [839, 302] on img "Next" at bounding box center [850, 303] width 25 height 66
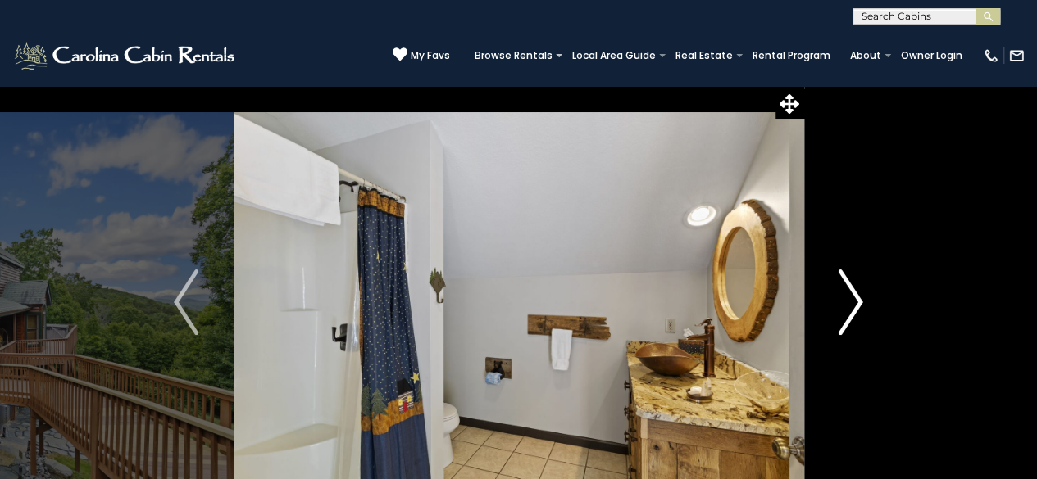
click at [839, 302] on img "Next" at bounding box center [850, 303] width 25 height 66
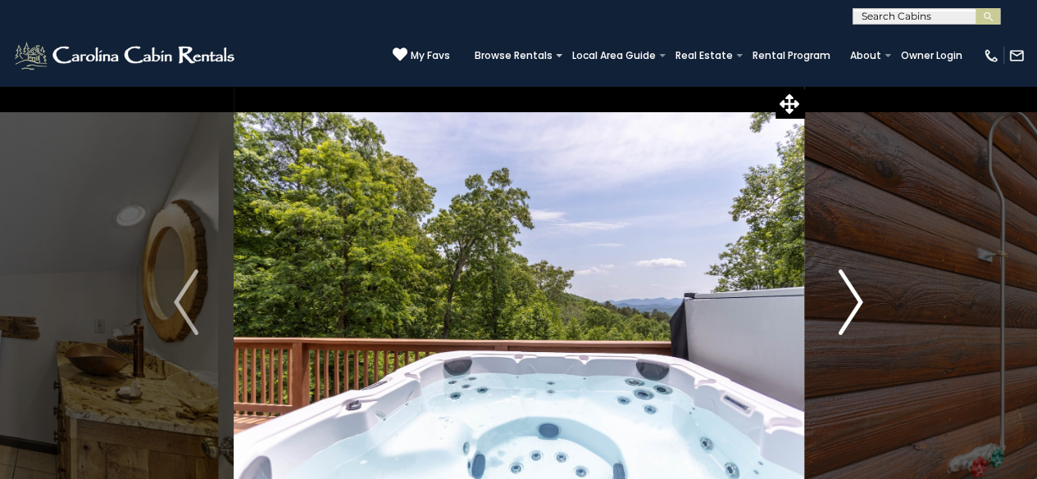
click at [839, 302] on img "Next" at bounding box center [850, 303] width 25 height 66
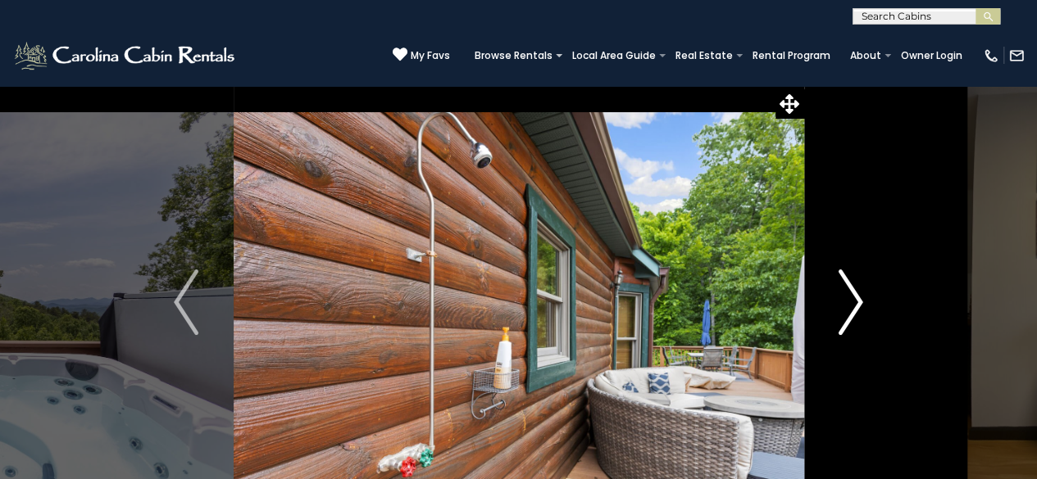
click at [839, 302] on img "Next" at bounding box center [850, 303] width 25 height 66
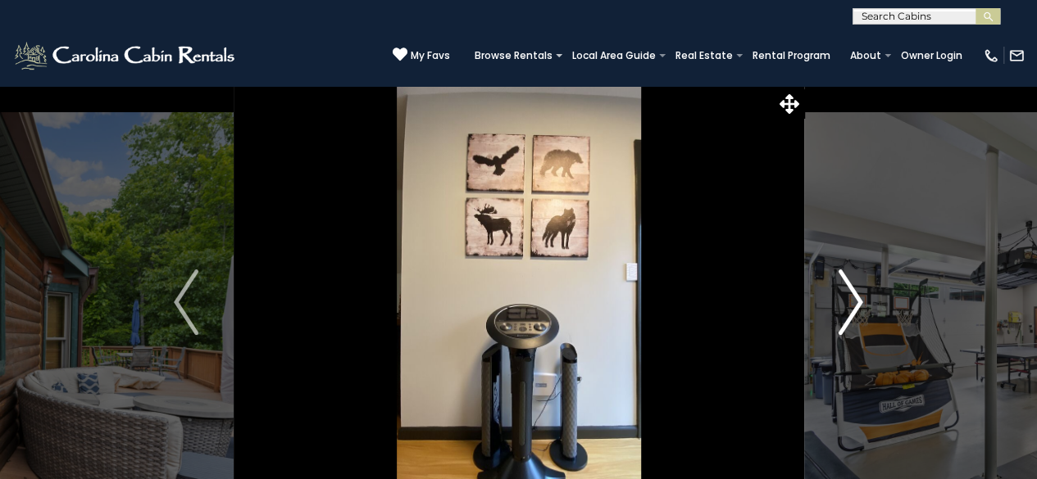
click at [839, 302] on img "Next" at bounding box center [850, 303] width 25 height 66
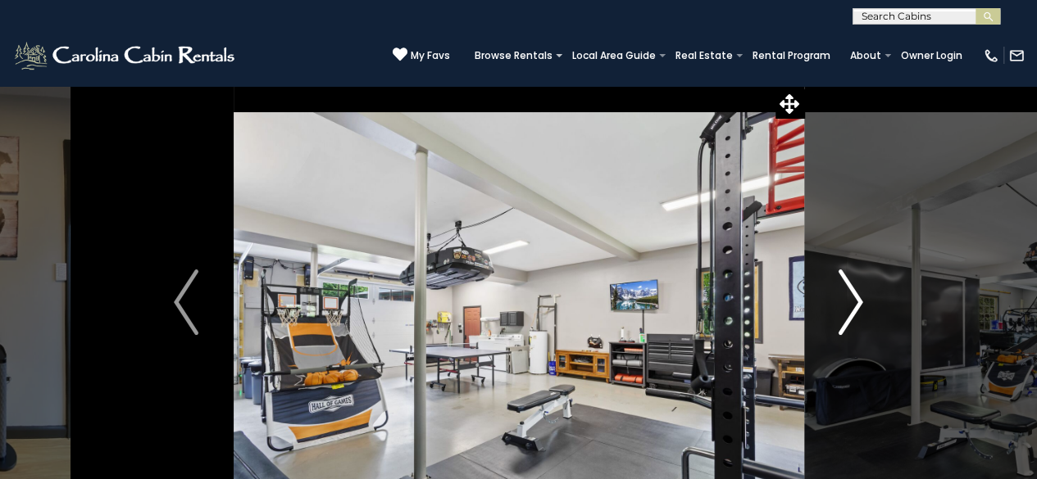
click at [839, 302] on img "Next" at bounding box center [850, 303] width 25 height 66
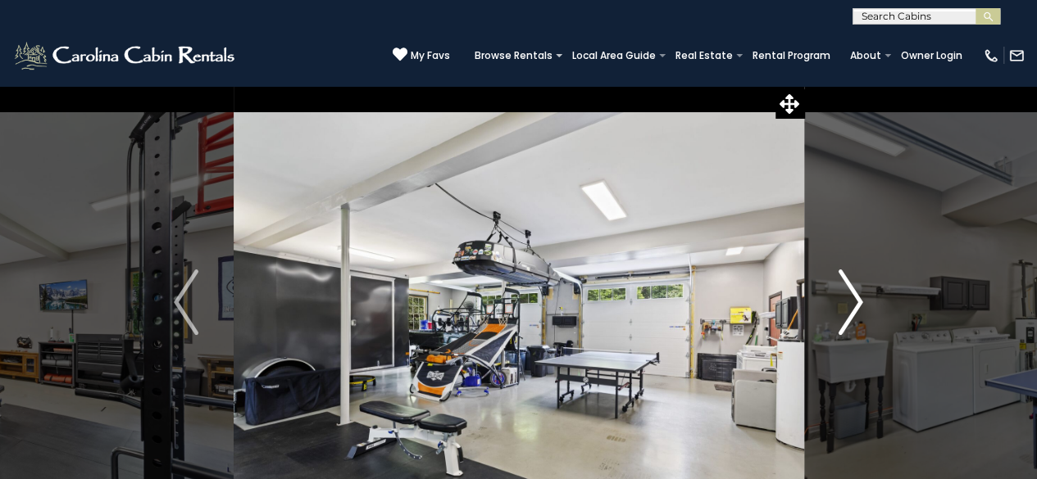
click at [839, 302] on img "Next" at bounding box center [850, 303] width 25 height 66
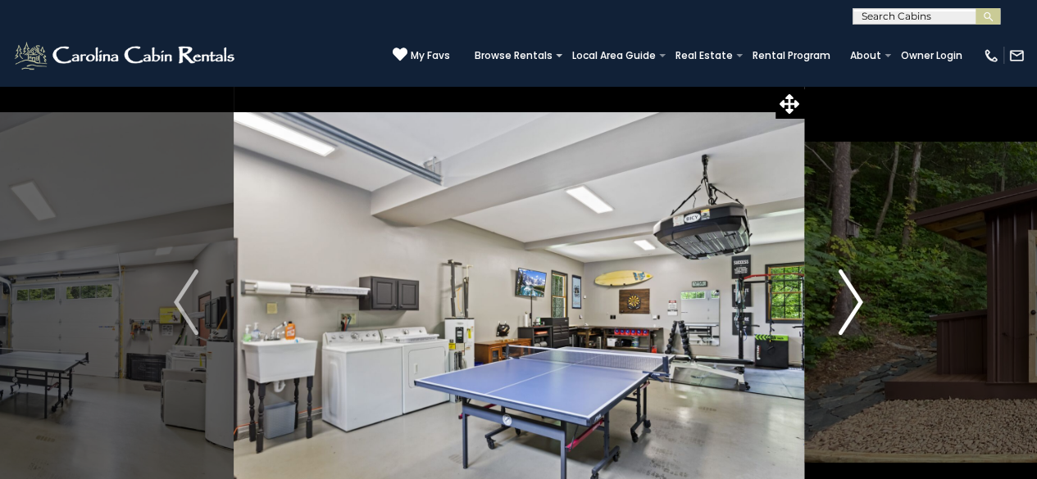
click at [839, 302] on img "Next" at bounding box center [850, 303] width 25 height 66
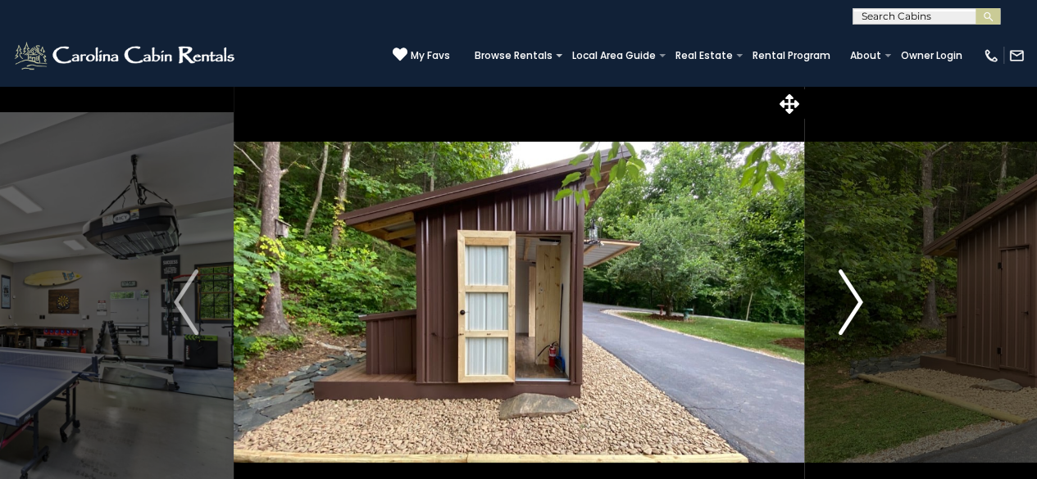
click at [840, 302] on img "Next" at bounding box center [850, 303] width 25 height 66
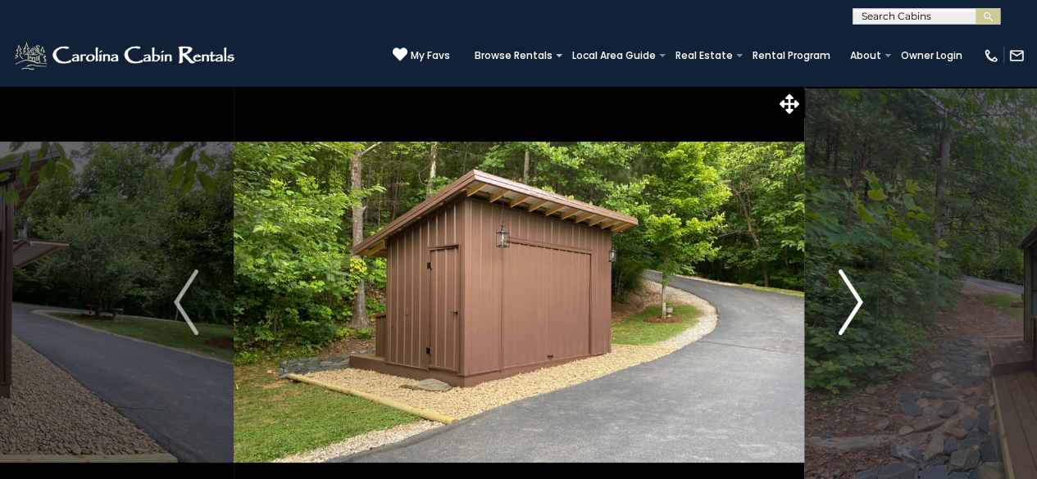
click at [842, 302] on img "Next" at bounding box center [850, 303] width 25 height 66
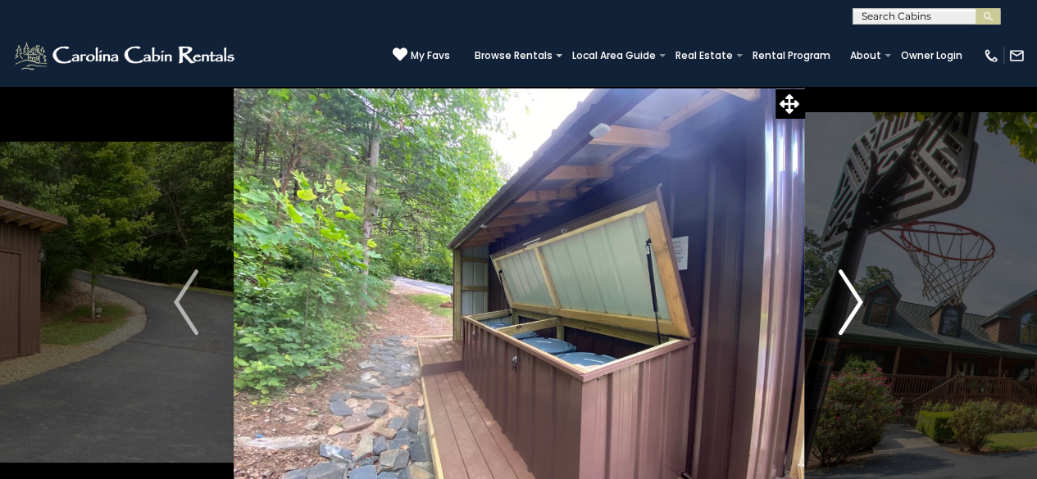
click at [842, 302] on img "Next" at bounding box center [850, 303] width 25 height 66
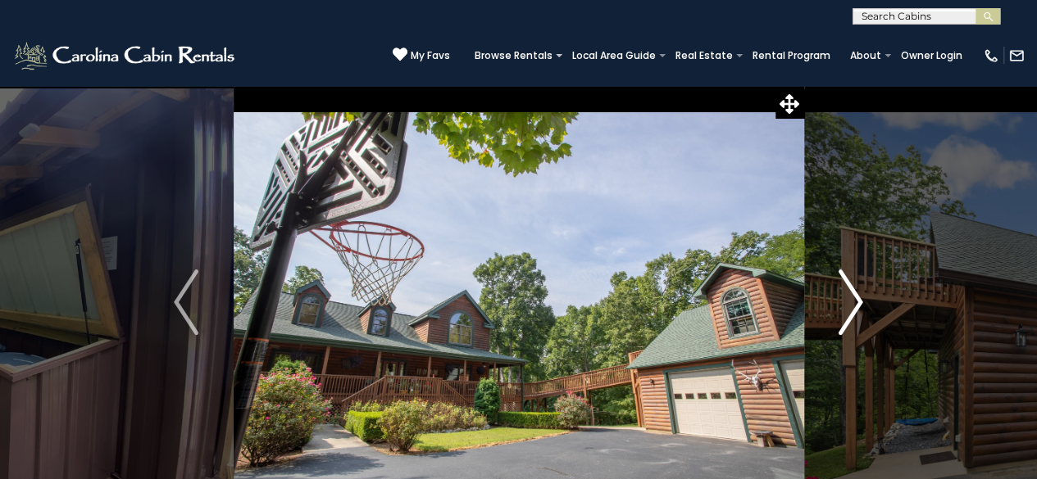
click at [842, 302] on img "Next" at bounding box center [850, 303] width 25 height 66
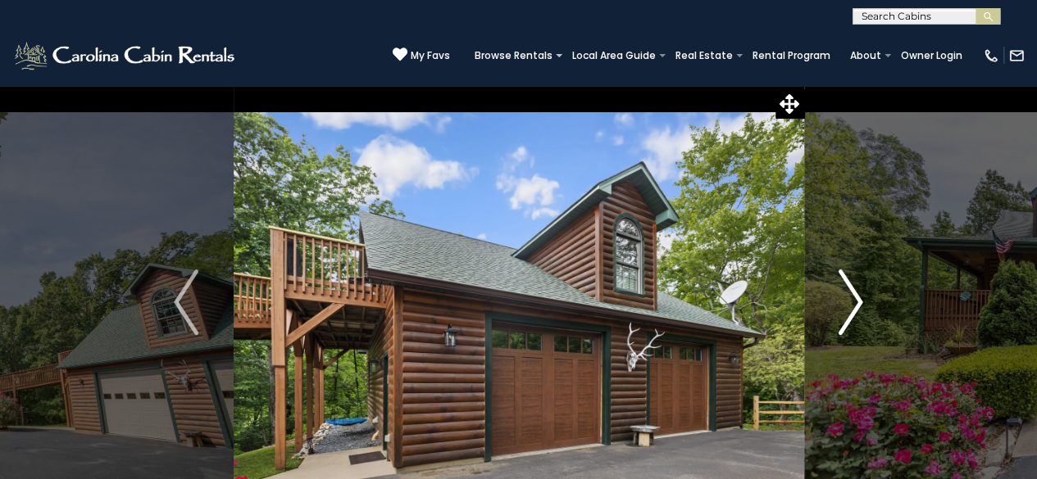
click at [842, 302] on img "Next" at bounding box center [850, 303] width 25 height 66
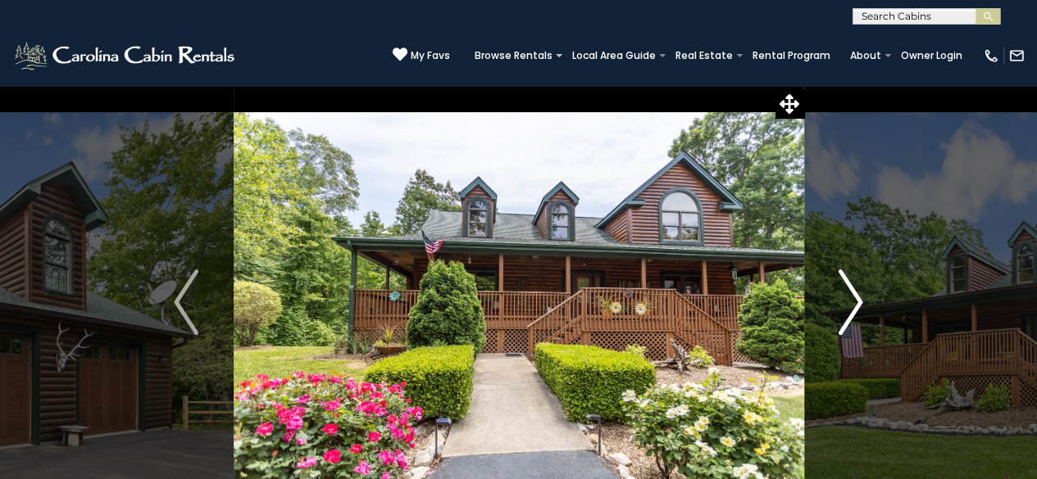
click at [842, 302] on img "Next" at bounding box center [850, 303] width 25 height 66
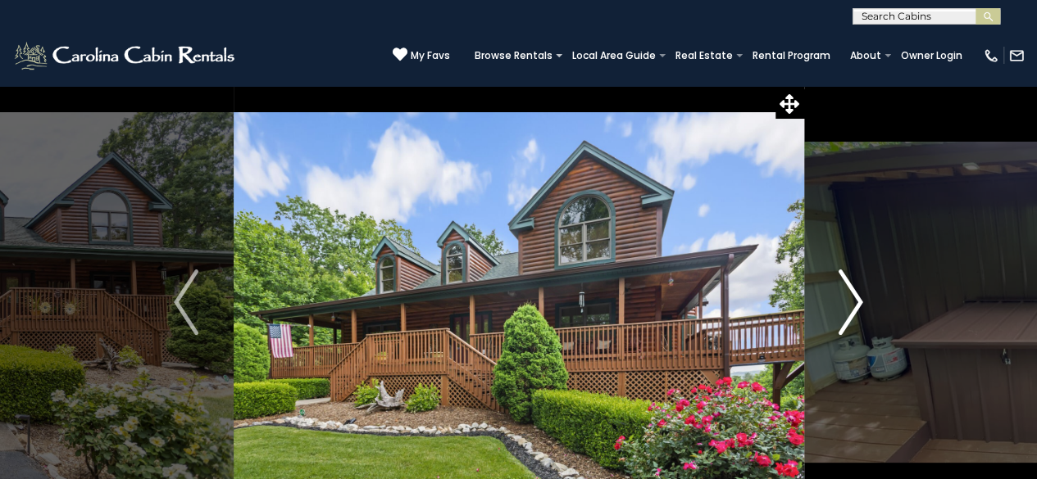
click at [842, 302] on img "Next" at bounding box center [850, 303] width 25 height 66
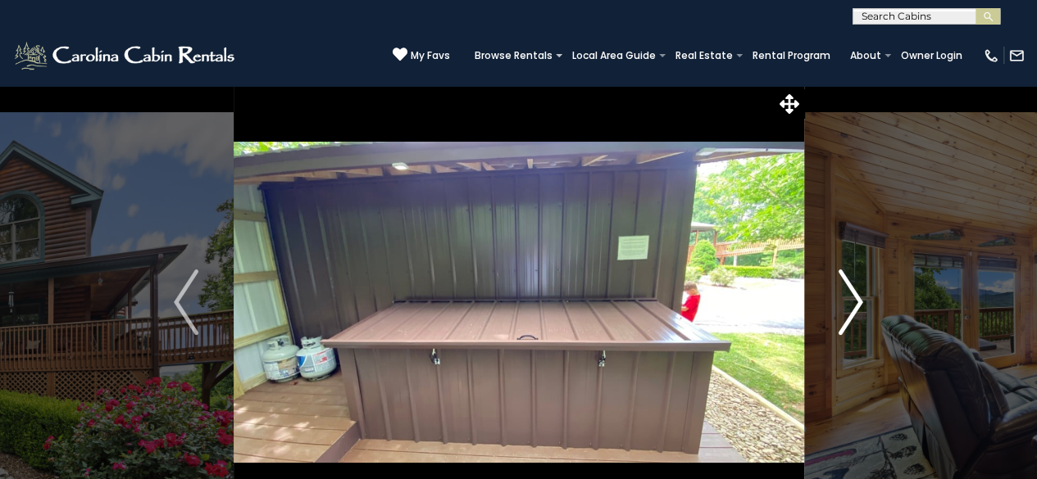
click at [842, 302] on img "Next" at bounding box center [850, 303] width 25 height 66
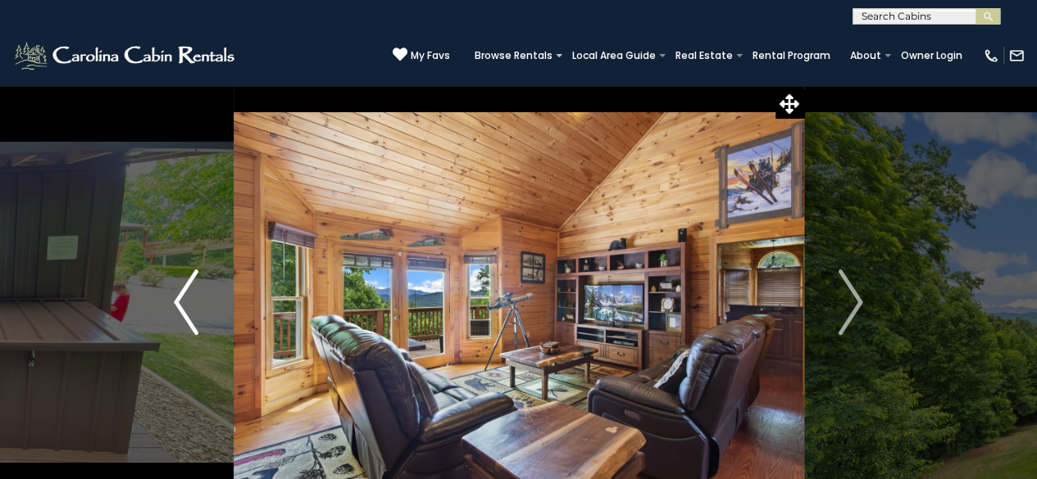
click at [192, 319] on img "Previous" at bounding box center [186, 303] width 25 height 66
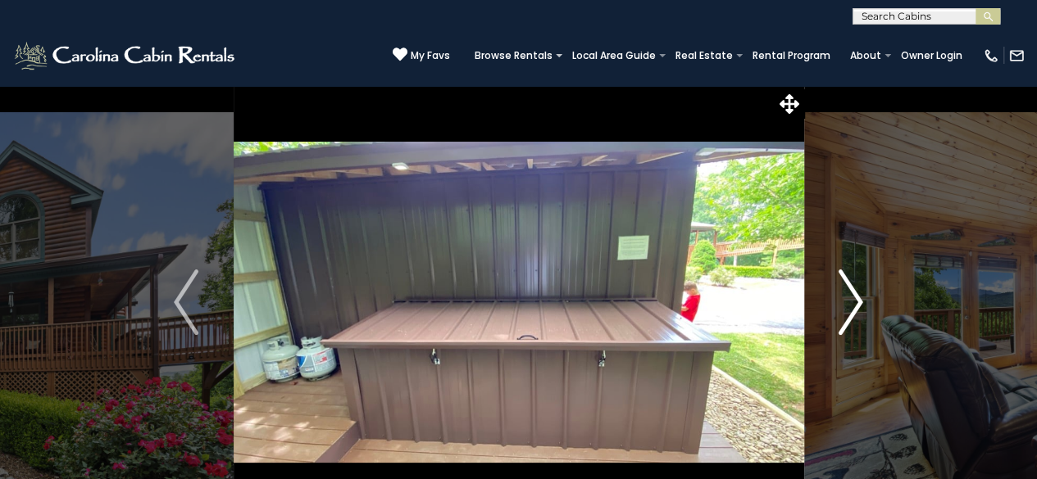
click at [843, 320] on img "Next" at bounding box center [850, 303] width 25 height 66
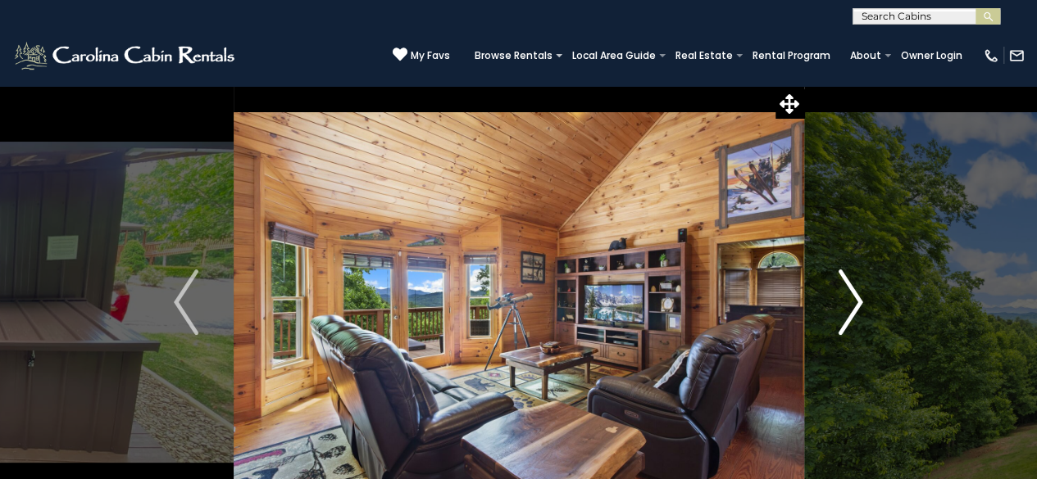
click at [843, 320] on img "Next" at bounding box center [850, 303] width 25 height 66
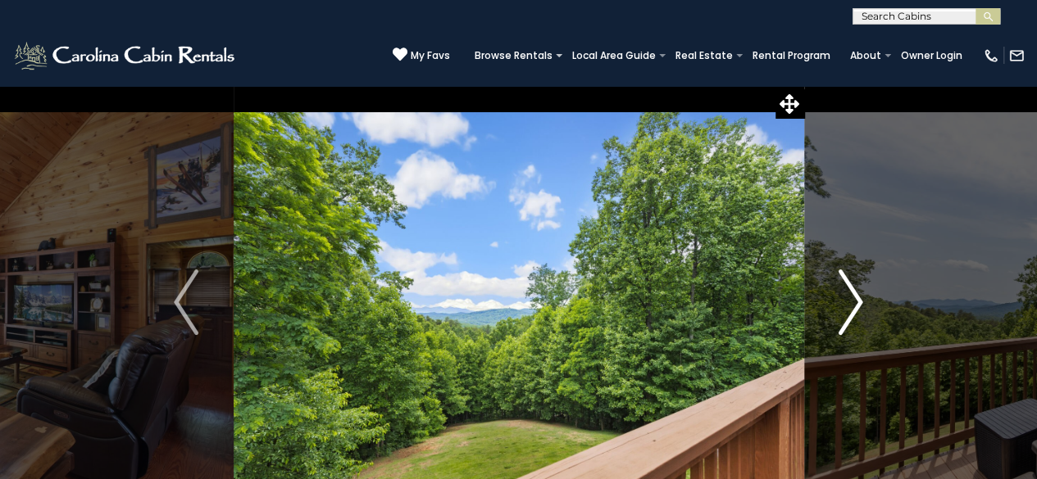
click at [843, 320] on img "Next" at bounding box center [850, 303] width 25 height 66
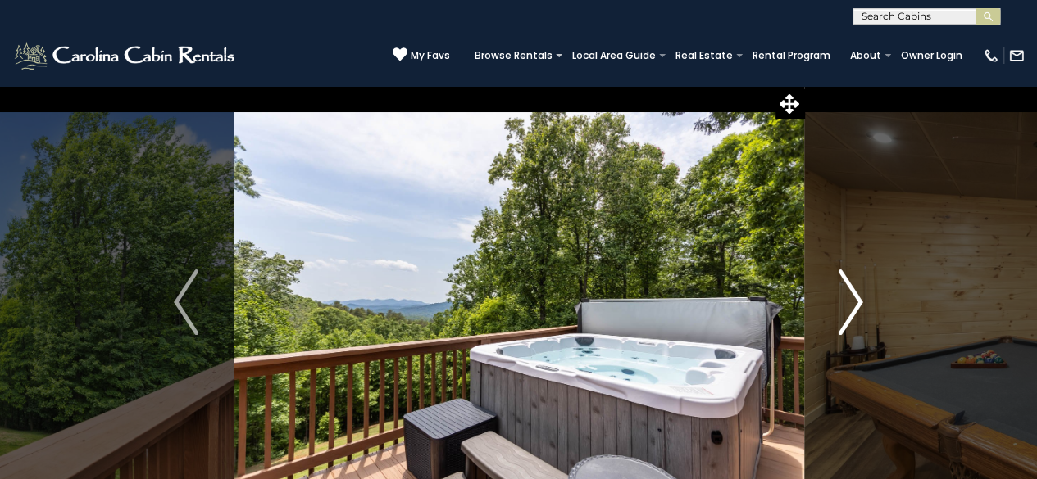
click at [809, 102] on button "Next" at bounding box center [850, 302] width 94 height 434
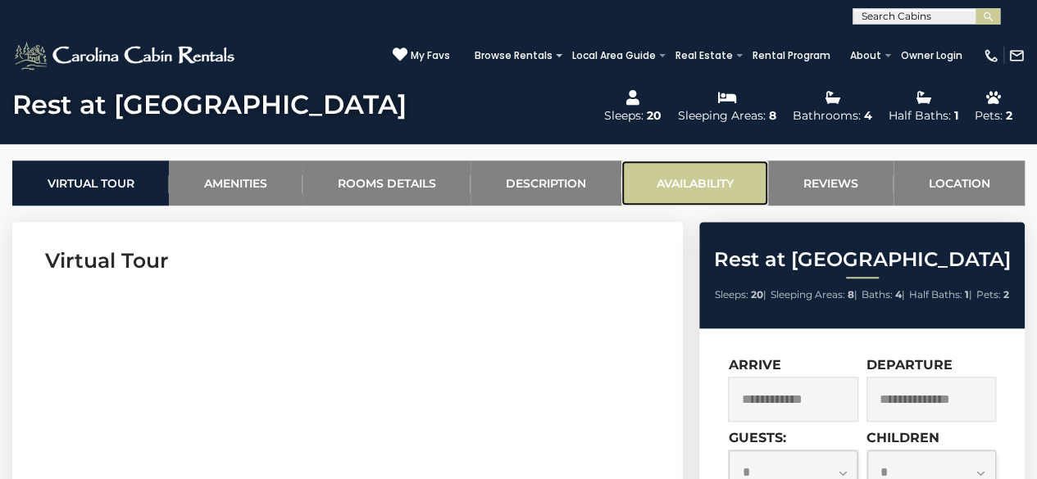
click at [680, 180] on link "Availability" at bounding box center [694, 183] width 147 height 45
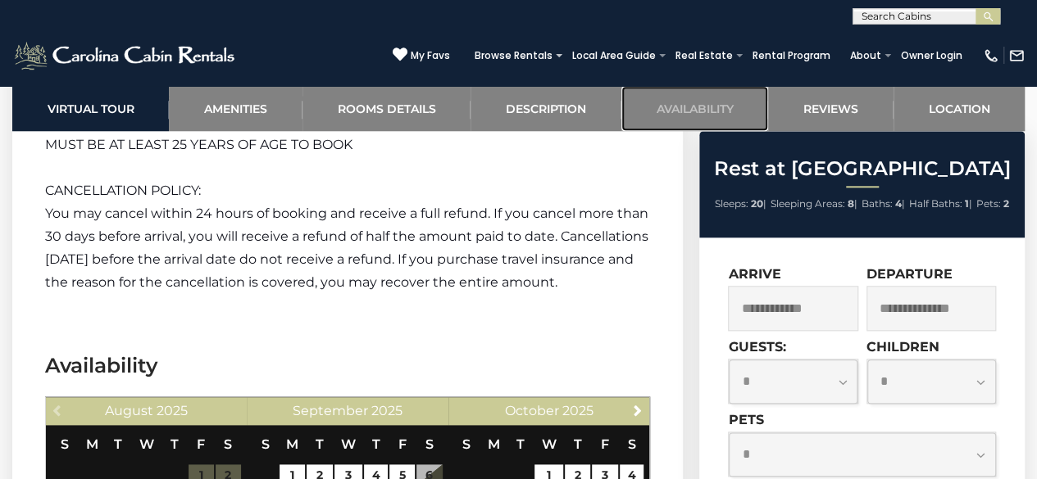
scroll to position [4071, 0]
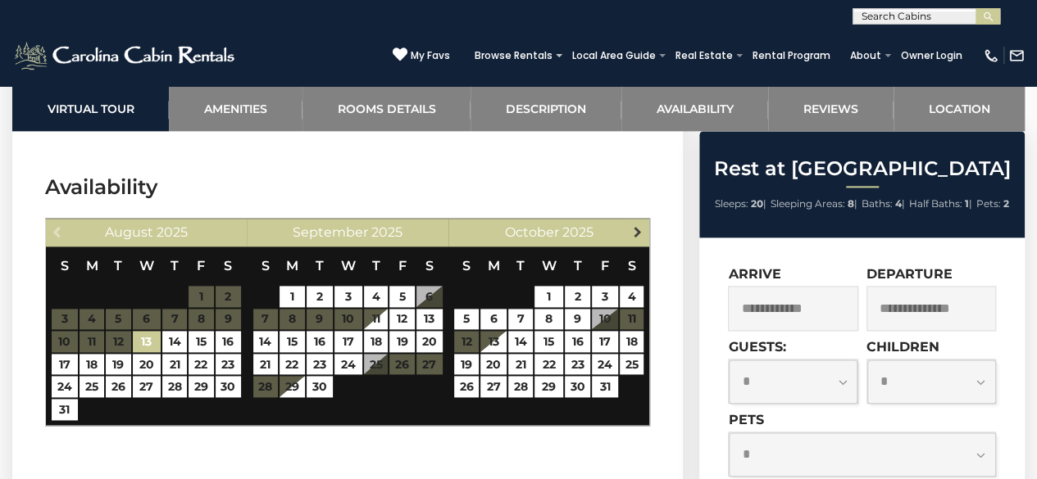
click at [638, 225] on span "Next" at bounding box center [637, 231] width 13 height 13
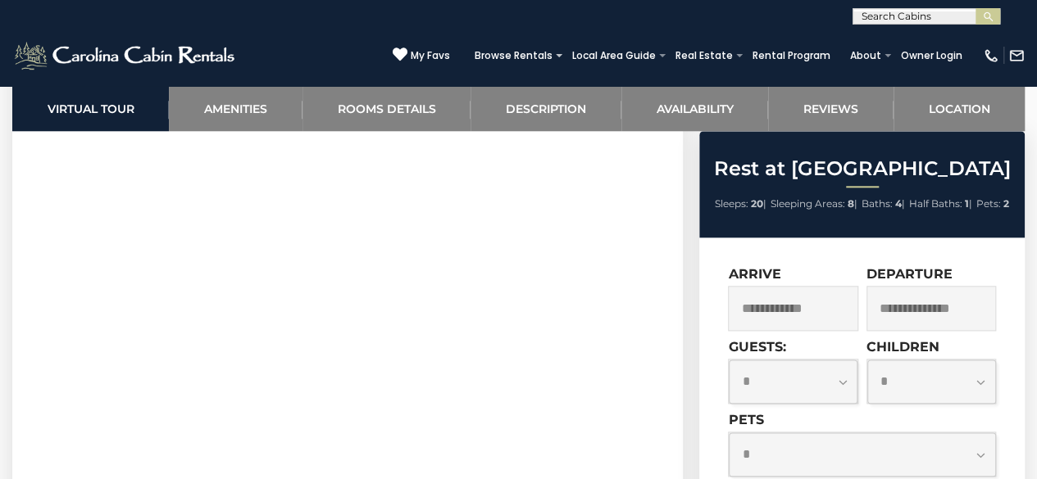
scroll to position [793, 0]
